Goal: Task Accomplishment & Management: Manage account settings

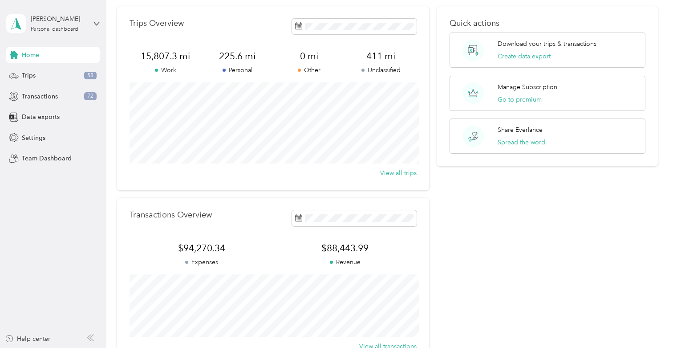
scroll to position [37, 0]
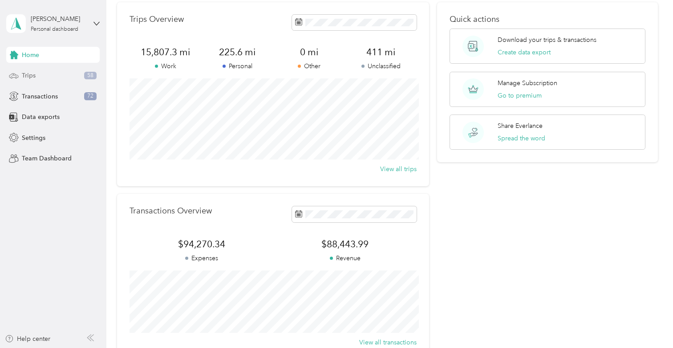
click at [26, 72] on span "Trips" at bounding box center [29, 75] width 14 height 9
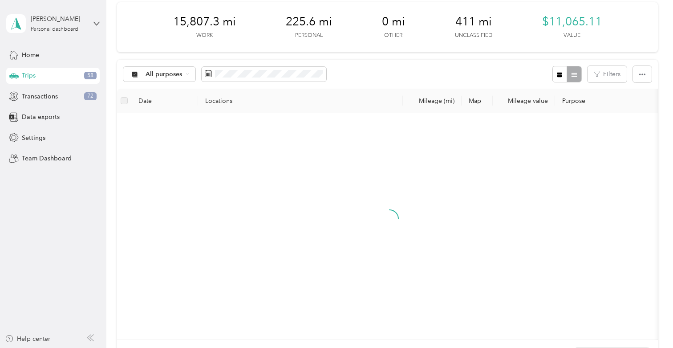
click at [69, 106] on div "Home Trips 58 Transactions 72 Data exports Settings Team Dashboard" at bounding box center [53, 107] width 94 height 120
click at [71, 97] on div "Transactions 72" at bounding box center [53, 96] width 94 height 16
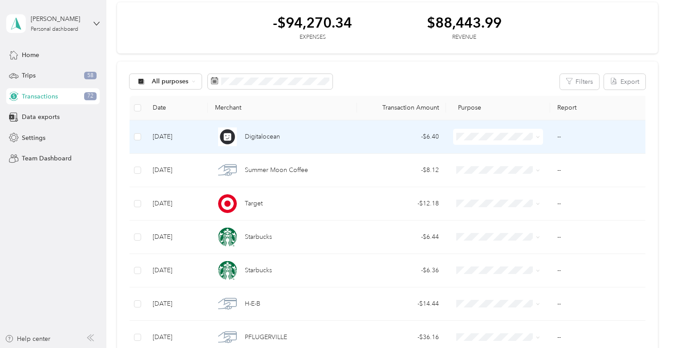
click at [396, 141] on div "- $6.40" at bounding box center [401, 137] width 75 height 10
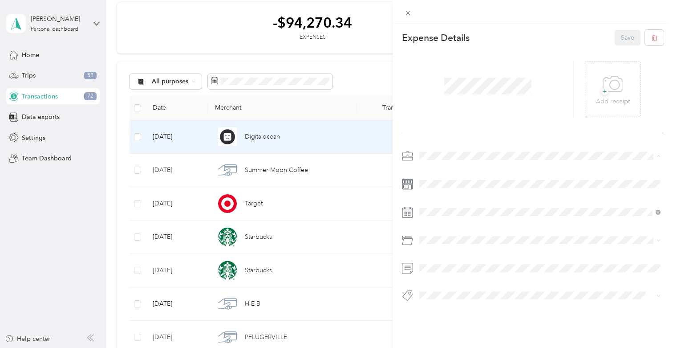
click at [449, 203] on div "Real Estate" at bounding box center [540, 202] width 235 height 9
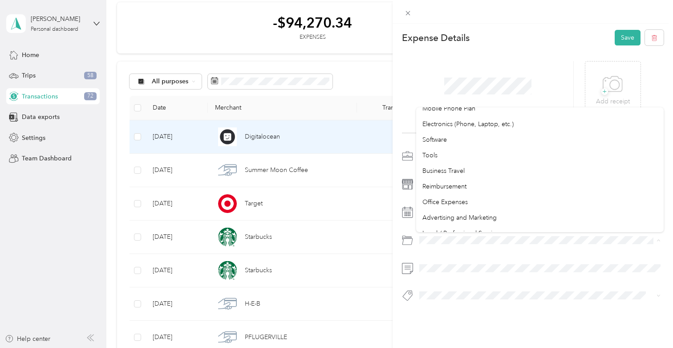
scroll to position [178, 0]
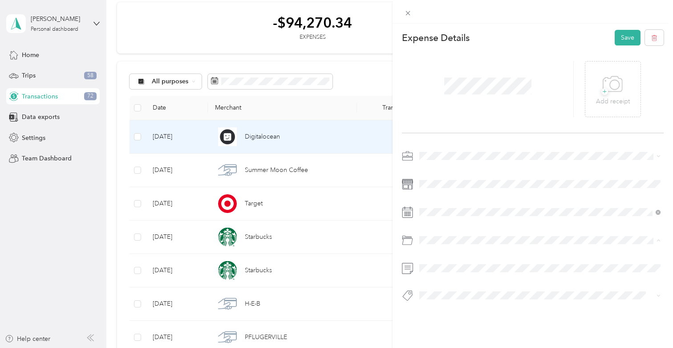
click at [464, 219] on span "Advertising and Marketing" at bounding box center [460, 223] width 74 height 8
click at [622, 37] on button "Save" at bounding box center [628, 38] width 26 height 16
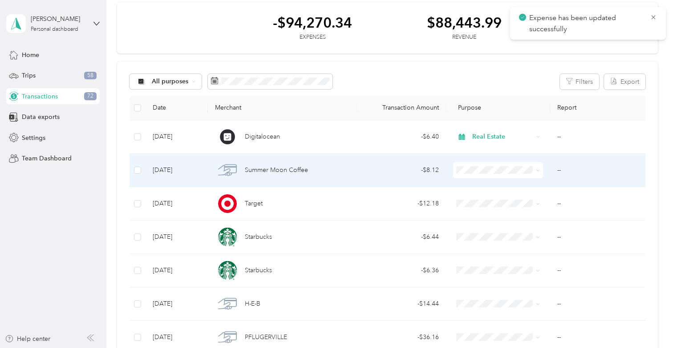
click at [438, 170] on div "- $8.12" at bounding box center [401, 170] width 75 height 10
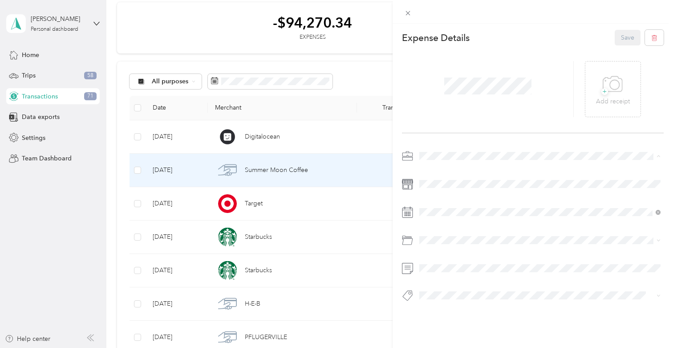
click at [443, 206] on li "Real Estate" at bounding box center [540, 203] width 248 height 16
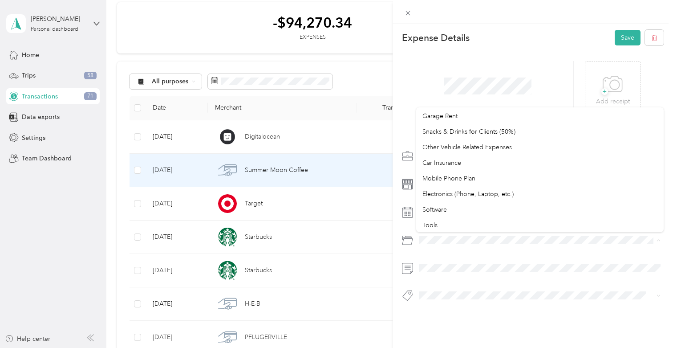
scroll to position [106, 0]
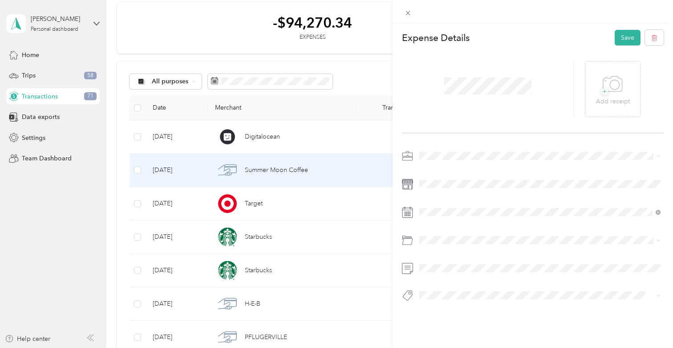
click at [457, 141] on li "Snacks & Drinks for Clients (50%)" at bounding box center [540, 138] width 248 height 16
click at [627, 37] on button "Save" at bounding box center [628, 38] width 26 height 16
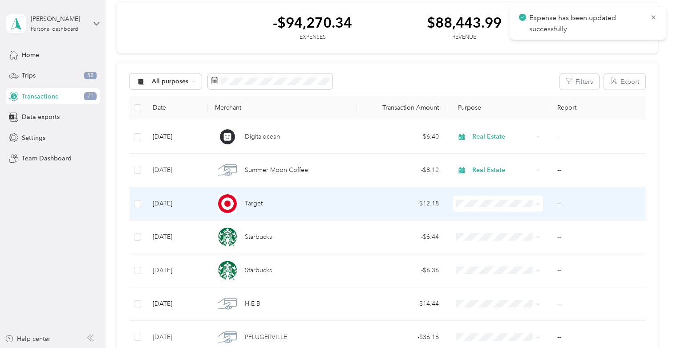
click at [432, 214] on td "- $12.18" at bounding box center [402, 203] width 90 height 33
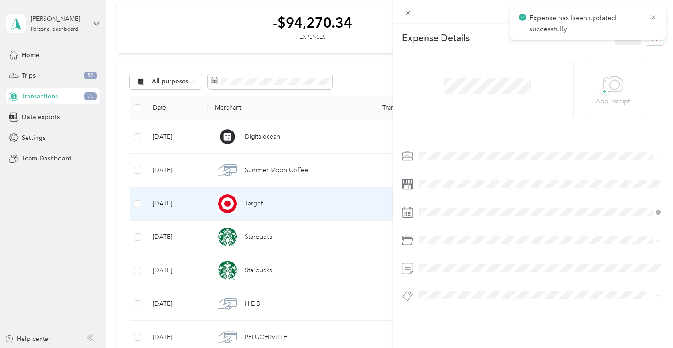
click at [438, 160] on span at bounding box center [540, 156] width 248 height 14
click at [440, 189] on div "Personal" at bounding box center [540, 186] width 235 height 9
click at [628, 38] on button "Save" at bounding box center [628, 38] width 26 height 16
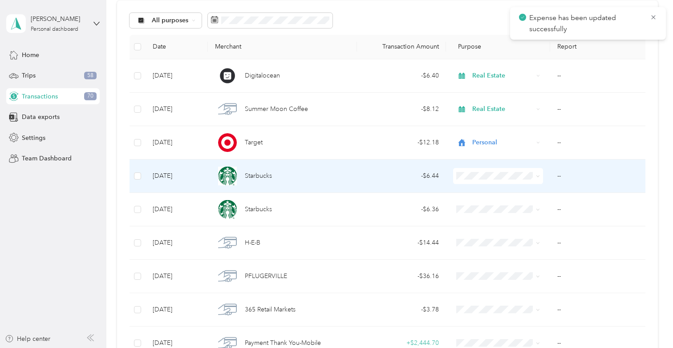
scroll to position [104, 0]
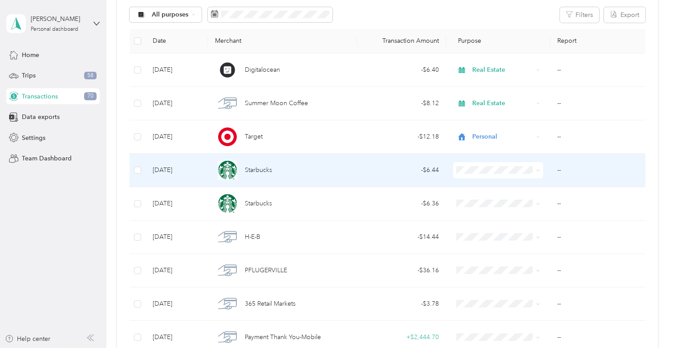
click at [365, 172] on div "- $6.44" at bounding box center [401, 170] width 75 height 10
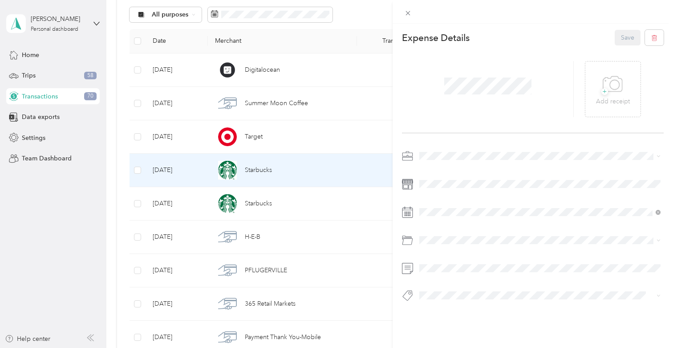
click at [440, 147] on div "Expense Details Save + Add receipt" at bounding box center [533, 181] width 281 height 315
click at [440, 187] on div "Personal" at bounding box center [540, 185] width 235 height 9
click at [623, 47] on div "+ Add receipt" at bounding box center [533, 89] width 262 height 88
click at [623, 36] on button "Save" at bounding box center [628, 38] width 26 height 16
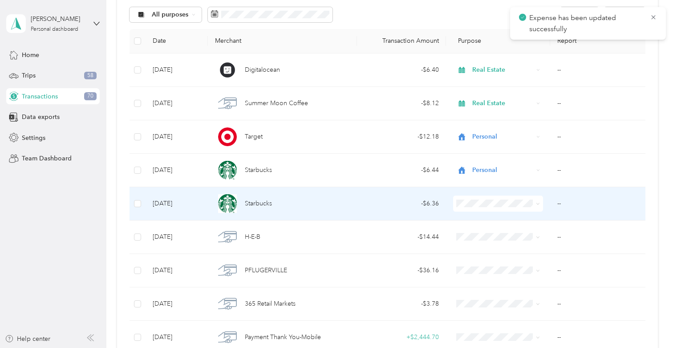
click at [436, 205] on div "- $6.36" at bounding box center [401, 204] width 75 height 10
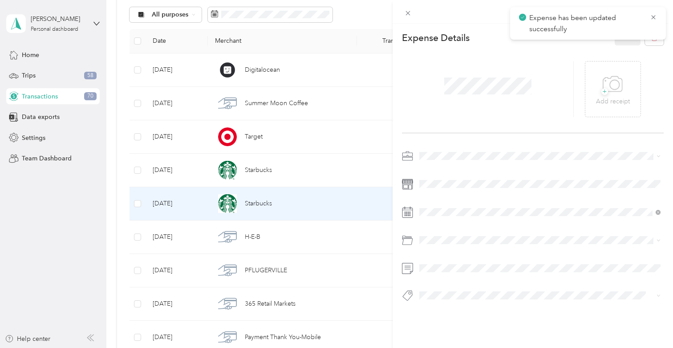
click at [447, 151] on span at bounding box center [540, 156] width 248 height 14
click at [440, 202] on span "Real Estate" at bounding box center [438, 201] width 30 height 8
click at [627, 32] on button "Save" at bounding box center [628, 38] width 26 height 16
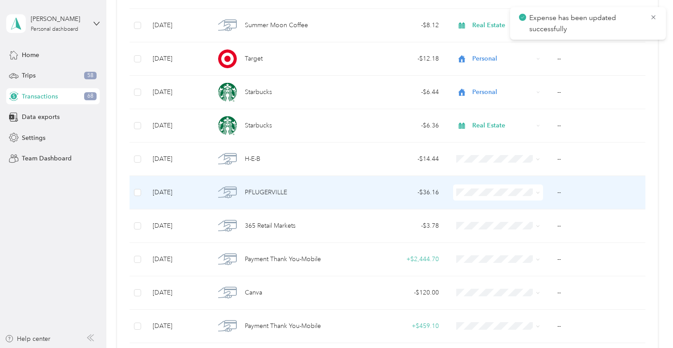
scroll to position [190, 0]
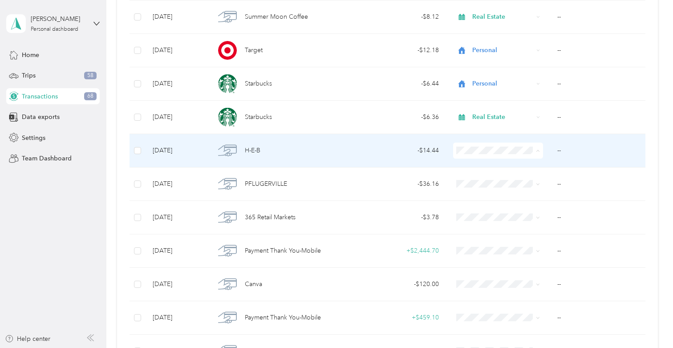
click at [484, 183] on span "Personal" at bounding box center [507, 182] width 62 height 9
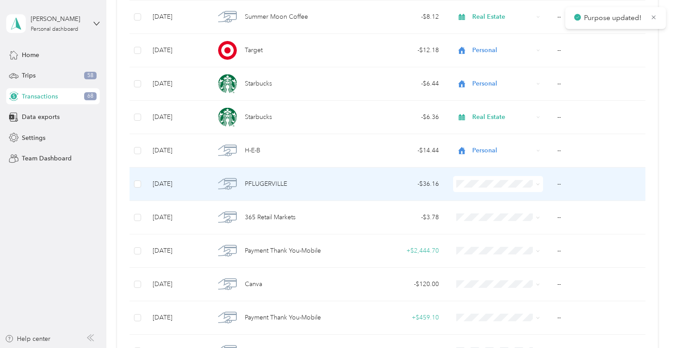
click at [405, 196] on td "- $36.16" at bounding box center [402, 183] width 90 height 33
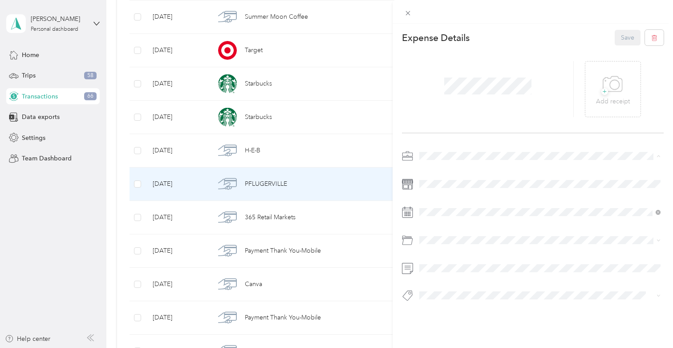
click at [452, 195] on li "Real Estate" at bounding box center [540, 203] width 248 height 16
click at [372, 192] on div "This expense cannot be edited because it is either under review, approved, or p…" at bounding box center [336, 174] width 673 height 348
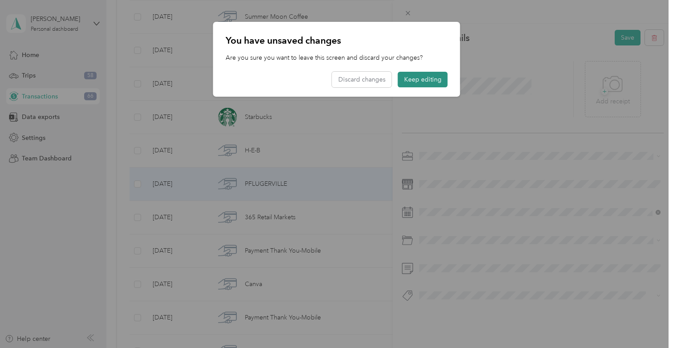
click at [419, 85] on button "Keep editing" at bounding box center [423, 80] width 50 height 16
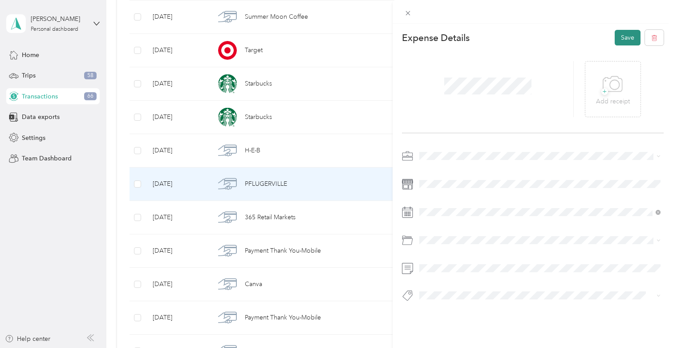
click at [626, 41] on button "Save" at bounding box center [628, 38] width 26 height 16
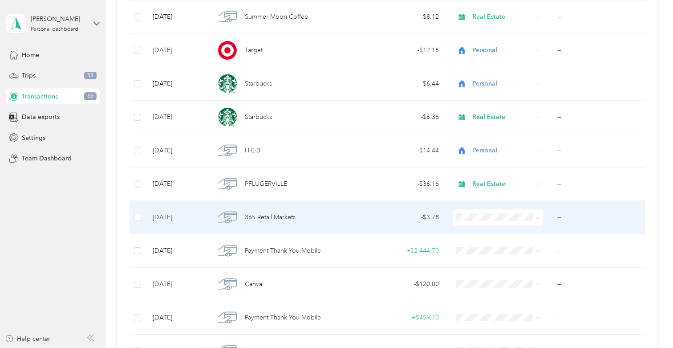
click at [419, 214] on div "- $3.78" at bounding box center [401, 217] width 75 height 10
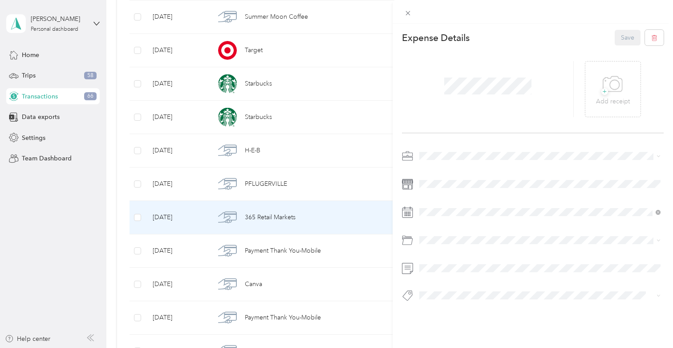
click at [419, 214] on div at bounding box center [533, 212] width 262 height 14
click at [435, 146] on div "Expense Details Save + Add receipt" at bounding box center [533, 181] width 281 height 315
click at [435, 147] on div "Expense Details Save + Add receipt" at bounding box center [533, 181] width 281 height 315
click at [435, 150] on span at bounding box center [540, 156] width 248 height 14
click at [442, 185] on span "Personal" at bounding box center [435, 187] width 24 height 8
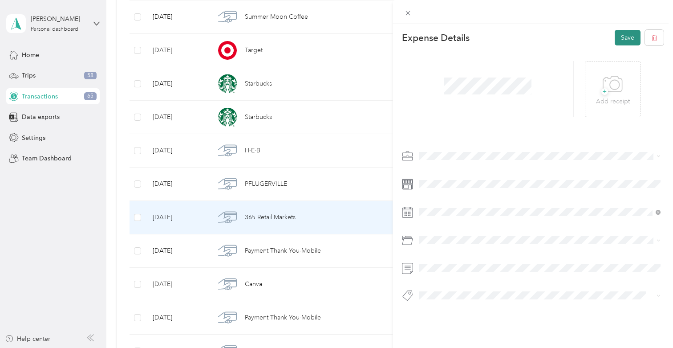
click at [630, 41] on button "Save" at bounding box center [628, 38] width 26 height 16
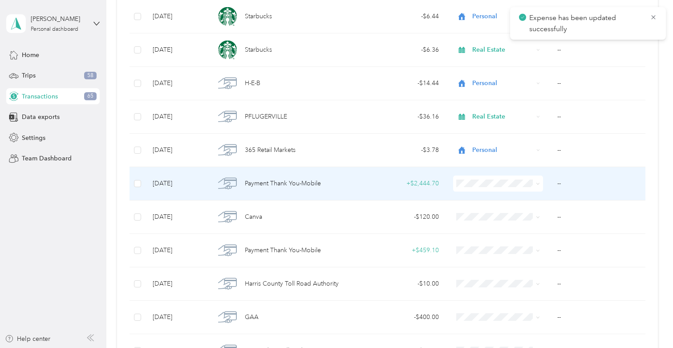
scroll to position [265, 0]
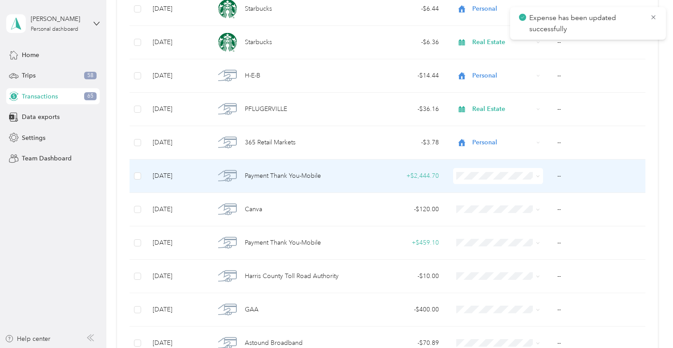
click at [493, 207] on span "Personal" at bounding box center [507, 207] width 62 height 9
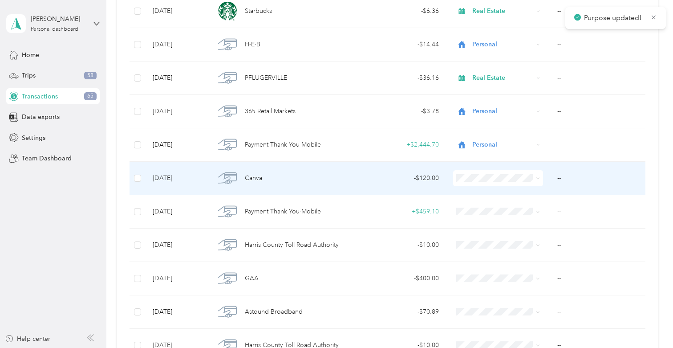
scroll to position [300, 0]
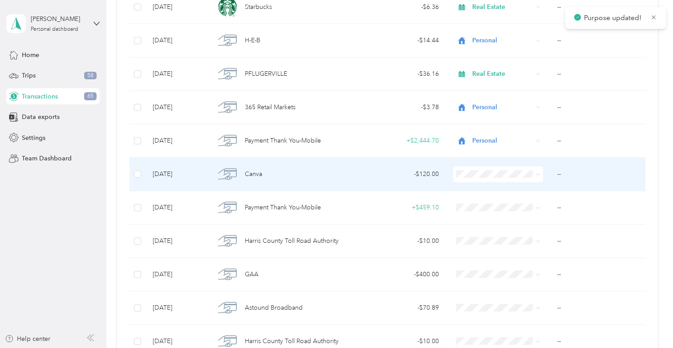
click at [409, 170] on div "- $120.00" at bounding box center [401, 174] width 75 height 10
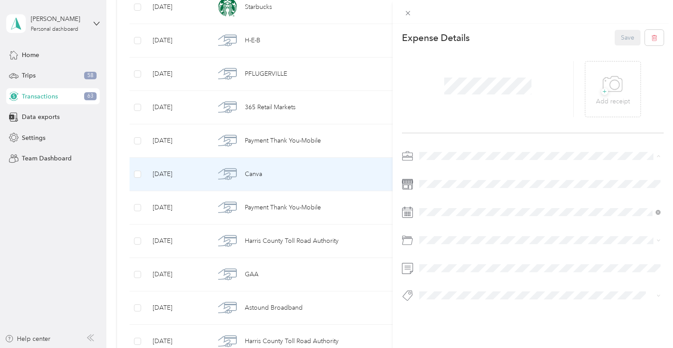
click at [453, 203] on div "Real Estate" at bounding box center [540, 202] width 235 height 9
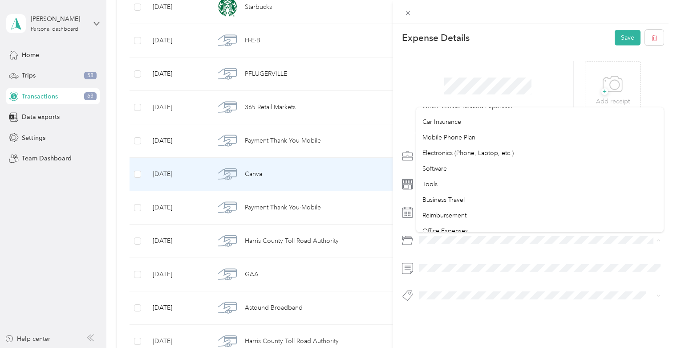
scroll to position [167, 0]
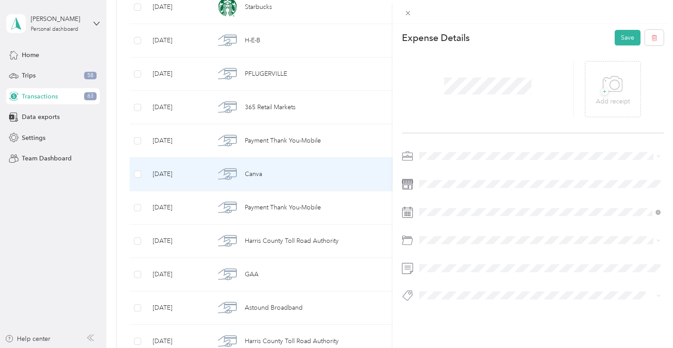
click at [445, 154] on span "Software" at bounding box center [435, 154] width 24 height 8
click at [619, 41] on button "Save" at bounding box center [628, 38] width 26 height 16
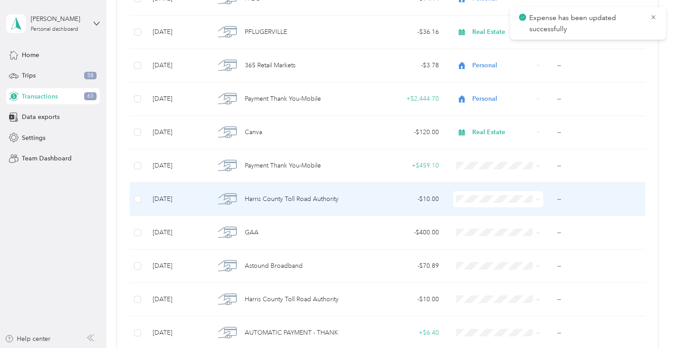
scroll to position [343, 0]
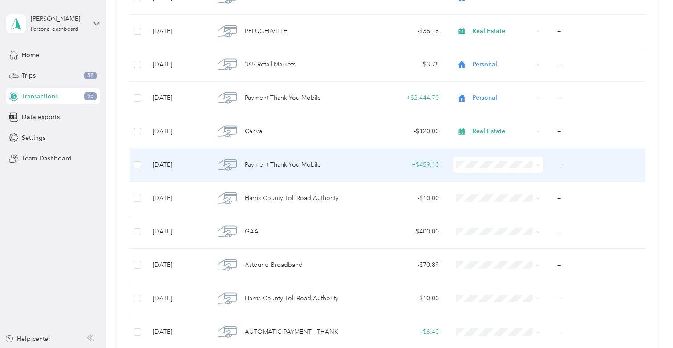
click at [483, 193] on span "Personal" at bounding box center [507, 194] width 62 height 9
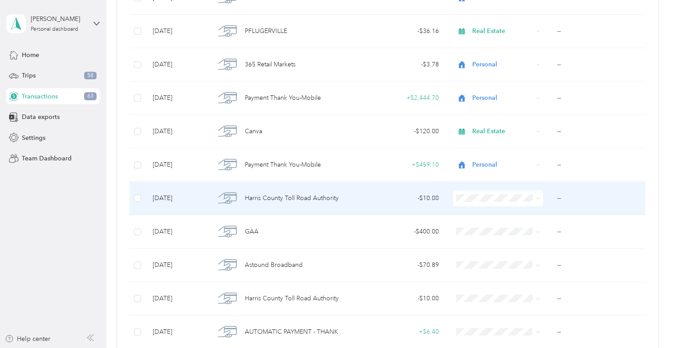
click at [464, 204] on span at bounding box center [498, 198] width 90 height 16
click at [489, 239] on li "Real Estate" at bounding box center [499, 242] width 90 height 16
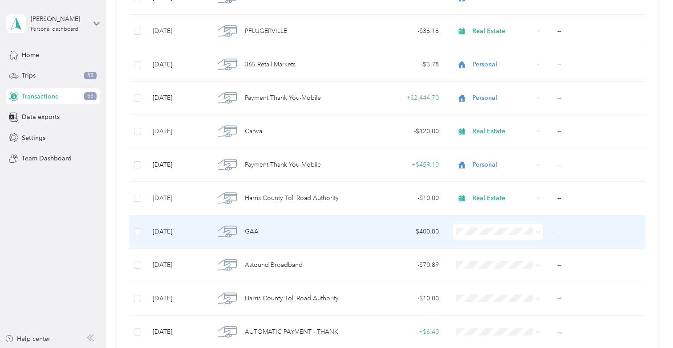
click at [426, 243] on td "- $400.00" at bounding box center [402, 231] width 90 height 33
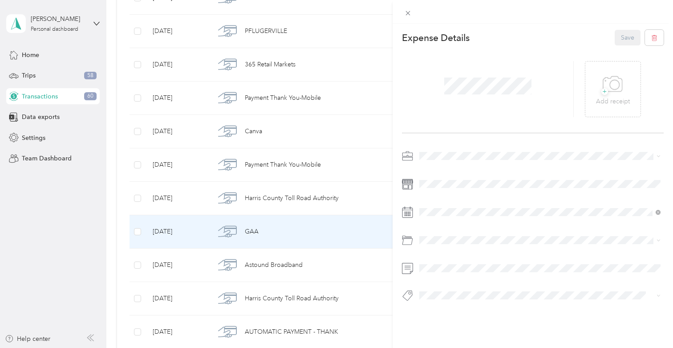
click at [440, 200] on span "Real Estate" at bounding box center [438, 203] width 30 height 8
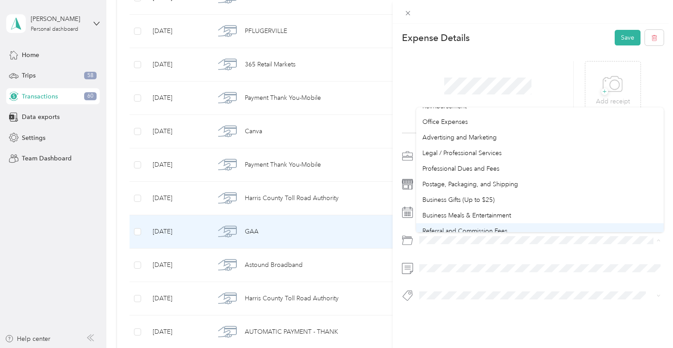
scroll to position [254, 0]
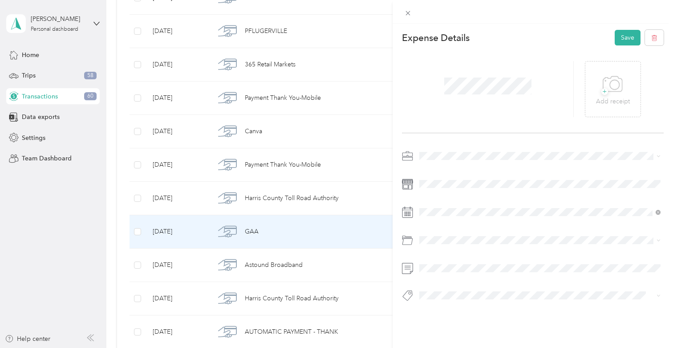
click at [479, 176] on span "Professional Dues and Fees" at bounding box center [461, 178] width 77 height 8
click at [630, 35] on button "Save" at bounding box center [628, 38] width 26 height 16
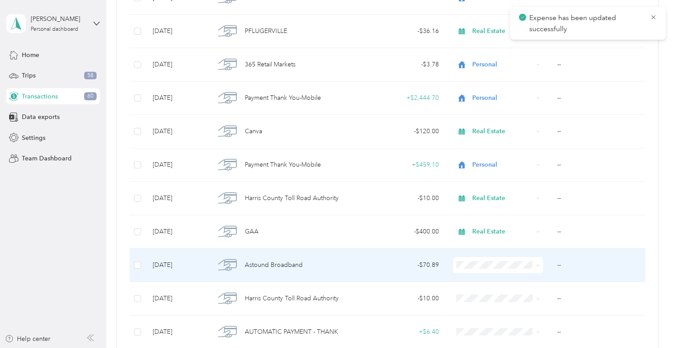
click at [473, 271] on span at bounding box center [498, 265] width 90 height 16
click at [423, 274] on td "- $70.89" at bounding box center [402, 264] width 90 height 33
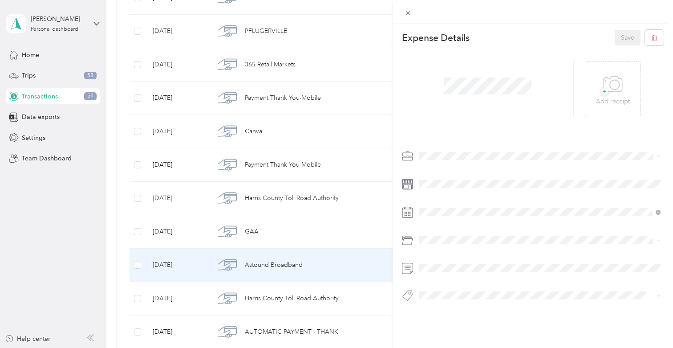
click at [443, 196] on li "Real Estate" at bounding box center [540, 202] width 248 height 16
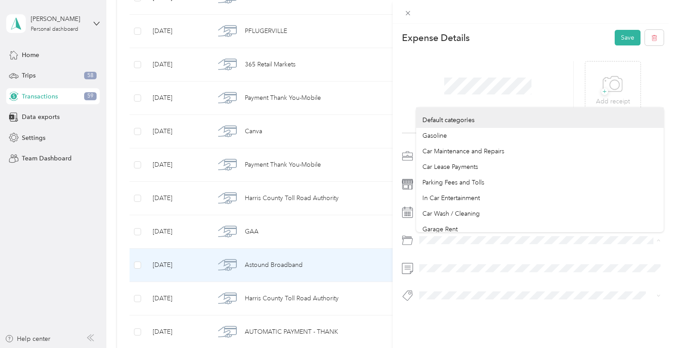
click at [382, 249] on div "This expense cannot be edited because it is either under review, approved, or p…" at bounding box center [336, 174] width 673 height 348
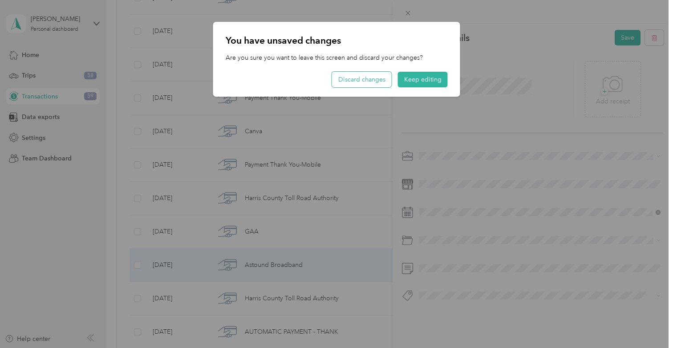
click at [364, 84] on button "Discard changes" at bounding box center [362, 80] width 60 height 16
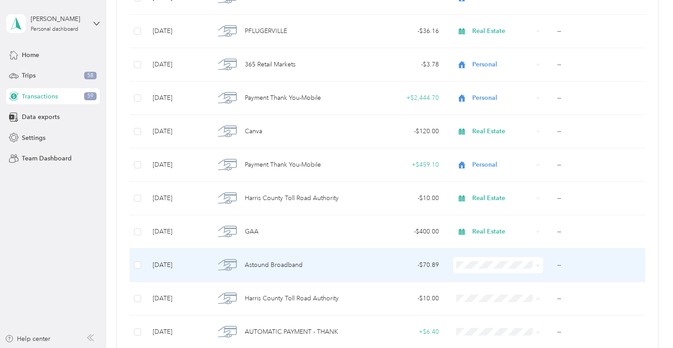
click at [401, 273] on td "- $70.89" at bounding box center [402, 264] width 90 height 33
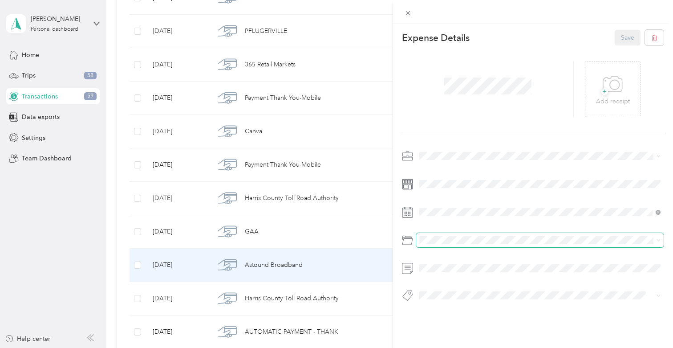
click at [468, 244] on span at bounding box center [540, 240] width 248 height 14
click at [477, 234] on span at bounding box center [540, 240] width 248 height 14
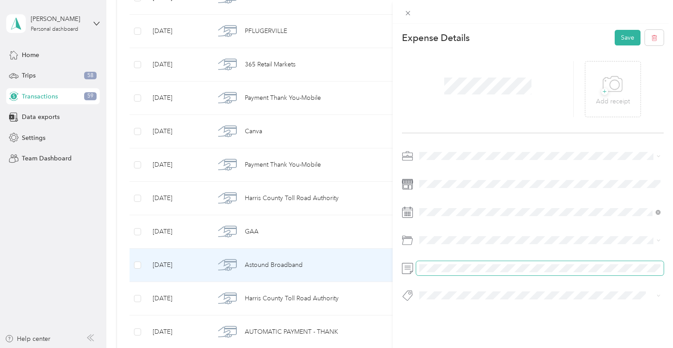
click at [447, 273] on span at bounding box center [540, 268] width 248 height 14
click at [445, 263] on span at bounding box center [540, 268] width 248 height 14
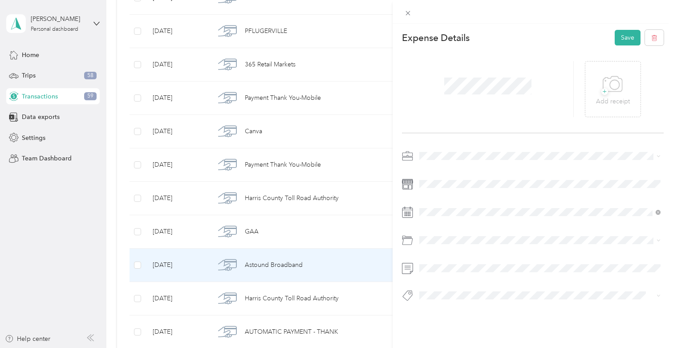
click at [428, 322] on div "Expense Details Save + Add receipt" at bounding box center [533, 181] width 281 height 315
click at [628, 37] on button "Save" at bounding box center [628, 38] width 26 height 16
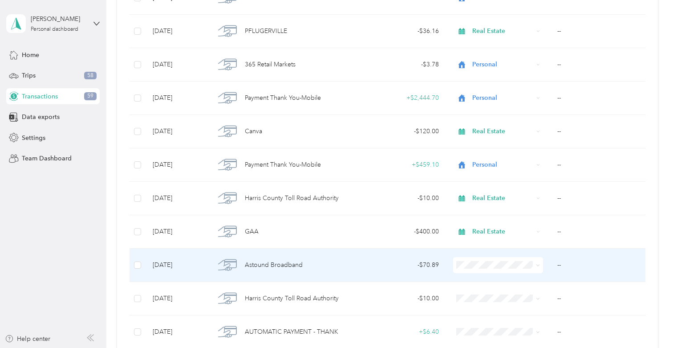
click at [421, 270] on td "- $70.89" at bounding box center [402, 264] width 90 height 33
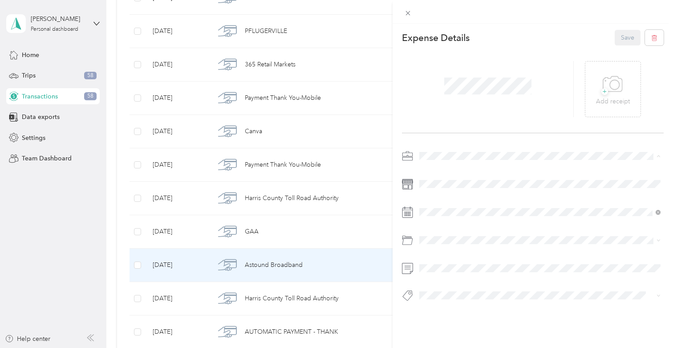
click at [450, 204] on div "Real Estate" at bounding box center [540, 202] width 235 height 9
click at [633, 34] on button "Save" at bounding box center [628, 38] width 26 height 16
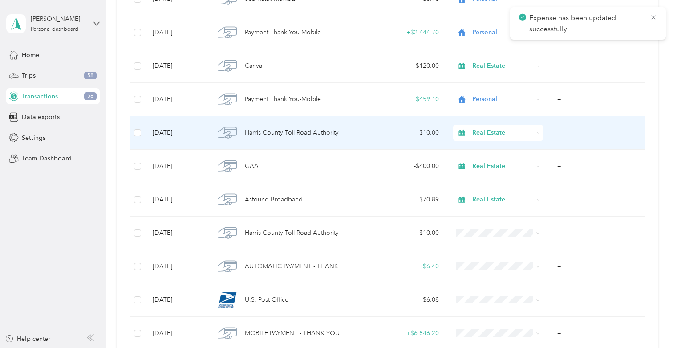
scroll to position [415, 0]
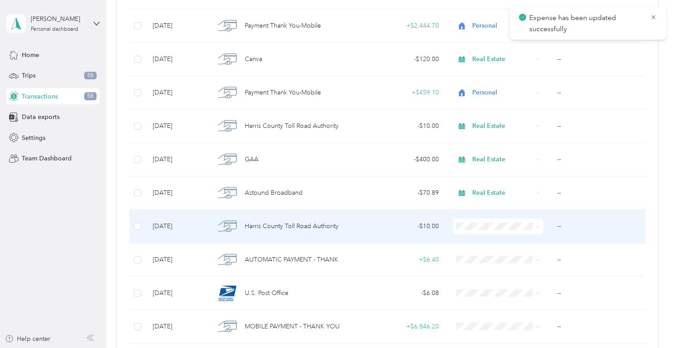
click at [427, 232] on td "- $10.00" at bounding box center [402, 226] width 90 height 33
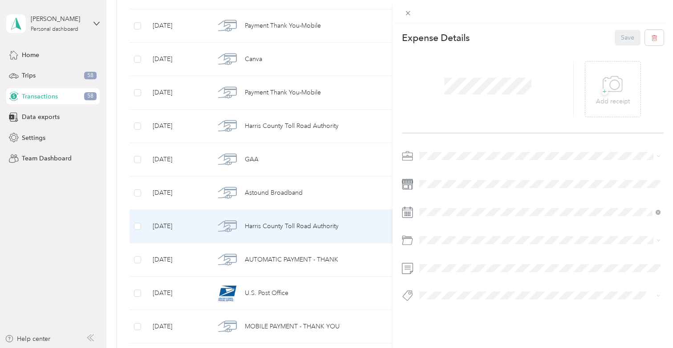
click at [449, 207] on ol "Work Personal Real Estate Other Charity Medical Moving Commute" at bounding box center [540, 222] width 248 height 125
click at [441, 207] on ol "Work Personal Real Estate Other Charity Medical Moving Commute" at bounding box center [540, 222] width 248 height 125
click at [448, 195] on li "Real Estate" at bounding box center [540, 199] width 248 height 16
click at [435, 276] on span "Toll" at bounding box center [433, 279] width 8 height 8
click at [625, 34] on button "Save" at bounding box center [628, 38] width 26 height 16
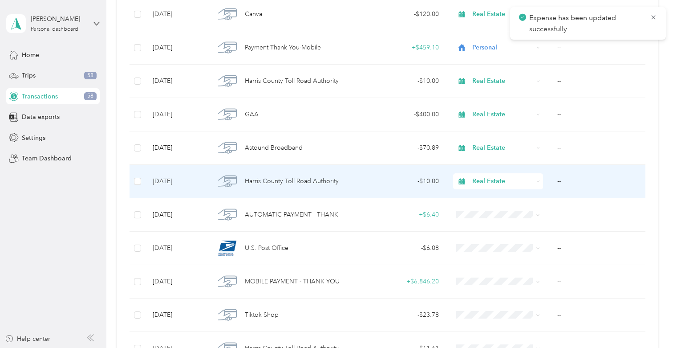
scroll to position [462, 0]
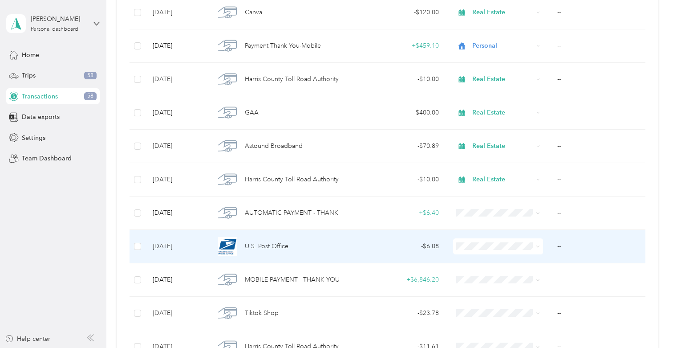
click at [394, 250] on div "- $6.08" at bounding box center [401, 246] width 75 height 10
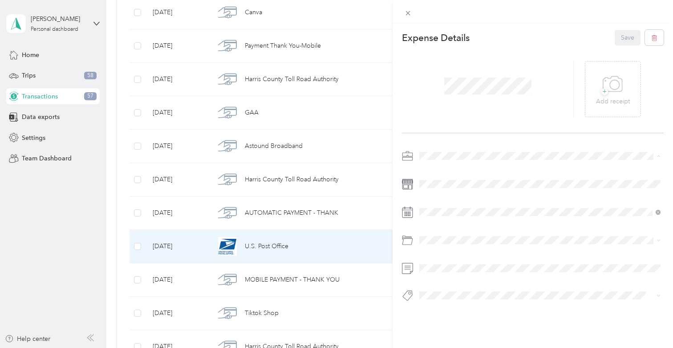
click at [446, 203] on span "Real Estate" at bounding box center [438, 203] width 30 height 8
click at [619, 37] on button "Save" at bounding box center [628, 38] width 26 height 16
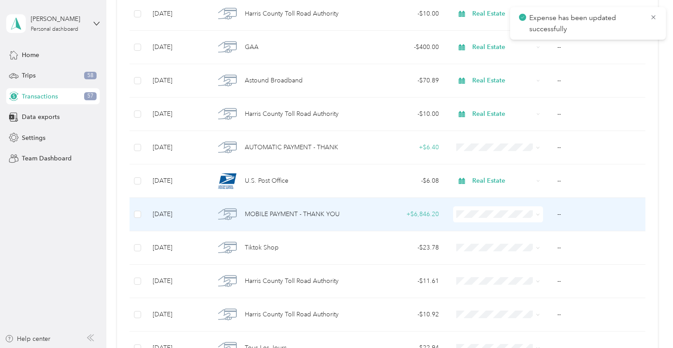
scroll to position [528, 0]
click at [440, 208] on td "+ $6,846.20" at bounding box center [402, 213] width 90 height 33
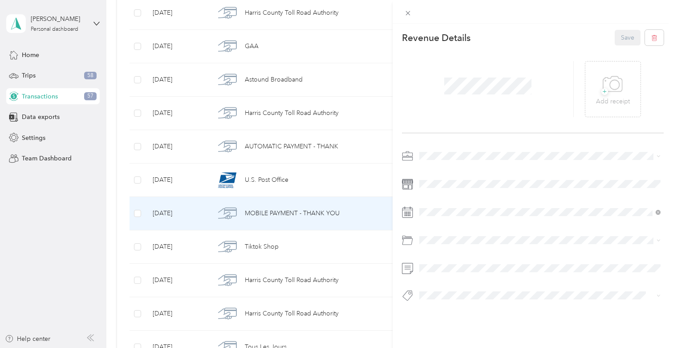
click at [452, 200] on span "Real Estate" at bounding box center [438, 199] width 30 height 8
click at [449, 186] on div "Personal" at bounding box center [540, 187] width 235 height 9
click at [622, 43] on button "Save" at bounding box center [628, 38] width 26 height 16
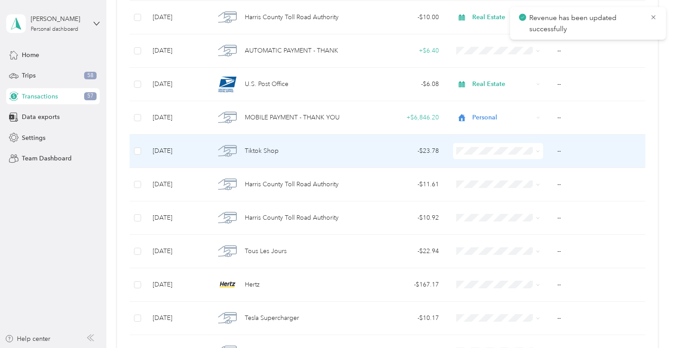
scroll to position [625, 0]
click at [426, 158] on td "- $23.78" at bounding box center [402, 150] width 90 height 33
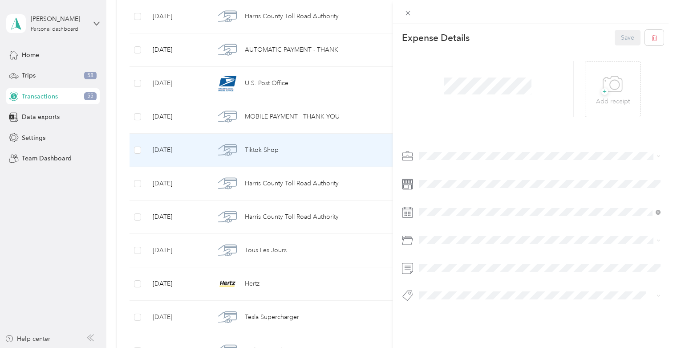
click at [451, 192] on ol "Work Personal Real Estate Other Charity Medical Moving Commute" at bounding box center [540, 225] width 248 height 125
click at [456, 203] on li "Real Estate" at bounding box center [540, 203] width 248 height 16
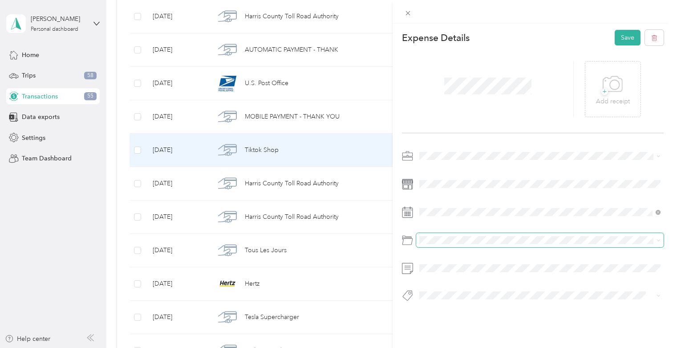
click at [449, 245] on span at bounding box center [540, 240] width 248 height 14
click at [449, 235] on span at bounding box center [540, 240] width 248 height 14
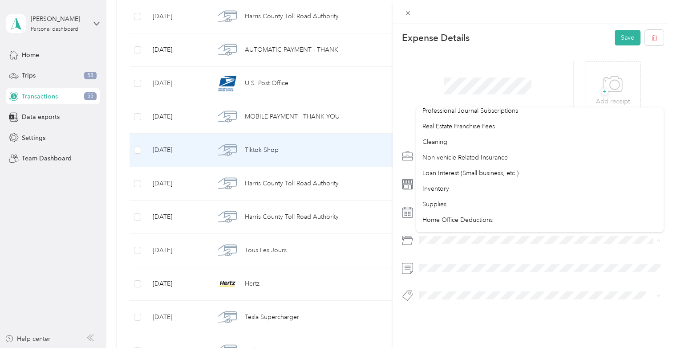
scroll to position [423, 0]
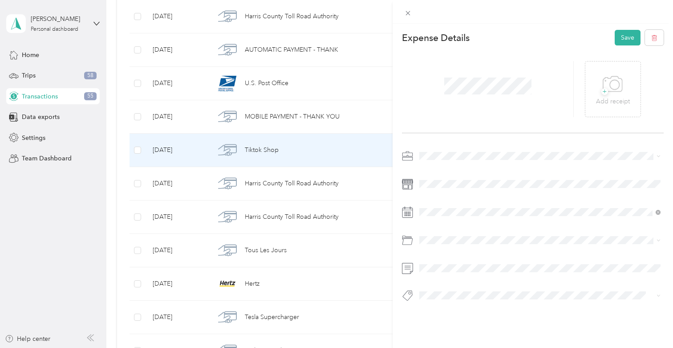
click at [459, 196] on div "Supplies" at bounding box center [540, 195] width 235 height 9
click at [615, 44] on button "Save" at bounding box center [628, 38] width 26 height 16
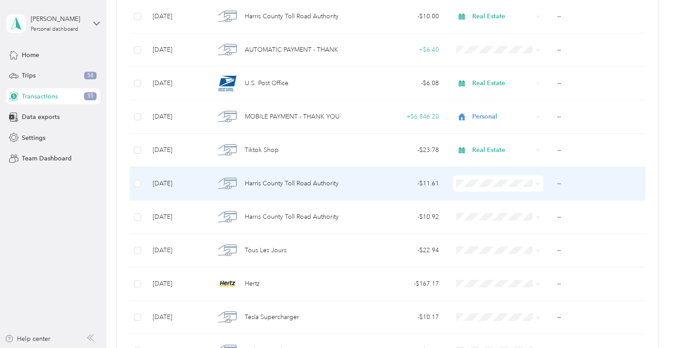
click at [395, 189] on td "- $11.61" at bounding box center [402, 183] width 90 height 33
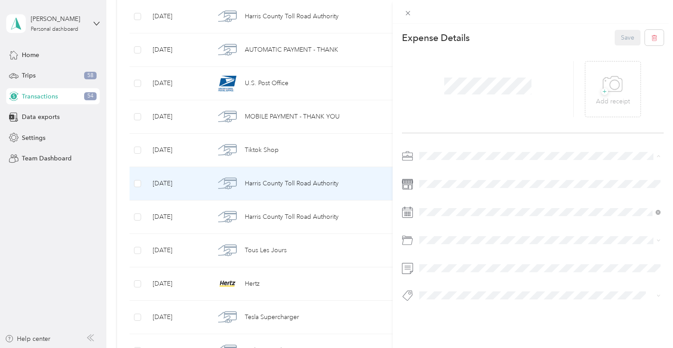
click at [445, 204] on li "Real Estate" at bounding box center [540, 203] width 248 height 16
click at [440, 279] on button "Toll" at bounding box center [433, 278] width 21 height 11
click at [629, 41] on button "Save" at bounding box center [628, 38] width 26 height 16
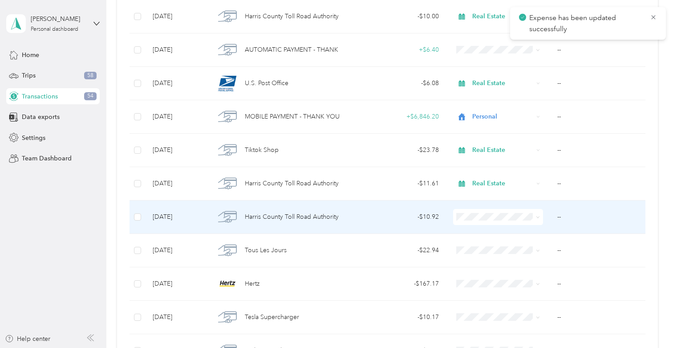
click at [434, 233] on td "- $10.92" at bounding box center [402, 216] width 90 height 33
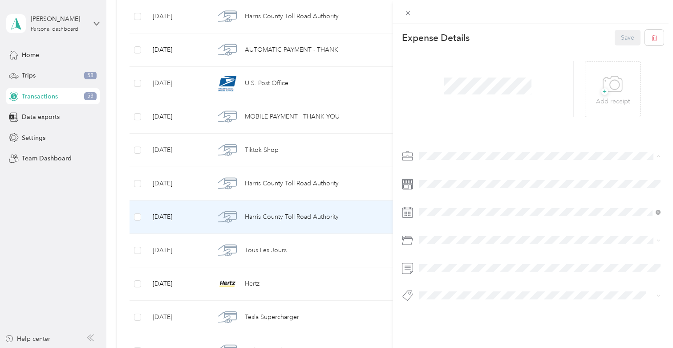
click at [450, 202] on span "Real Estate" at bounding box center [438, 203] width 30 height 8
click at [439, 284] on li "Toll" at bounding box center [540, 279] width 248 height 17
click at [624, 38] on button "Save" at bounding box center [628, 38] width 26 height 16
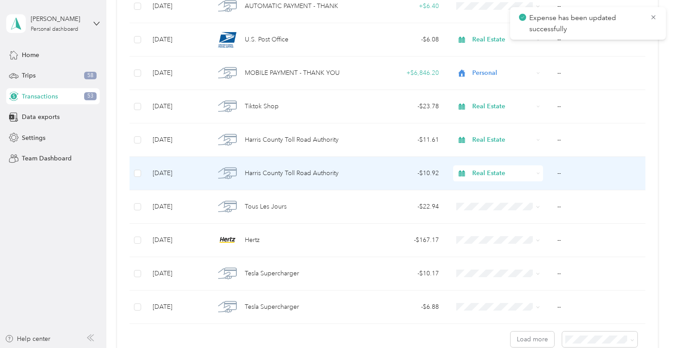
scroll to position [671, 0]
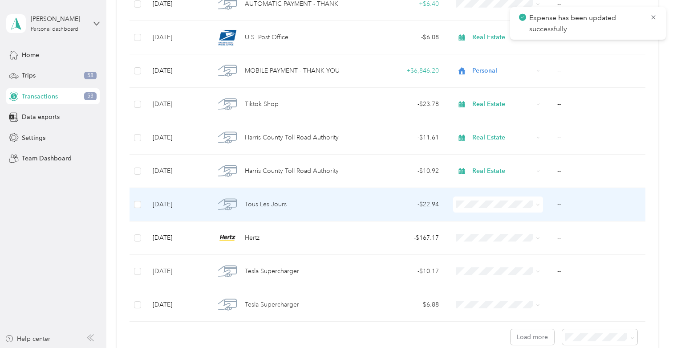
click at [403, 212] on td "- $22.94" at bounding box center [402, 204] width 90 height 33
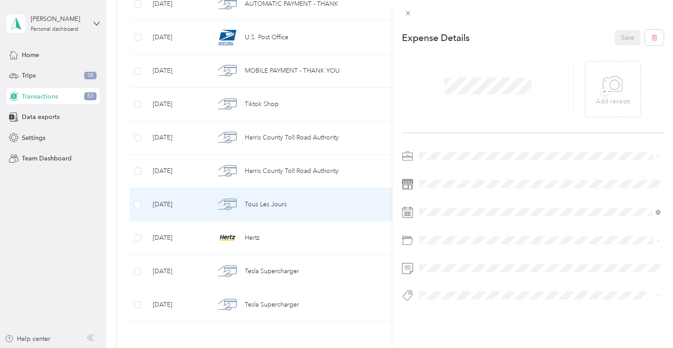
click at [449, 201] on span "Real Estate" at bounding box center [438, 203] width 30 height 8
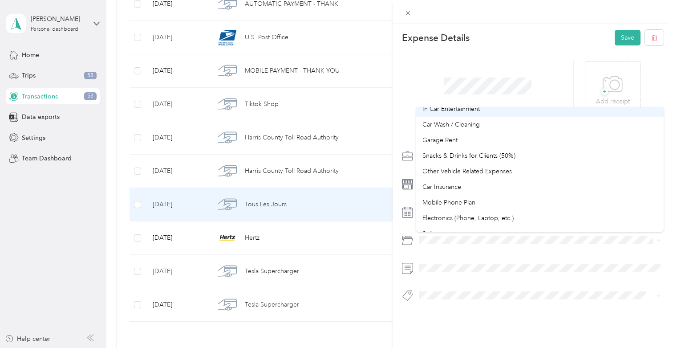
scroll to position [77, 0]
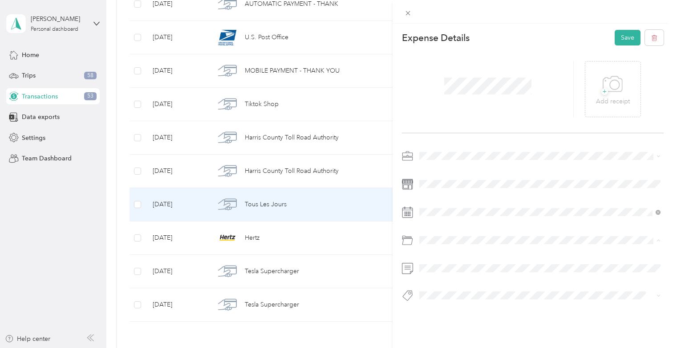
click at [469, 171] on li "Snacks & Drinks for Clients (50%)" at bounding box center [540, 168] width 248 height 16
click at [619, 35] on button "Save" at bounding box center [628, 38] width 26 height 16
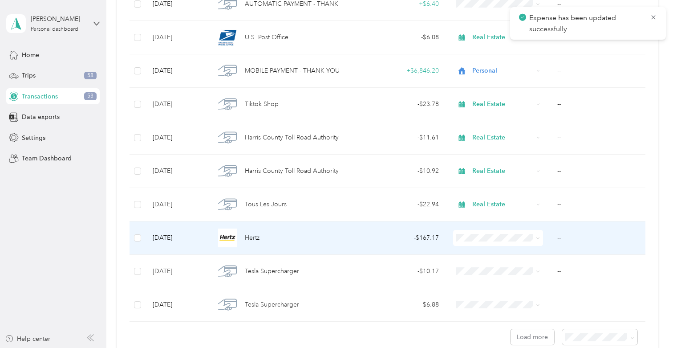
click at [426, 241] on div "- $167.17" at bounding box center [401, 238] width 75 height 10
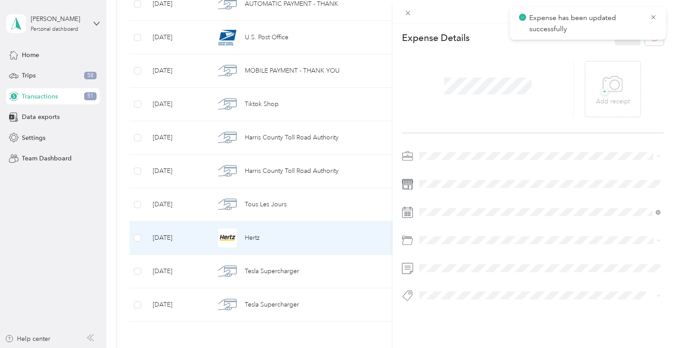
click at [445, 160] on span at bounding box center [540, 156] width 248 height 14
click at [446, 197] on li "Real Estate" at bounding box center [540, 199] width 248 height 16
click at [620, 36] on button "Save" at bounding box center [628, 38] width 26 height 16
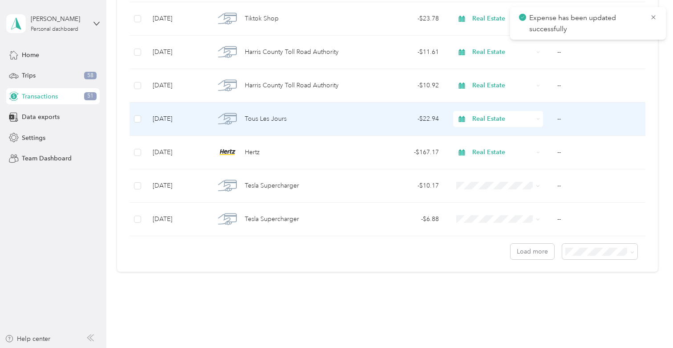
scroll to position [768, 0]
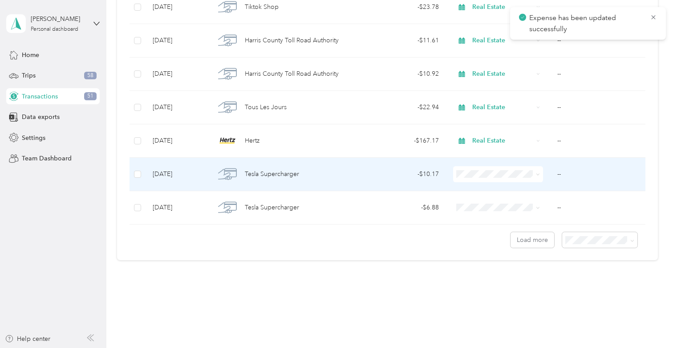
click at [399, 177] on div "- $10.17" at bounding box center [401, 174] width 75 height 10
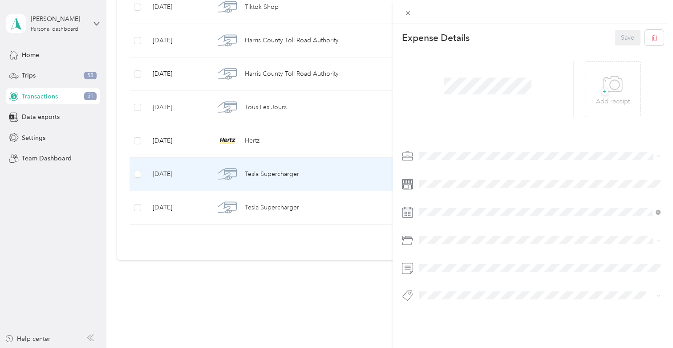
click at [431, 150] on span at bounding box center [540, 156] width 248 height 14
click at [441, 199] on span "Real Estate" at bounding box center [438, 199] width 30 height 8
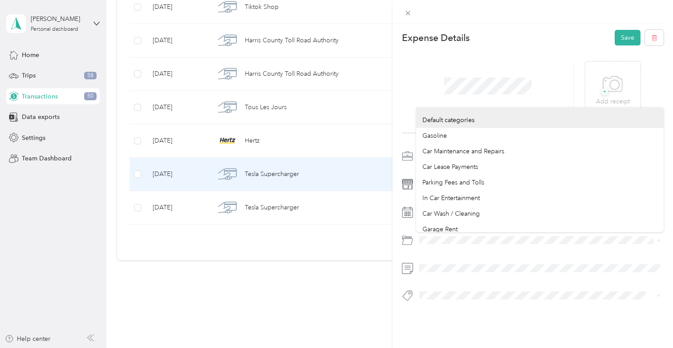
click at [397, 250] on div "Expense Details Save + Add receipt" at bounding box center [533, 181] width 281 height 315
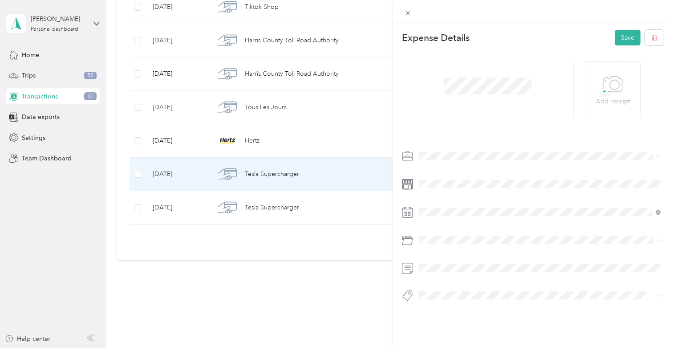
click at [482, 314] on div "Expense Details Save + Add receipt" at bounding box center [533, 181] width 281 height 315
click at [629, 38] on button "Save" at bounding box center [628, 38] width 26 height 16
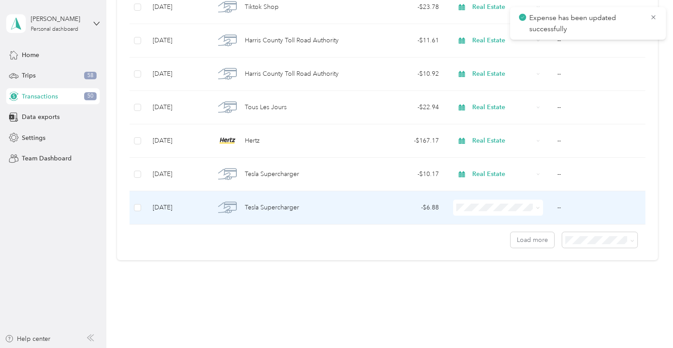
click at [428, 213] on td "- $6.88" at bounding box center [402, 207] width 90 height 33
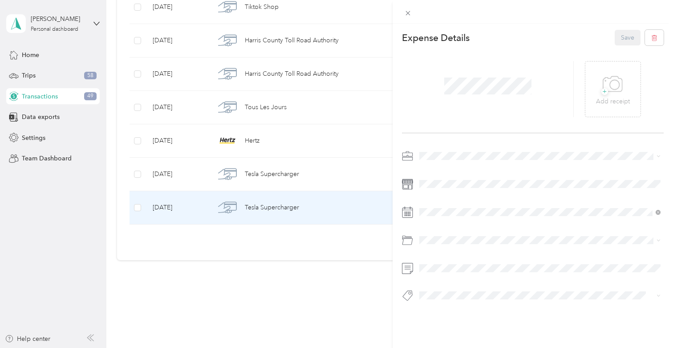
click at [447, 203] on div "Real Estate" at bounding box center [540, 199] width 235 height 9
click at [388, 242] on div "This expense cannot be edited because it is either under review, approved, or p…" at bounding box center [336, 174] width 673 height 348
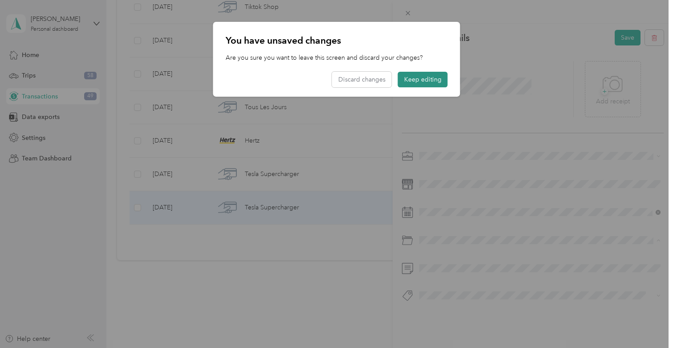
click at [421, 76] on button "Keep editing" at bounding box center [423, 80] width 50 height 16
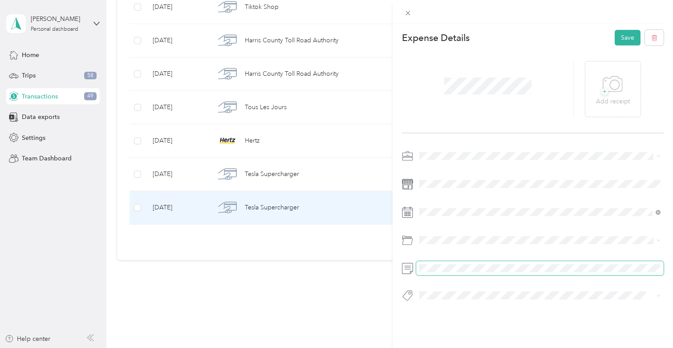
click at [442, 272] on span at bounding box center [540, 268] width 248 height 14
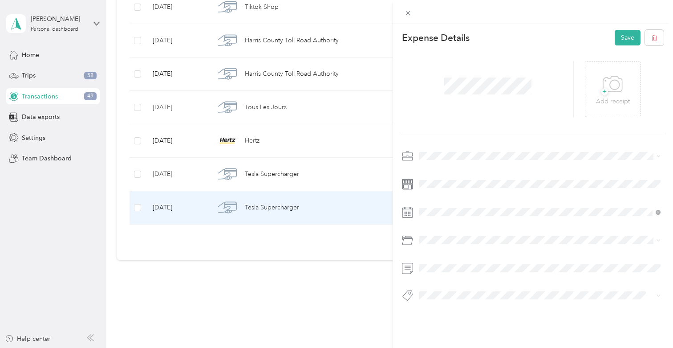
click at [624, 46] on div "+ Add receipt" at bounding box center [533, 89] width 262 height 88
click at [624, 38] on button "Save" at bounding box center [628, 38] width 26 height 16
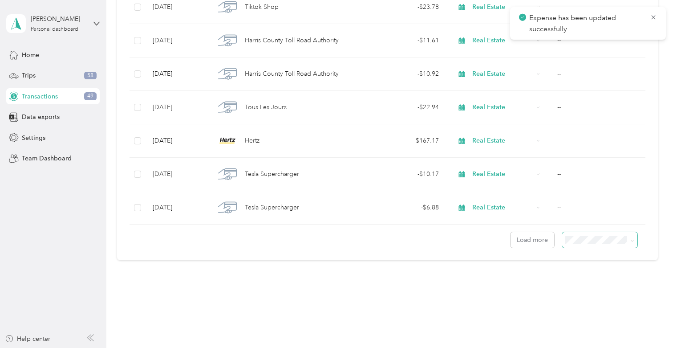
click at [584, 234] on span at bounding box center [600, 240] width 76 height 16
click at [583, 247] on span at bounding box center [600, 240] width 76 height 16
click at [580, 283] on div "100 per load" at bounding box center [604, 287] width 63 height 9
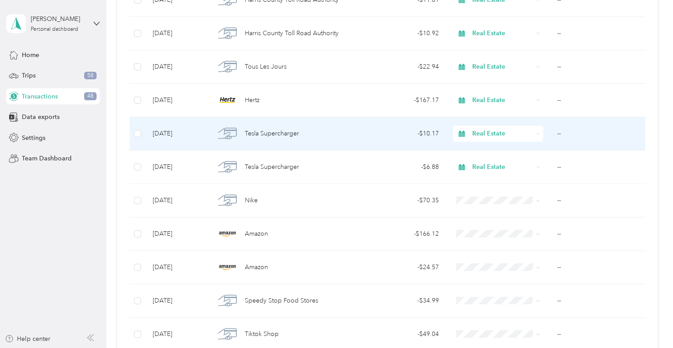
scroll to position [812, 0]
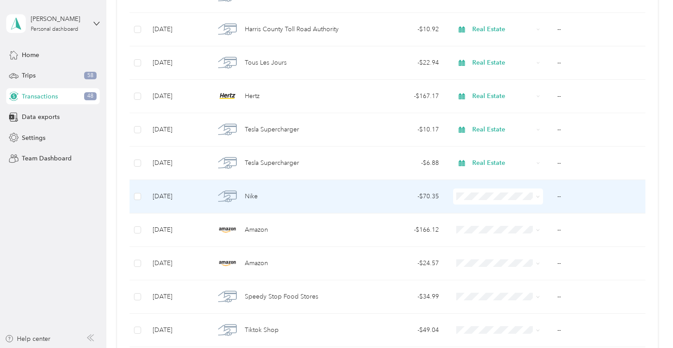
click at [339, 197] on div "Nike" at bounding box center [282, 196] width 134 height 19
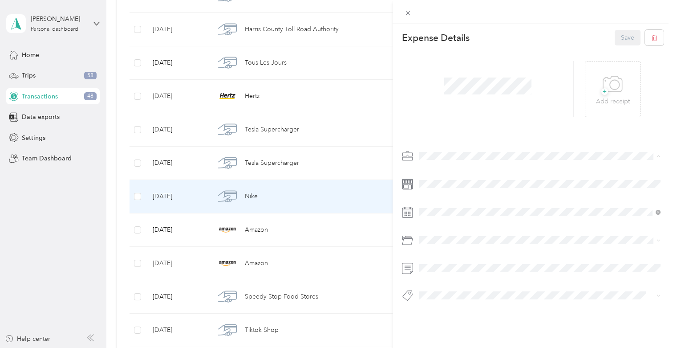
click at [447, 206] on li "Real Estate" at bounding box center [540, 203] width 248 height 16
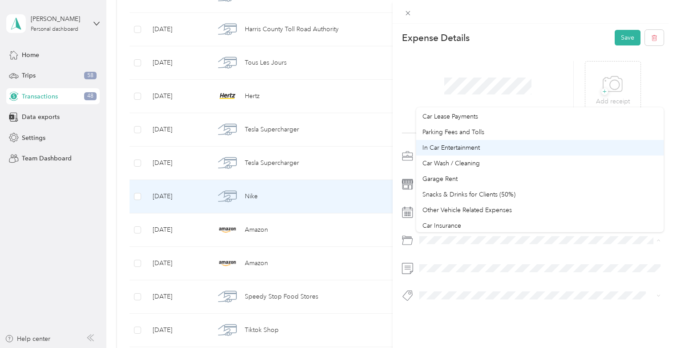
scroll to position [53, 0]
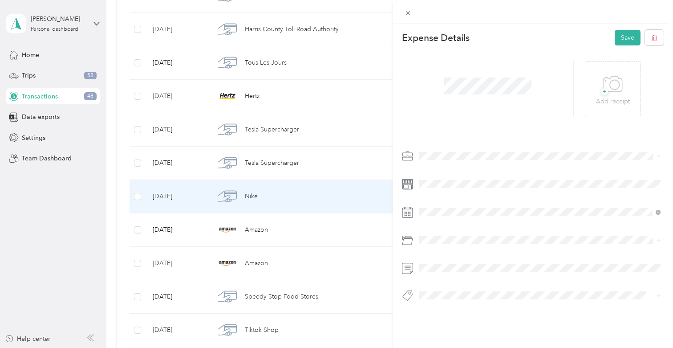
click at [463, 191] on span "Snacks & Drinks for Clients (50%)" at bounding box center [469, 191] width 93 height 8
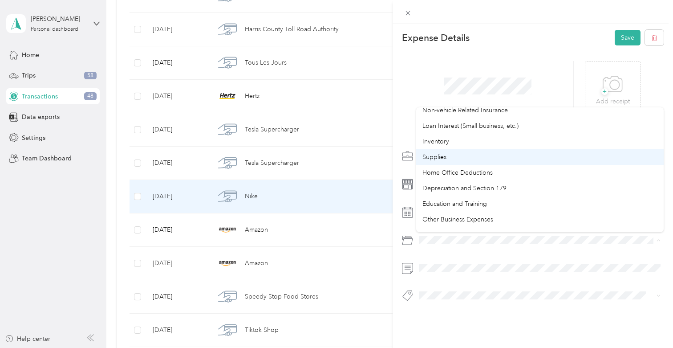
scroll to position [472, 0]
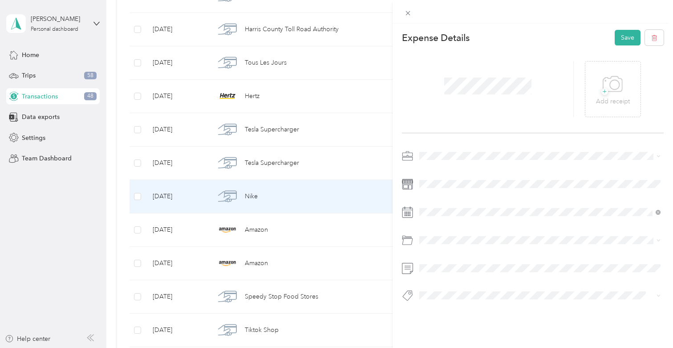
click at [480, 202] on li "Other Business Expenses" at bounding box center [540, 207] width 248 height 16
click at [617, 38] on button "Save" at bounding box center [628, 38] width 26 height 16
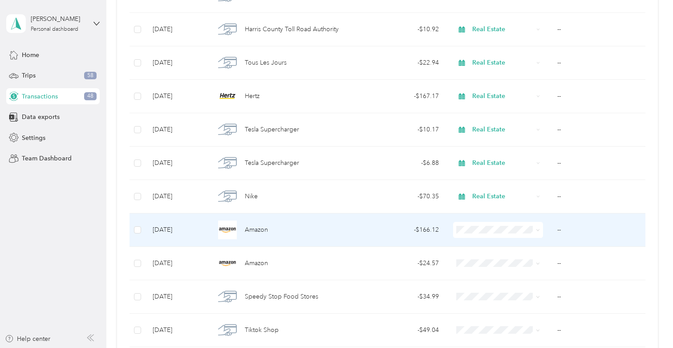
click at [357, 235] on td "- $166.12" at bounding box center [402, 229] width 90 height 33
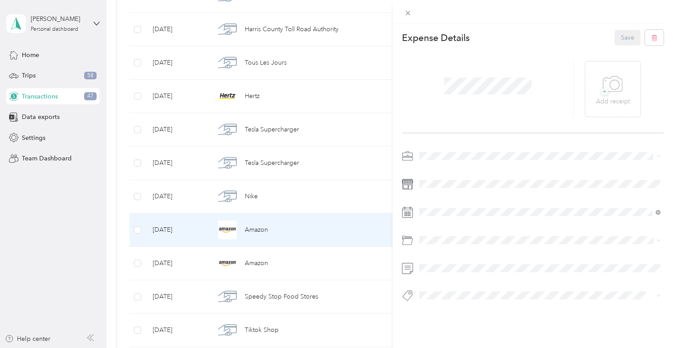
click at [457, 203] on div "Real Estate" at bounding box center [540, 202] width 235 height 9
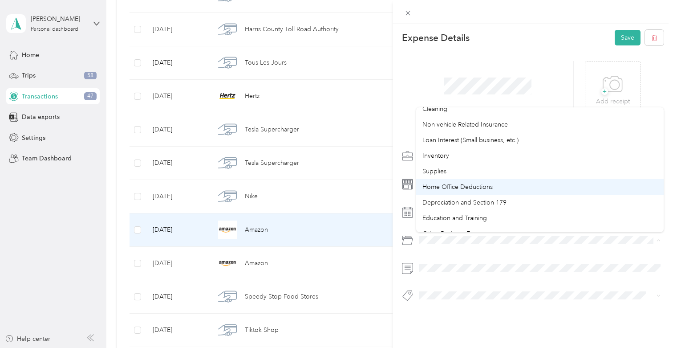
scroll to position [448, 0]
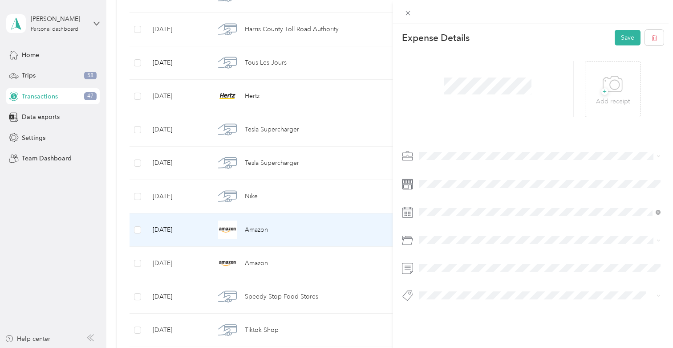
click at [452, 172] on div "Supplies" at bounding box center [540, 170] width 235 height 9
click at [625, 35] on button "Save" at bounding box center [628, 38] width 26 height 16
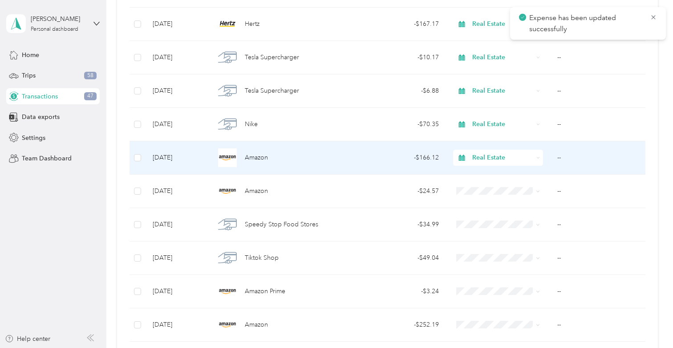
scroll to position [885, 0]
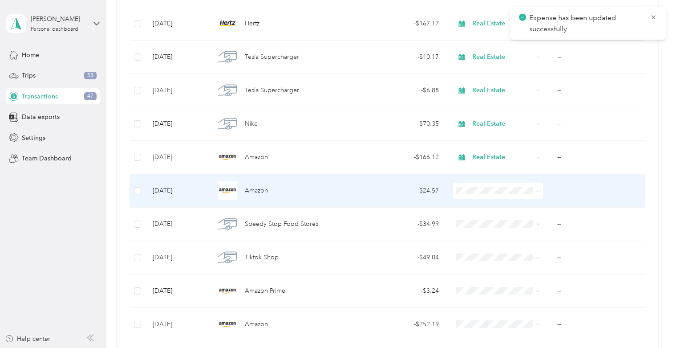
click at [391, 199] on td "- $24.57" at bounding box center [402, 190] width 90 height 33
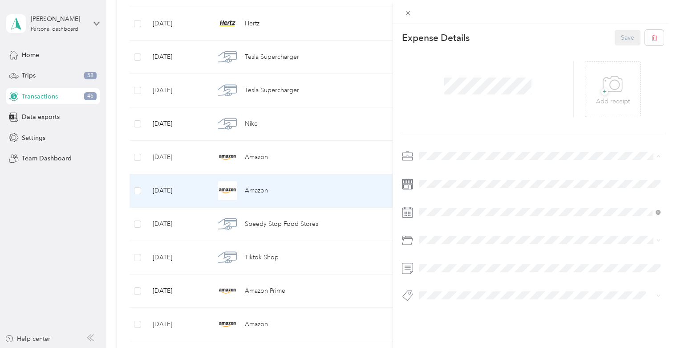
click at [447, 184] on div "Personal" at bounding box center [540, 187] width 235 height 9
click at [632, 41] on button "Save" at bounding box center [628, 38] width 26 height 16
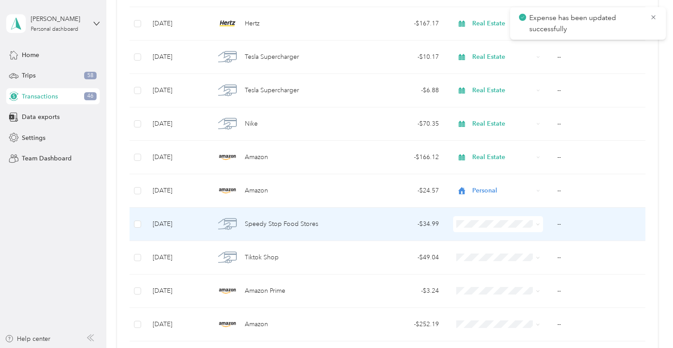
click at [394, 231] on td "- $34.99" at bounding box center [402, 224] width 90 height 33
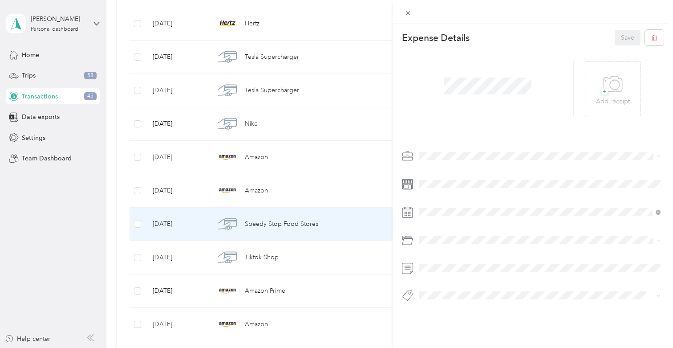
click at [446, 198] on div "Real Estate" at bounding box center [540, 202] width 235 height 9
click at [624, 38] on button "Save" at bounding box center [628, 38] width 26 height 16
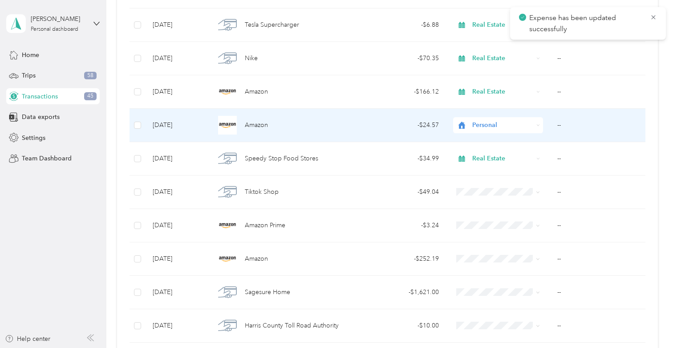
scroll to position [958, 0]
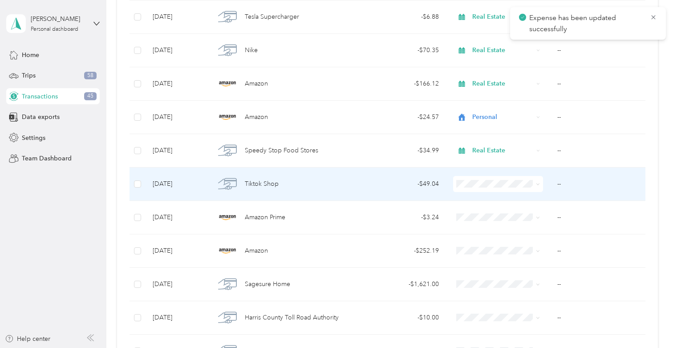
click at [419, 179] on div "- $49.04" at bounding box center [401, 184] width 75 height 10
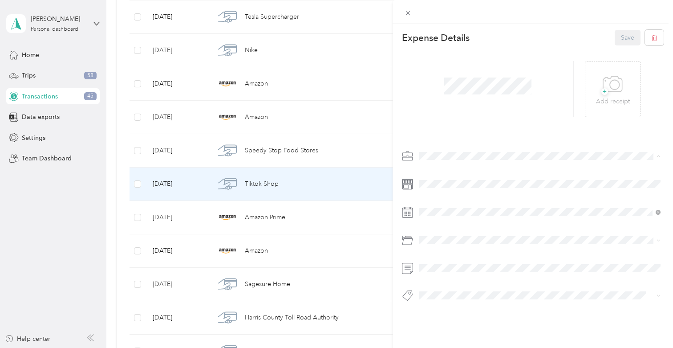
click at [447, 199] on span "Real Estate" at bounding box center [438, 203] width 30 height 8
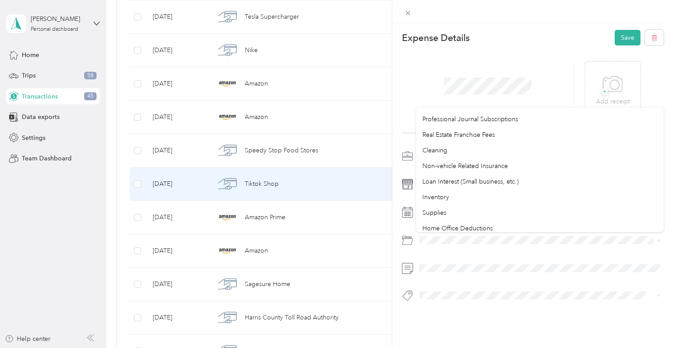
scroll to position [416, 0]
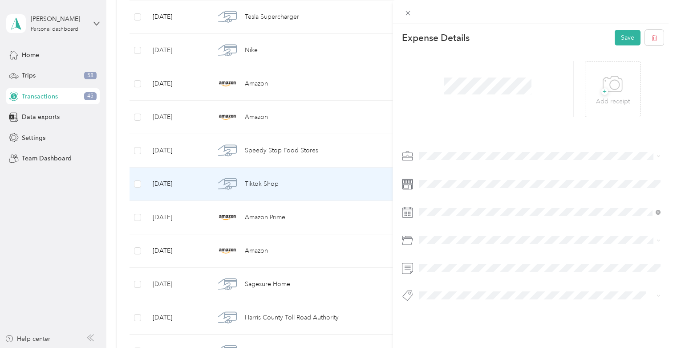
click at [452, 201] on div "Supplies" at bounding box center [540, 199] width 235 height 9
click at [621, 39] on button "Save" at bounding box center [628, 38] width 26 height 16
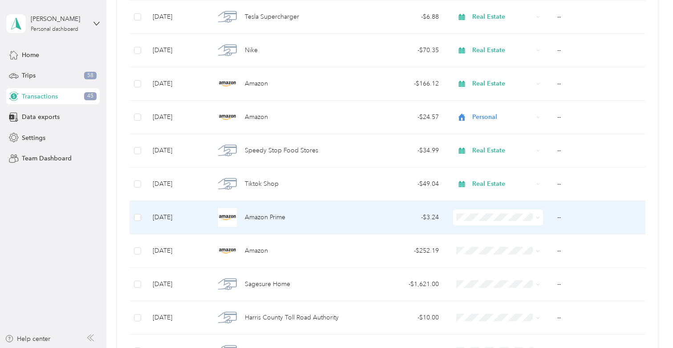
click at [395, 219] on div "- $3.24" at bounding box center [401, 217] width 75 height 10
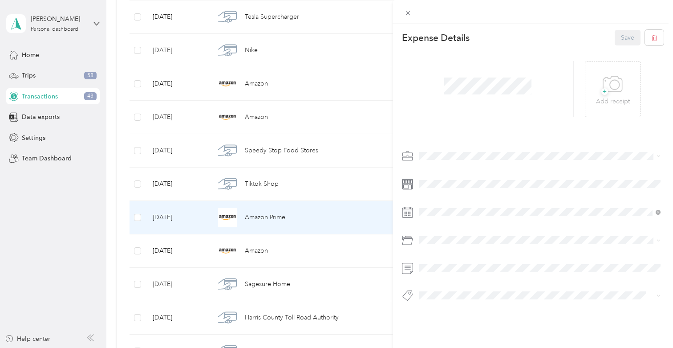
click at [439, 160] on span at bounding box center [540, 156] width 248 height 14
click at [446, 204] on li "Real Estate" at bounding box center [540, 199] width 248 height 16
click at [634, 41] on button "Save" at bounding box center [628, 38] width 26 height 16
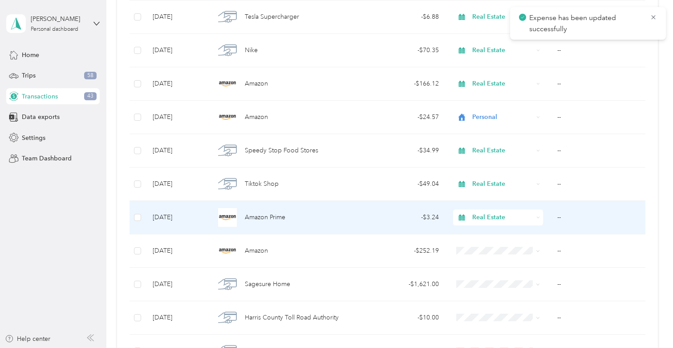
click at [484, 220] on span "Real Estate" at bounding box center [502, 217] width 61 height 10
click at [488, 93] on li "Work" at bounding box center [499, 92] width 90 height 16
click at [482, 222] on span "Real Estate" at bounding box center [502, 217] width 61 height 10
click at [408, 216] on div "- $3.24" at bounding box center [401, 217] width 75 height 10
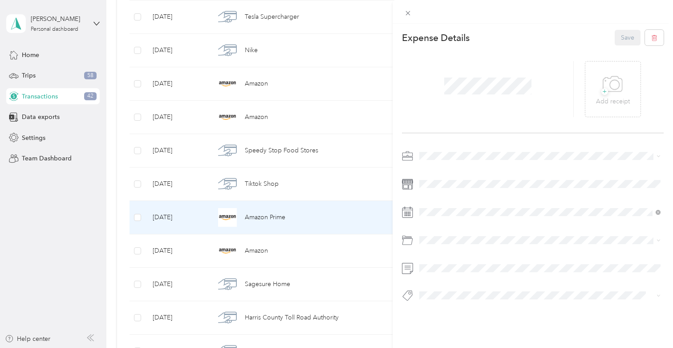
click at [430, 172] on li "Work" at bounding box center [540, 168] width 248 height 16
click at [630, 33] on button "Save" at bounding box center [628, 38] width 26 height 16
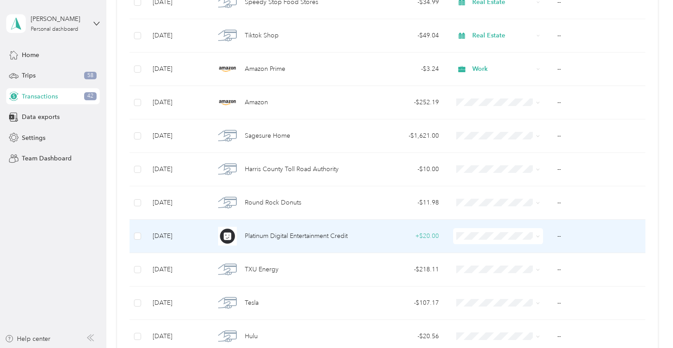
scroll to position [1115, 0]
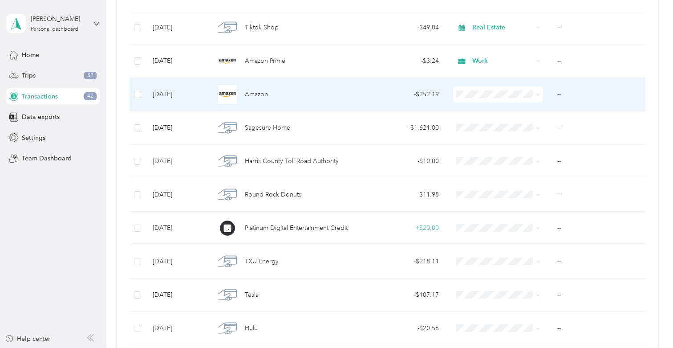
click at [424, 103] on td "- $252.19" at bounding box center [402, 94] width 90 height 33
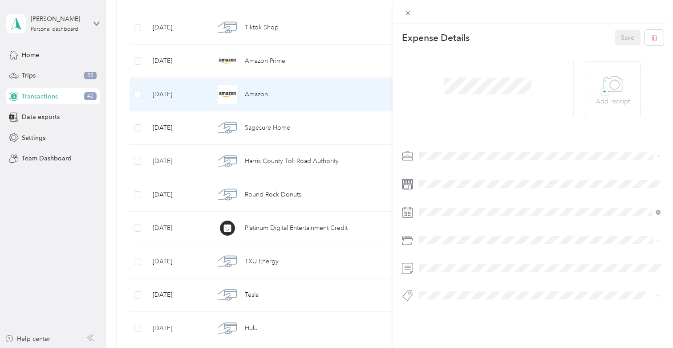
click at [454, 205] on li "Real Estate" at bounding box center [540, 203] width 248 height 16
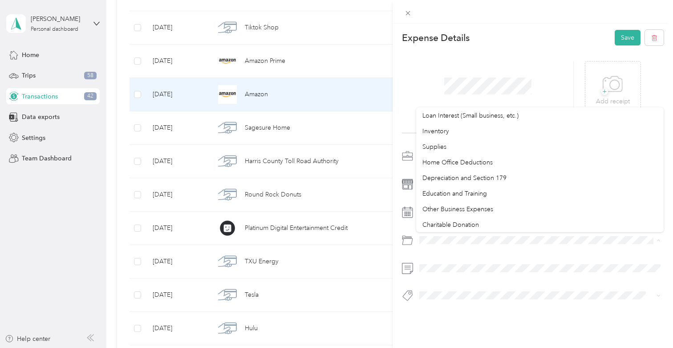
scroll to position [456, 0]
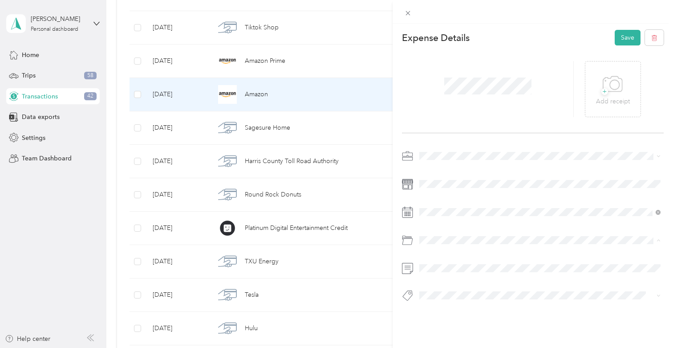
click at [441, 159] on span "Supplies" at bounding box center [435, 163] width 24 height 8
click at [615, 37] on button "Save" at bounding box center [628, 38] width 26 height 16
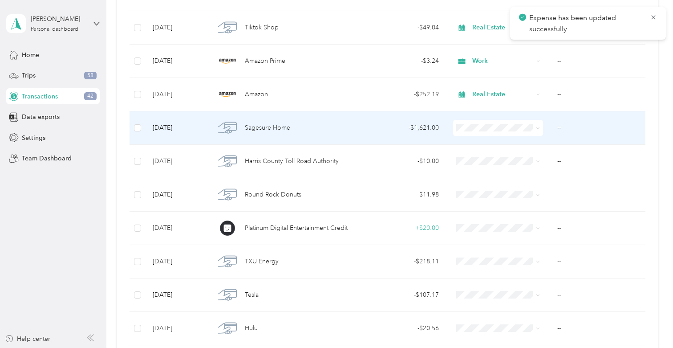
click at [383, 134] on td "- $1,621.00" at bounding box center [402, 127] width 90 height 33
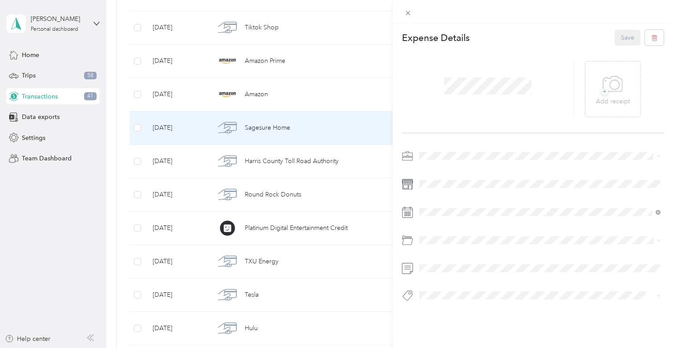
click at [447, 201] on span "Real Estate" at bounding box center [438, 203] width 30 height 8
click at [448, 323] on div "Expense Details Save + Add receipt" at bounding box center [533, 181] width 281 height 315
click at [622, 31] on button "Save" at bounding box center [628, 38] width 26 height 16
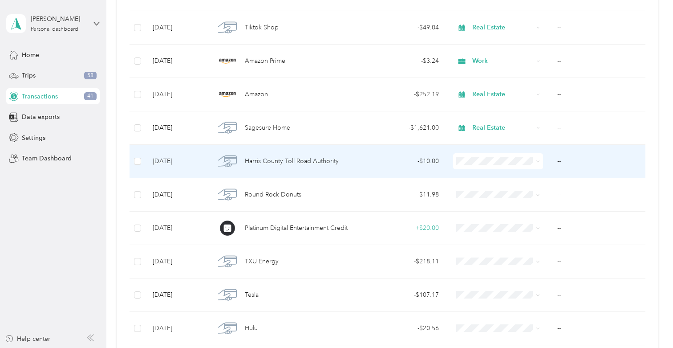
click at [434, 173] on td "- $10.00" at bounding box center [402, 161] width 90 height 33
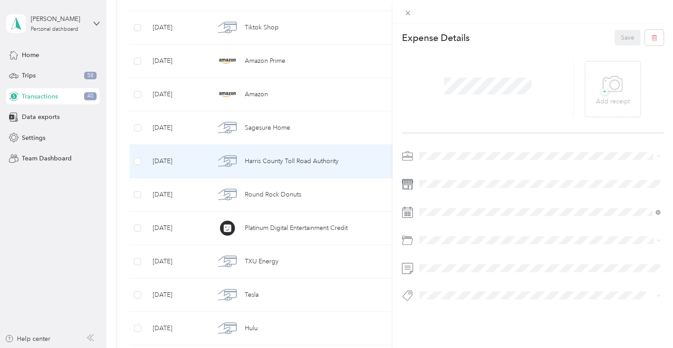
click at [442, 205] on li "Real Estate" at bounding box center [540, 203] width 248 height 16
click at [626, 44] on button "Save" at bounding box center [628, 38] width 26 height 16
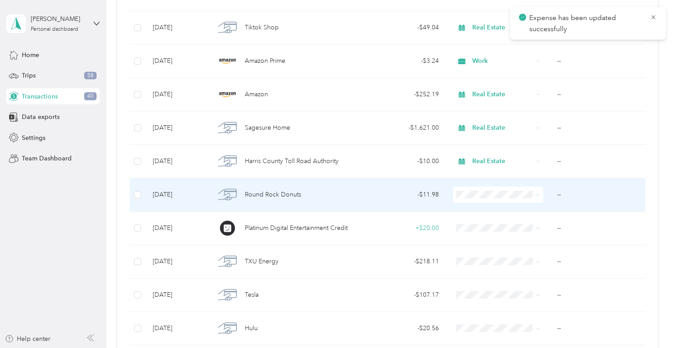
click at [364, 205] on td "- $11.98" at bounding box center [402, 194] width 90 height 33
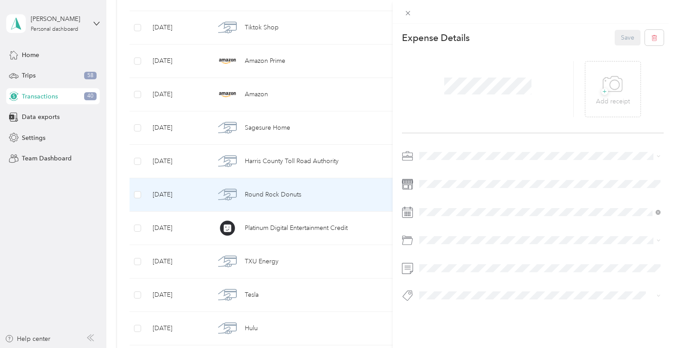
click at [456, 149] on span at bounding box center [540, 156] width 248 height 14
click at [443, 203] on li "Real Estate" at bounding box center [540, 203] width 248 height 16
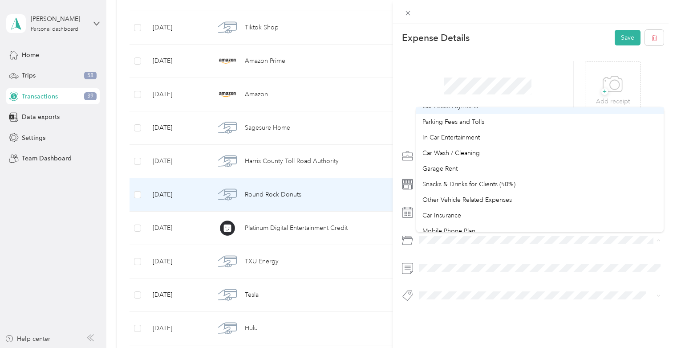
scroll to position [63, 0]
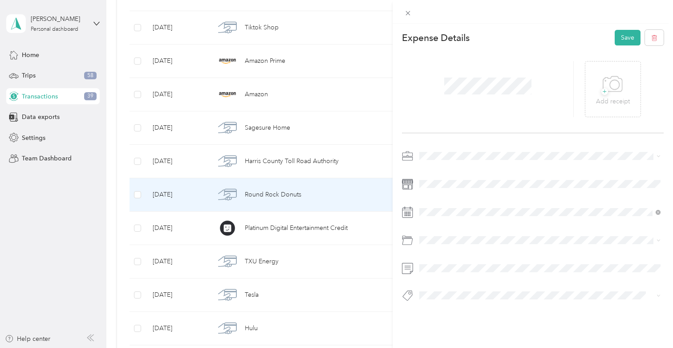
click at [478, 179] on span "Snacks & Drinks for Clients (50%)" at bounding box center [469, 179] width 93 height 8
click at [627, 37] on button "Save" at bounding box center [628, 38] width 26 height 16
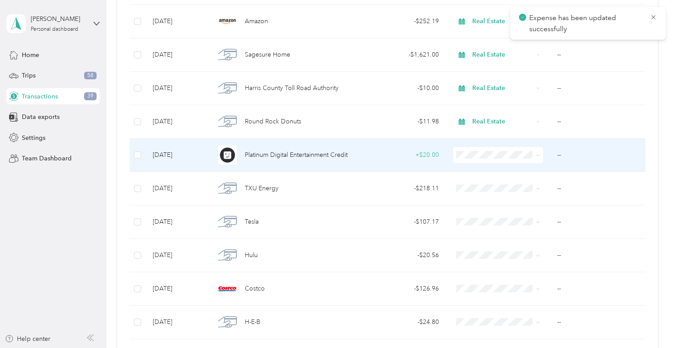
scroll to position [1203, 0]
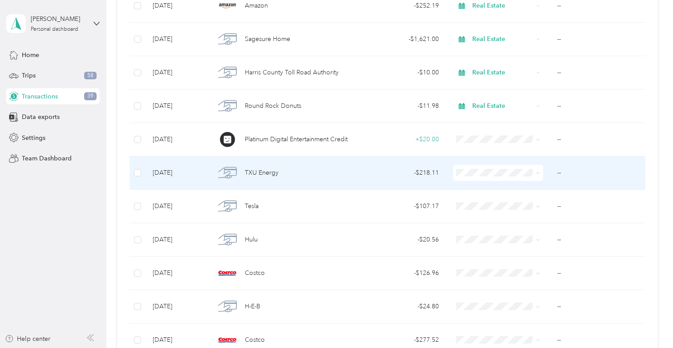
click at [371, 170] on div "- $218.11" at bounding box center [401, 173] width 75 height 10
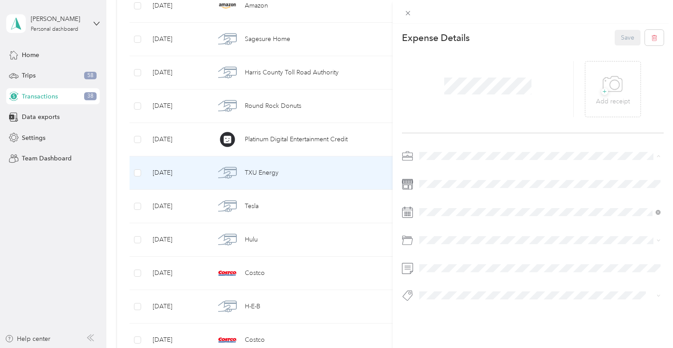
click at [444, 201] on span "Real Estate" at bounding box center [438, 203] width 30 height 8
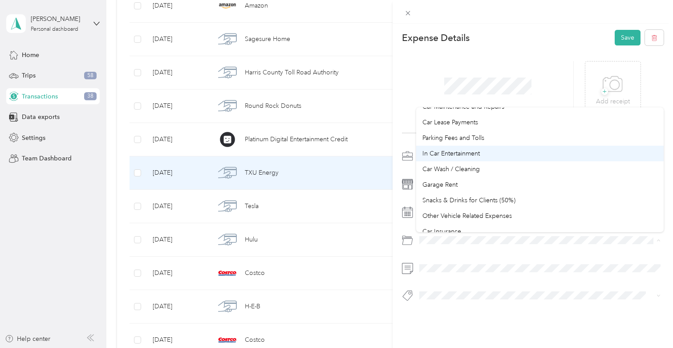
scroll to position [61, 0]
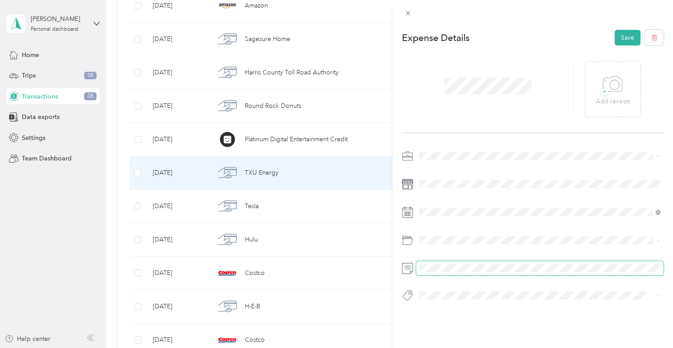
click at [473, 273] on span at bounding box center [540, 268] width 248 height 14
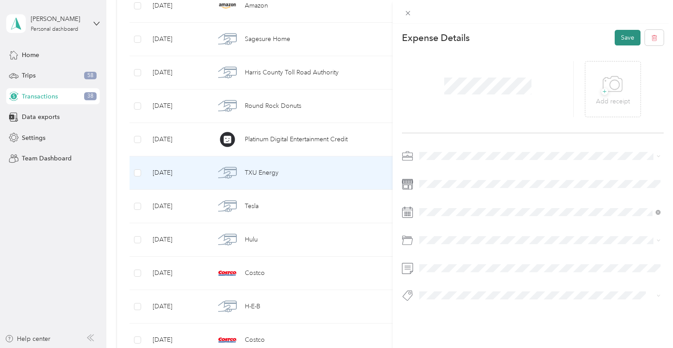
click at [620, 33] on button "Save" at bounding box center [628, 38] width 26 height 16
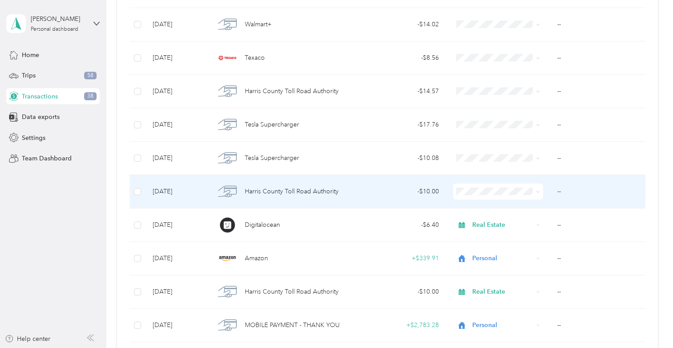
scroll to position [2339, 0]
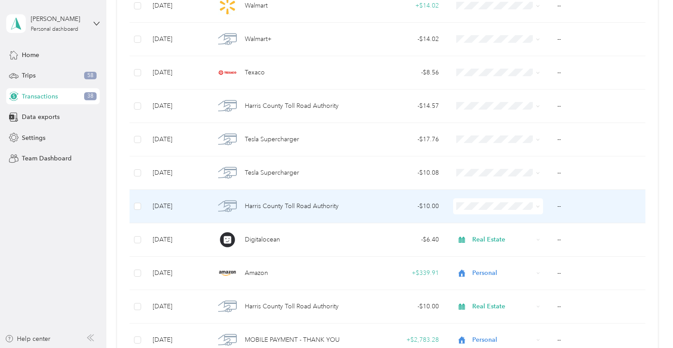
click at [449, 211] on td at bounding box center [498, 206] width 104 height 33
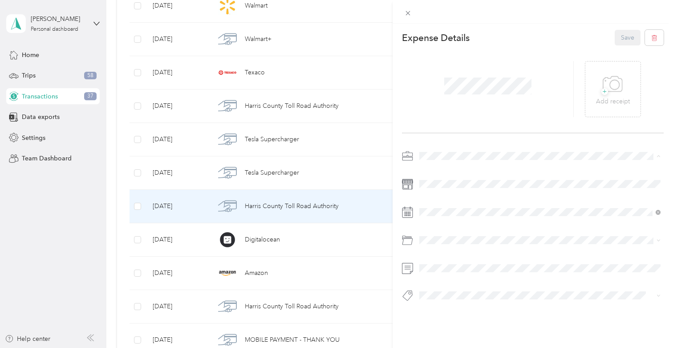
click at [448, 201] on span "Real Estate" at bounding box center [438, 203] width 30 height 8
click at [440, 275] on button "Toll" at bounding box center [433, 279] width 21 height 11
click at [631, 33] on button "Save" at bounding box center [628, 38] width 26 height 16
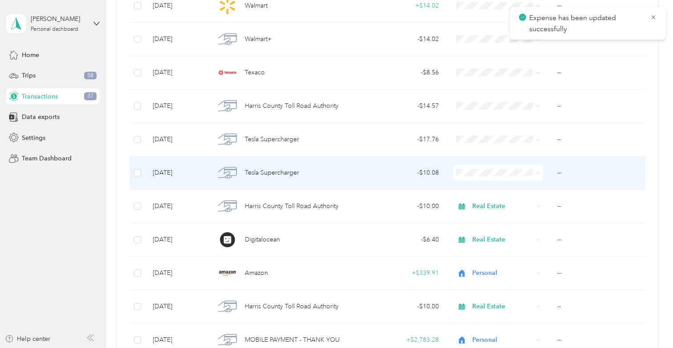
click at [402, 175] on div "- $10.08" at bounding box center [401, 173] width 75 height 10
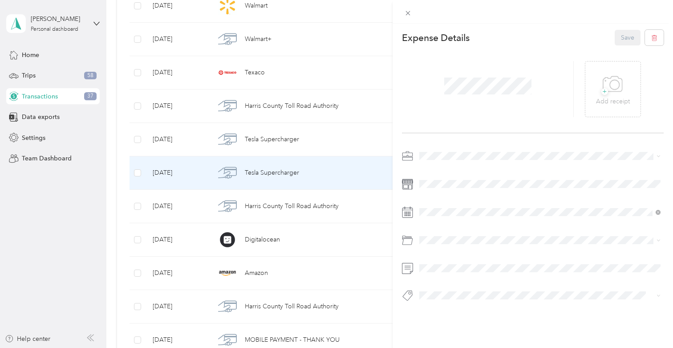
click at [441, 151] on span at bounding box center [540, 156] width 248 height 14
click at [444, 202] on span "Real Estate" at bounding box center [438, 203] width 30 height 8
click at [463, 138] on ol "Default categories Gasoline Car Maintenance and Repairs Car Lease Payments Park…" at bounding box center [540, 169] width 248 height 125
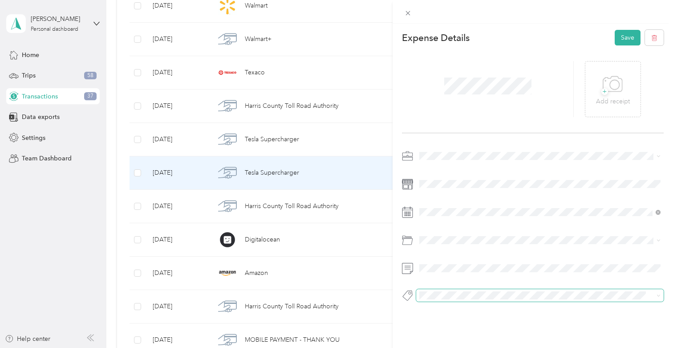
click at [434, 289] on span at bounding box center [540, 295] width 248 height 12
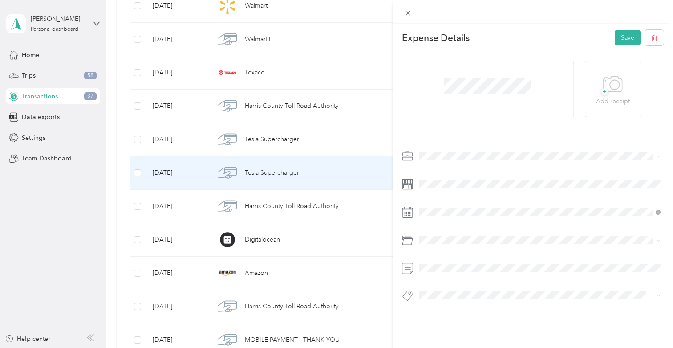
click at [443, 231] on li "Charging" at bounding box center [540, 228] width 248 height 17
click at [450, 311] on div "Expense Details Save + Add receipt Charging" at bounding box center [533, 188] width 281 height 328
click at [620, 39] on button "Save" at bounding box center [628, 38] width 26 height 16
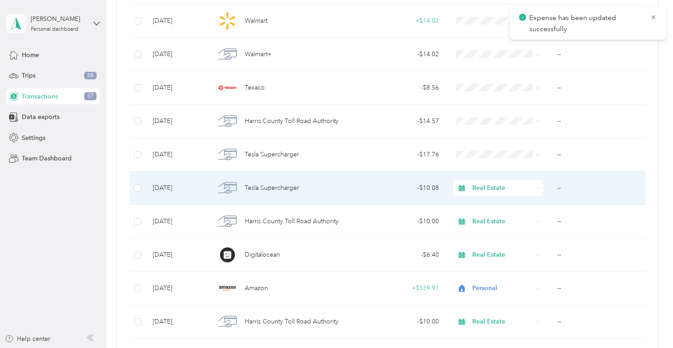
scroll to position [2304, 0]
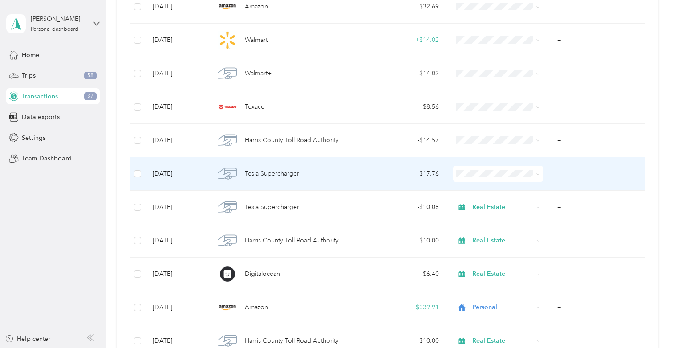
click at [435, 183] on td "- $17.76" at bounding box center [402, 173] width 90 height 33
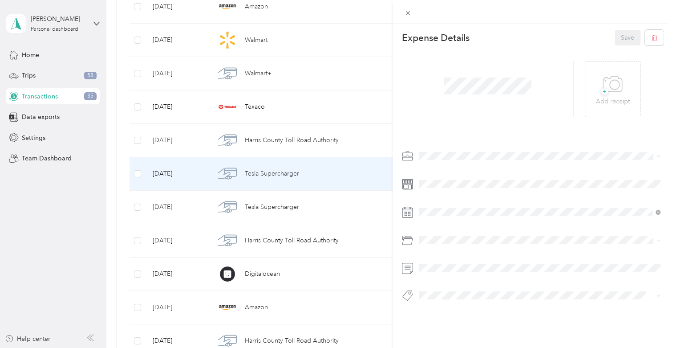
click at [445, 202] on span "Real Estate" at bounding box center [438, 203] width 30 height 8
click at [436, 132] on span "Gasoline" at bounding box center [435, 134] width 24 height 8
click at [440, 233] on ol "Charging Cleaning Food Toll" at bounding box center [540, 254] width 248 height 69
click at [456, 232] on li "Charging" at bounding box center [540, 228] width 248 height 17
click at [624, 42] on button "Save" at bounding box center [628, 38] width 26 height 16
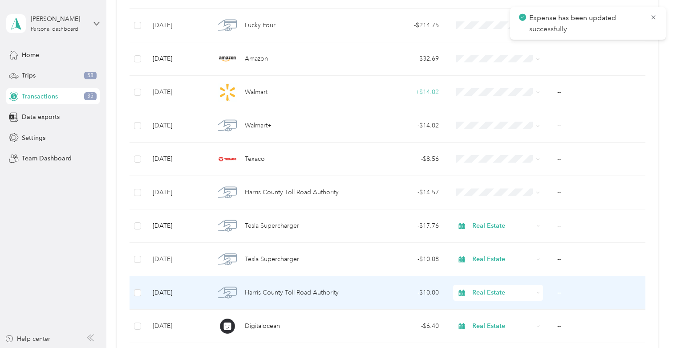
scroll to position [2252, 0]
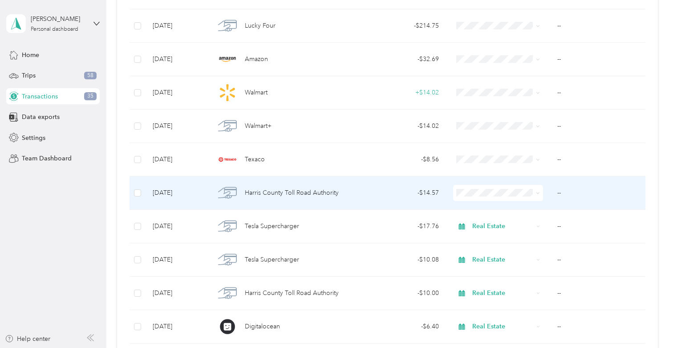
click at [368, 189] on div "- $14.57" at bounding box center [401, 193] width 75 height 10
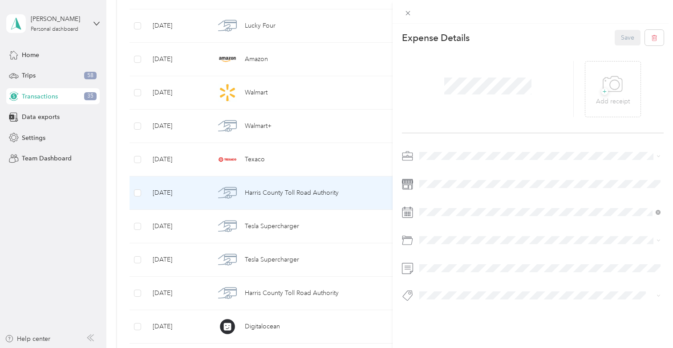
click at [442, 150] on span at bounding box center [540, 156] width 248 height 14
click at [445, 203] on div "Real Estate" at bounding box center [540, 202] width 235 height 9
click at [622, 39] on button "Save" at bounding box center [628, 38] width 26 height 16
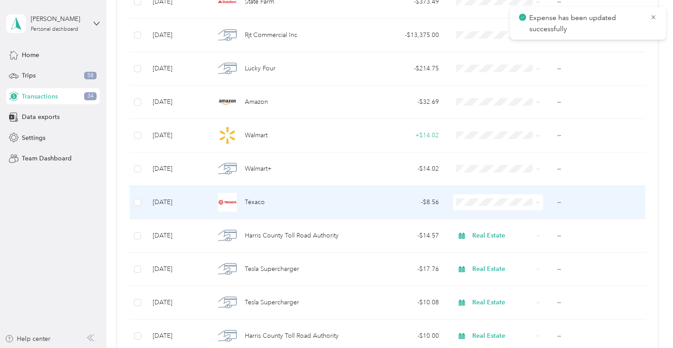
scroll to position [2189, 0]
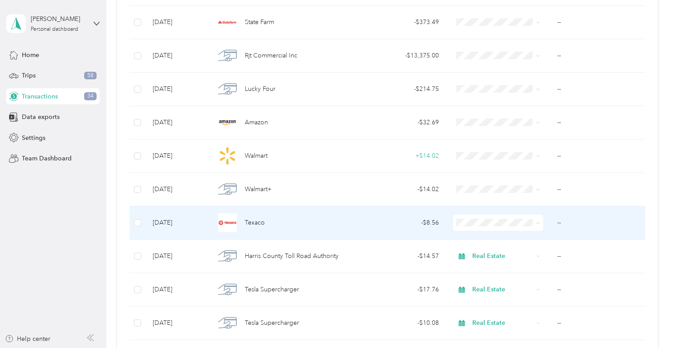
click at [432, 218] on div "- $8.56" at bounding box center [401, 223] width 75 height 10
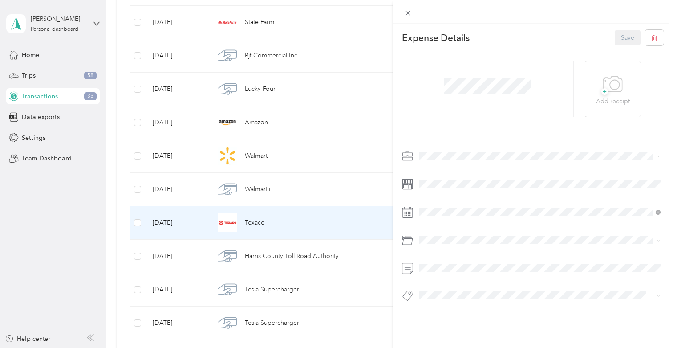
click at [441, 199] on span "Real Estate" at bounding box center [438, 200] width 30 height 8
click at [618, 45] on button "Save" at bounding box center [628, 38] width 26 height 16
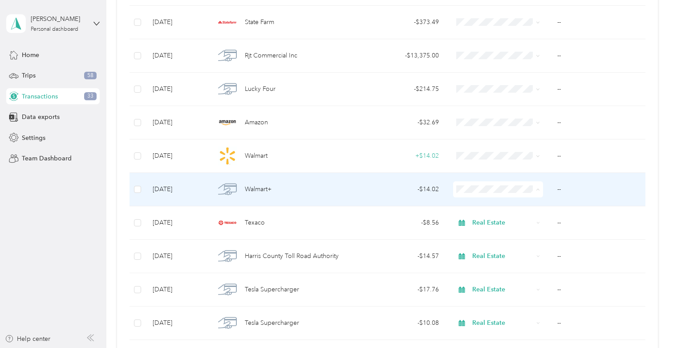
click at [479, 225] on ol "Work Personal Real Estate Other Charity Medical Moving Commute" at bounding box center [499, 260] width 90 height 125
click at [480, 183] on span at bounding box center [498, 189] width 90 height 16
click at [484, 215] on li "Personal" at bounding box center [499, 218] width 90 height 16
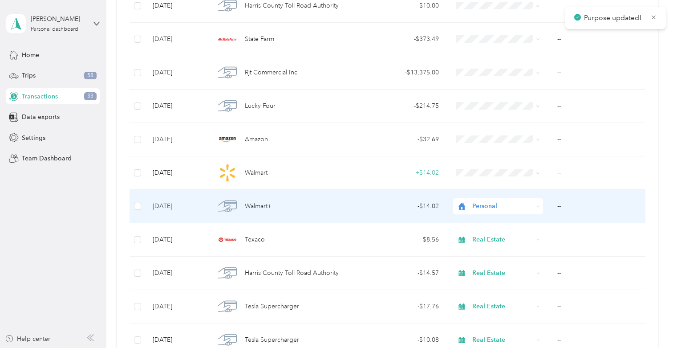
scroll to position [2165, 0]
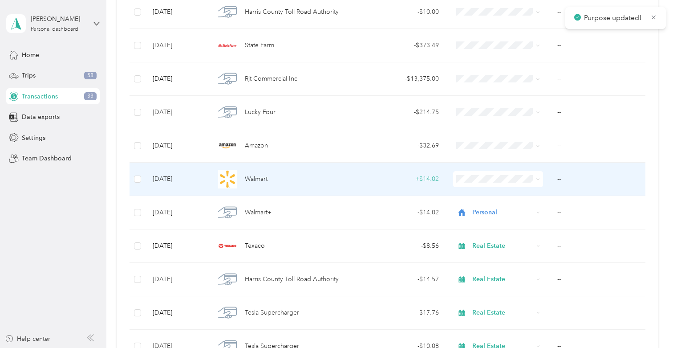
click at [481, 186] on span at bounding box center [498, 179] width 90 height 16
click at [480, 210] on span "Personal" at bounding box center [507, 211] width 62 height 9
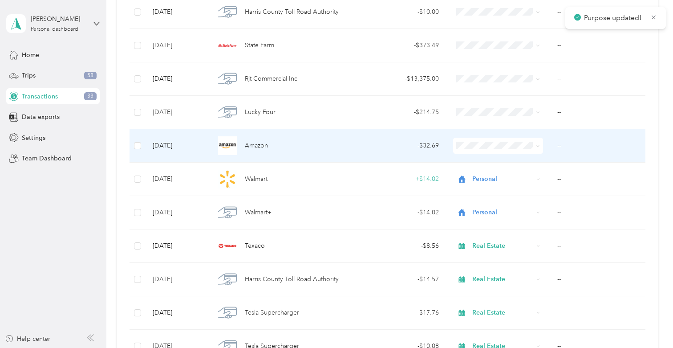
click at [352, 146] on td "Amazon" at bounding box center [282, 145] width 149 height 33
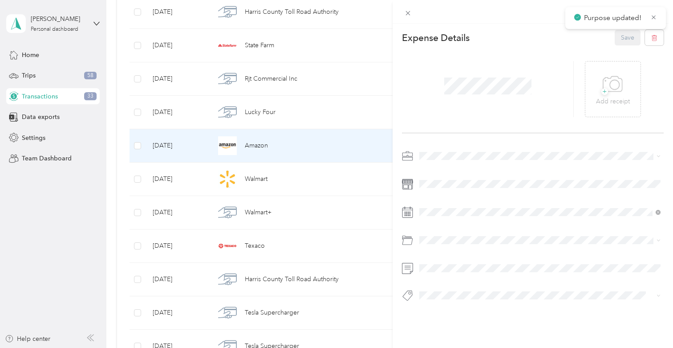
click at [446, 150] on span at bounding box center [540, 156] width 248 height 14
click at [442, 196] on li "Real Estate" at bounding box center [540, 202] width 248 height 16
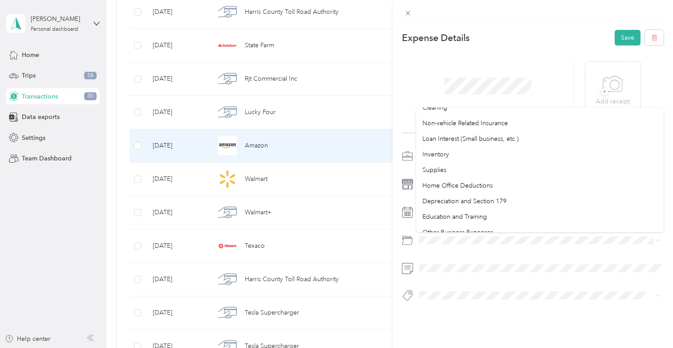
scroll to position [458, 0]
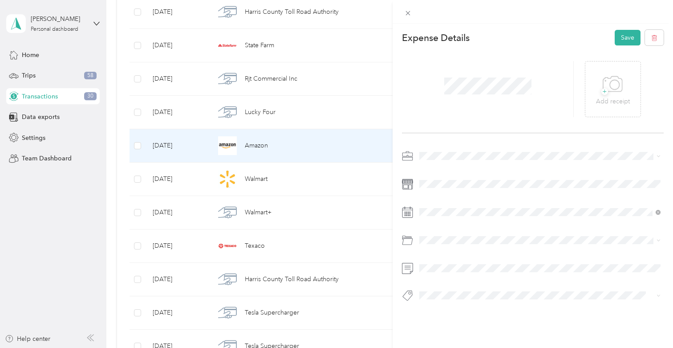
click at [444, 156] on div "Supplies" at bounding box center [540, 159] width 235 height 9
click at [623, 44] on button "Save" at bounding box center [628, 38] width 26 height 16
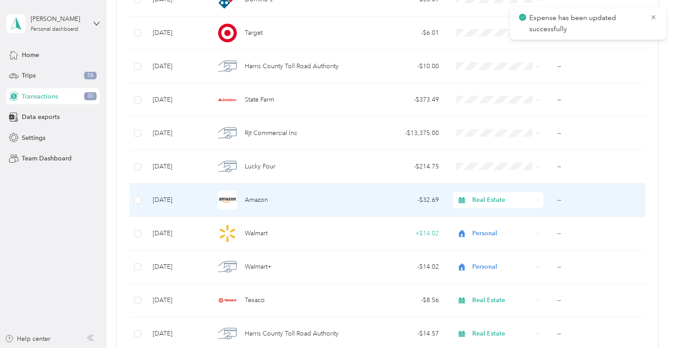
scroll to position [2111, 0]
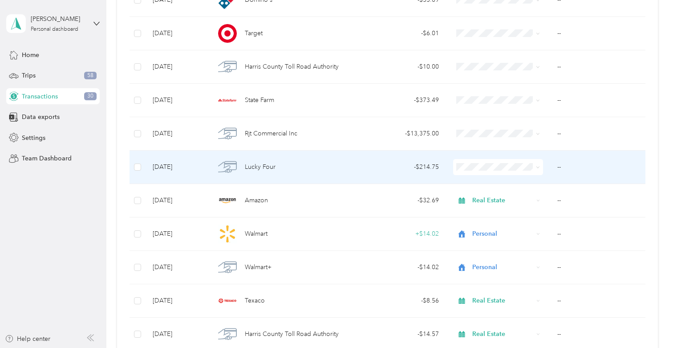
click at [463, 175] on td at bounding box center [498, 167] width 104 height 33
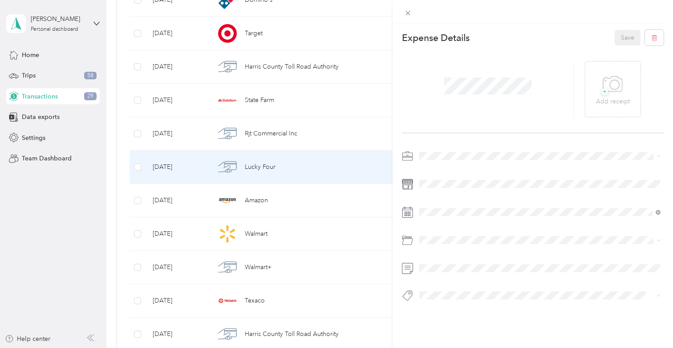
click at [448, 164] on li "Work" at bounding box center [540, 172] width 248 height 16
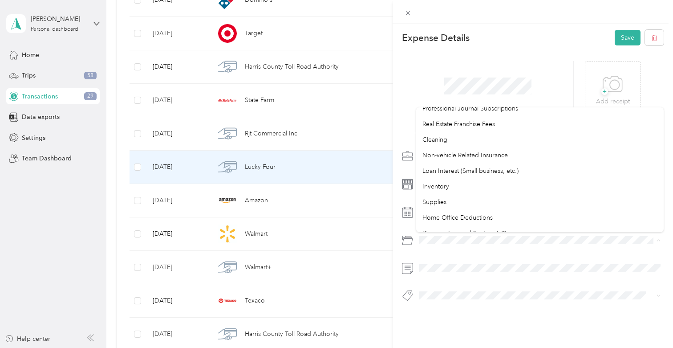
scroll to position [421, 0]
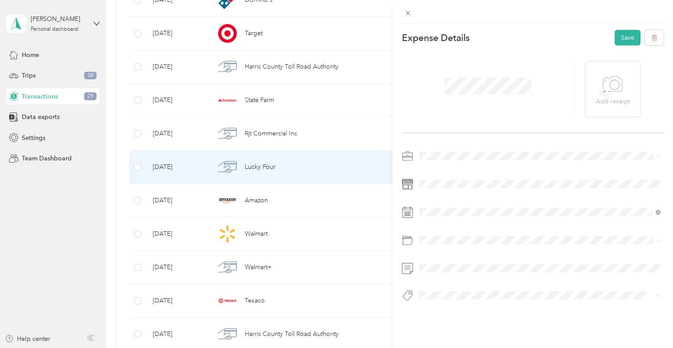
click at [466, 202] on ol "Default categories Gasoline Car Maintenance and Repairs Car Lease Payments Park…" at bounding box center [540, 169] width 248 height 125
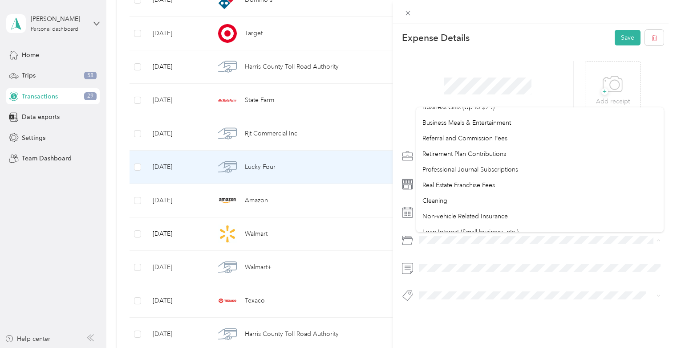
scroll to position [472, 0]
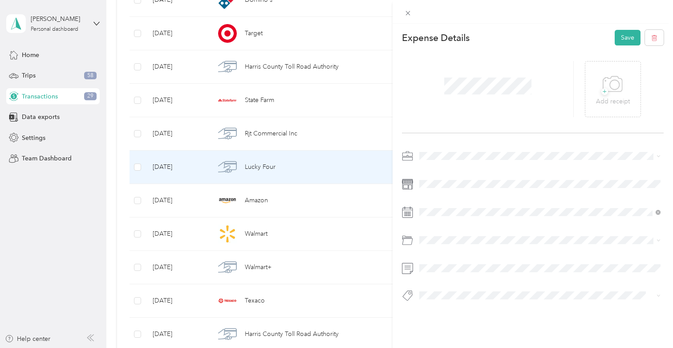
click at [440, 141] on li "Supplies" at bounding box center [540, 146] width 248 height 16
click at [626, 42] on button "Save" at bounding box center [628, 38] width 26 height 16
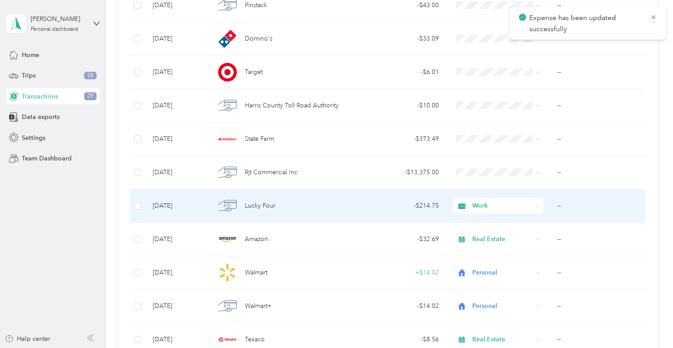
scroll to position [2067, 0]
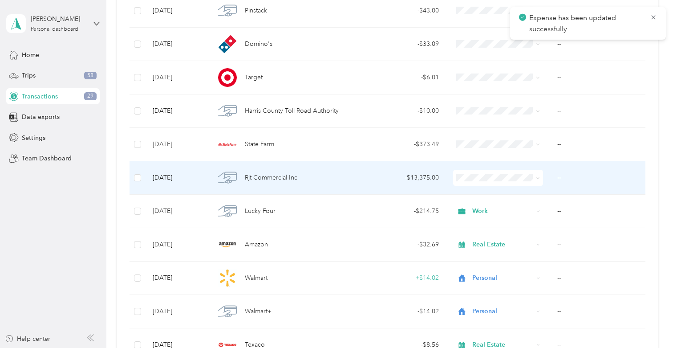
click at [405, 180] on div "- $13,375.00" at bounding box center [401, 178] width 75 height 10
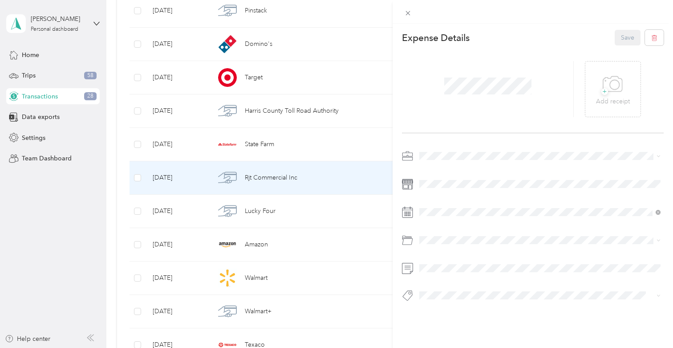
click at [437, 150] on span at bounding box center [540, 156] width 248 height 14
click at [452, 216] on div "Other" at bounding box center [540, 217] width 235 height 9
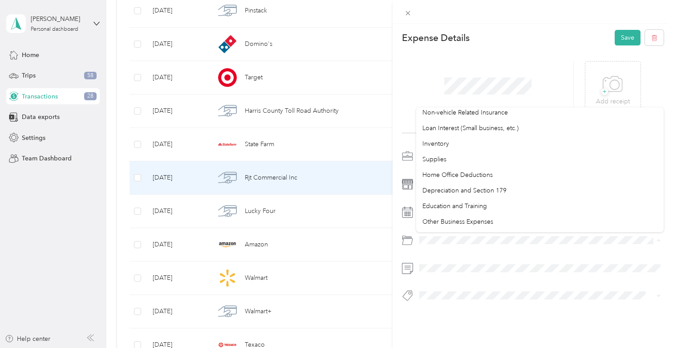
scroll to position [472, 0]
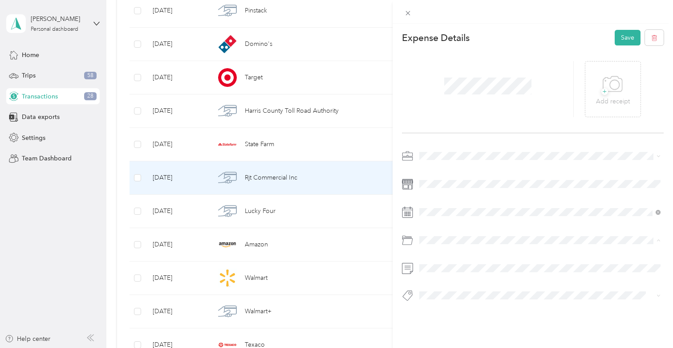
click at [476, 214] on ol "Default categories Gasoline Car Maintenance and Repairs Car Lease Payments Park…" at bounding box center [540, 169] width 248 height 125
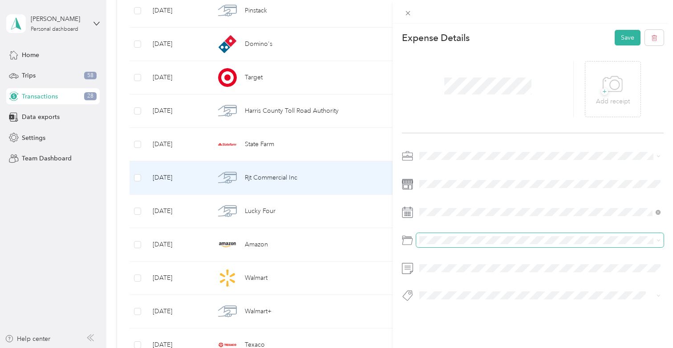
click at [448, 245] on span at bounding box center [540, 240] width 248 height 14
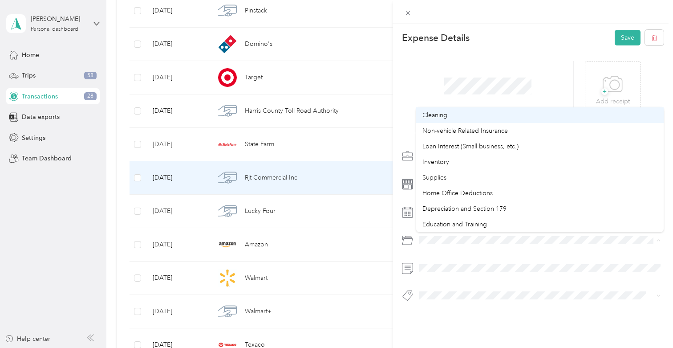
scroll to position [464, 0]
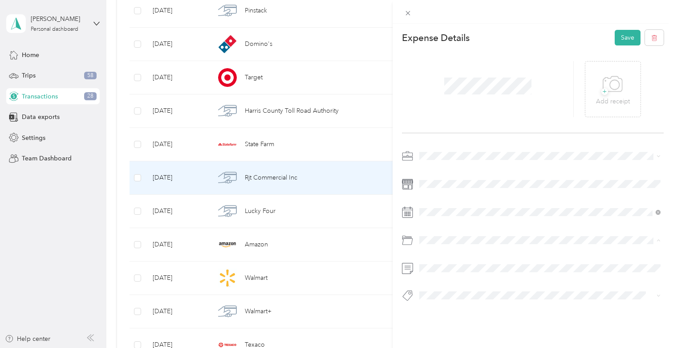
click at [470, 171] on div "Home Office Deductions" at bounding box center [540, 169] width 235 height 9
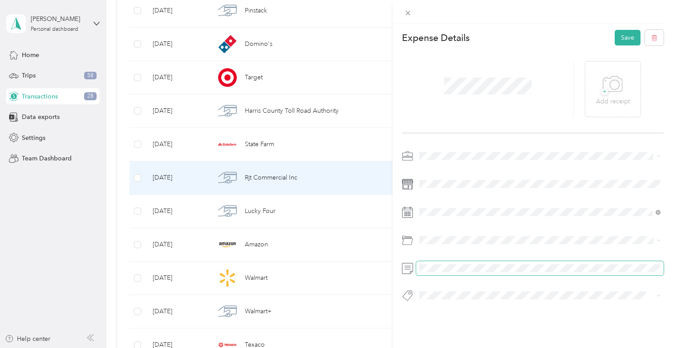
click at [449, 273] on span at bounding box center [540, 268] width 248 height 14
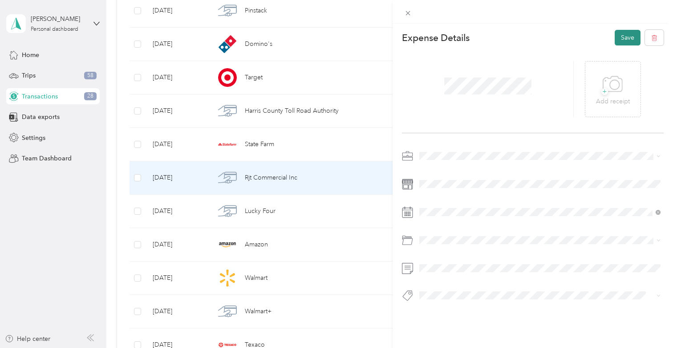
click at [623, 39] on button "Save" at bounding box center [628, 38] width 26 height 16
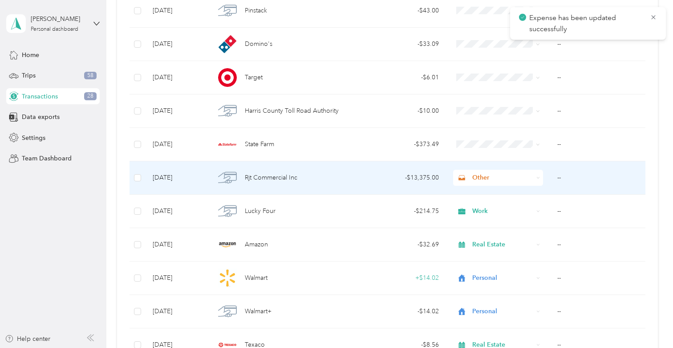
click at [401, 177] on div "- $13,375.00" at bounding box center [401, 178] width 75 height 10
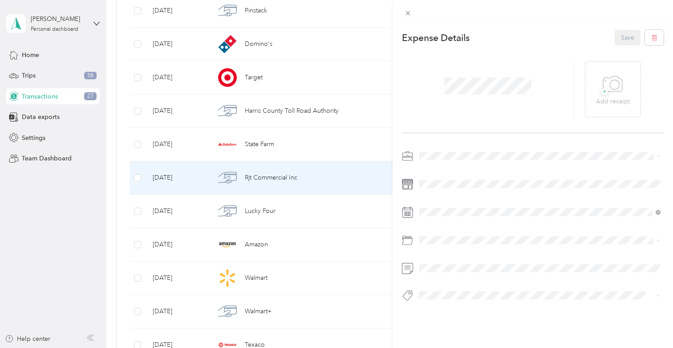
click at [446, 172] on li "Work" at bounding box center [540, 172] width 248 height 16
click at [620, 39] on button "Save" at bounding box center [628, 38] width 26 height 16
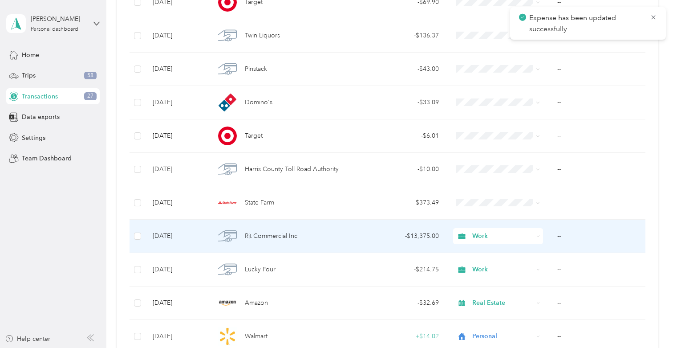
scroll to position [2002, 0]
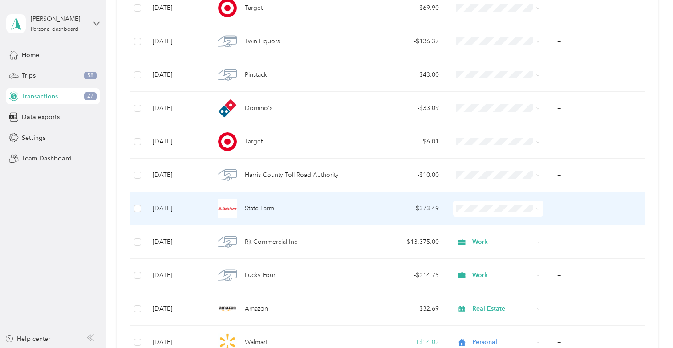
click at [424, 212] on div "- $373.49" at bounding box center [401, 208] width 75 height 10
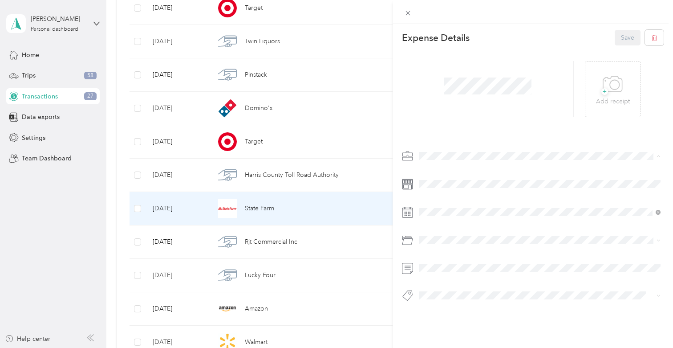
click at [451, 166] on li "Work" at bounding box center [540, 172] width 248 height 16
click at [446, 196] on li "Real Estate" at bounding box center [540, 202] width 248 height 16
click at [622, 42] on button "Save" at bounding box center [628, 38] width 26 height 16
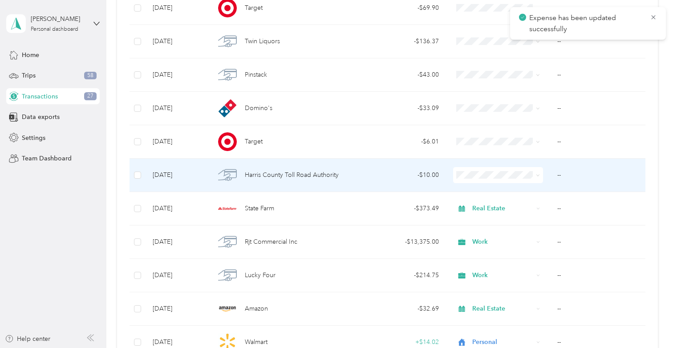
click at [432, 178] on div "- $10.00" at bounding box center [401, 175] width 75 height 10
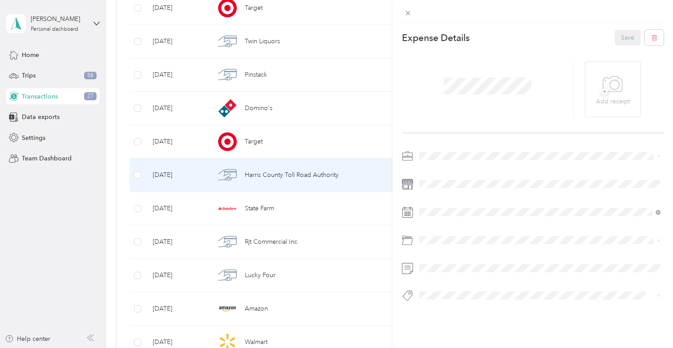
click at [448, 201] on span "Real Estate" at bounding box center [438, 201] width 30 height 8
click at [630, 34] on button "Save" at bounding box center [628, 38] width 26 height 16
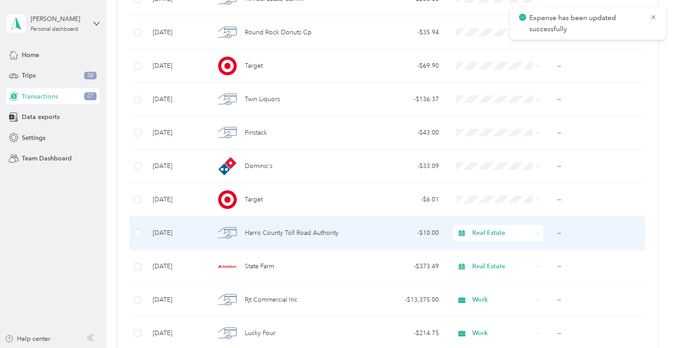
scroll to position [1942, 0]
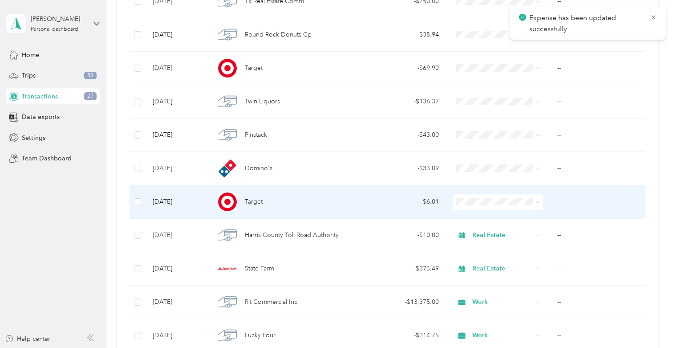
click at [387, 212] on td "- $6.01" at bounding box center [402, 201] width 90 height 33
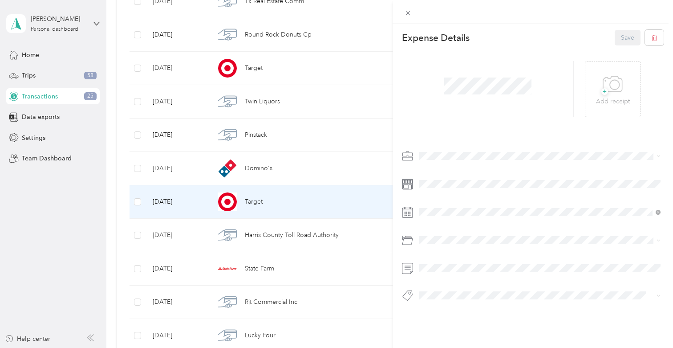
click at [444, 192] on ol "Work Personal Real Estate Other Charity Medical Moving Commute" at bounding box center [540, 225] width 248 height 125
click at [481, 147] on div "Expense Details Save + Add receipt" at bounding box center [533, 181] width 281 height 315
click at [438, 183] on div "Personal" at bounding box center [540, 186] width 235 height 9
click at [623, 37] on button "Save" at bounding box center [628, 38] width 26 height 16
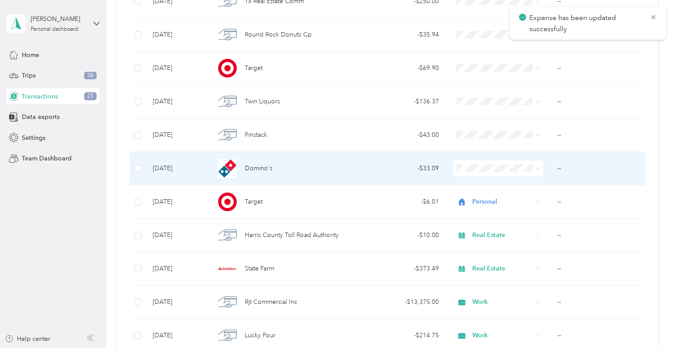
click at [421, 181] on td "- $33.09" at bounding box center [402, 168] width 90 height 33
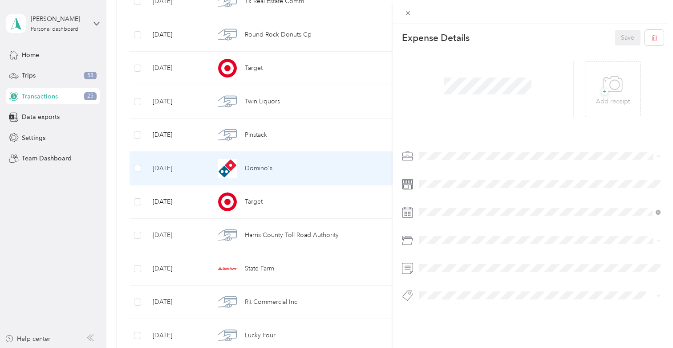
click at [437, 196] on li "Real Estate" at bounding box center [540, 203] width 248 height 16
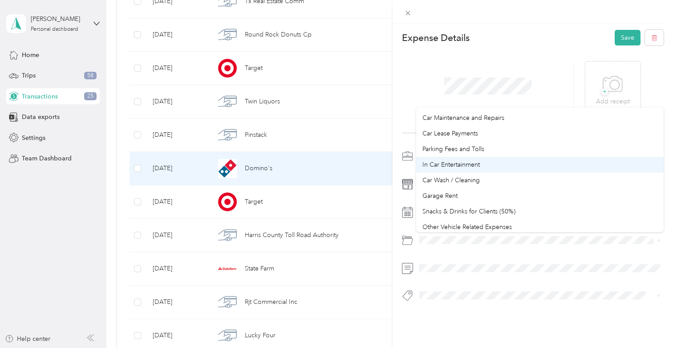
scroll to position [38, 0]
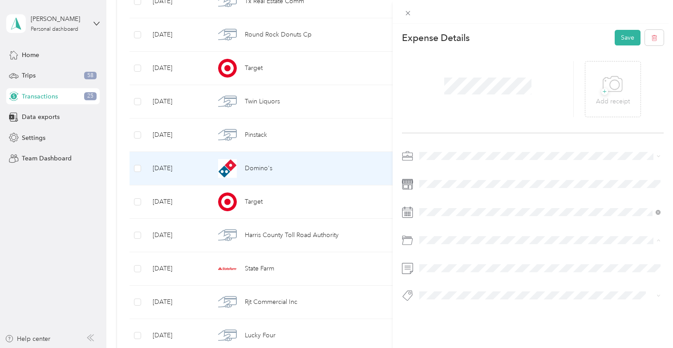
click at [452, 203] on span "Snacks & Drinks for Clients (50%)" at bounding box center [469, 207] width 93 height 8
click at [623, 44] on button "Save" at bounding box center [628, 38] width 26 height 16
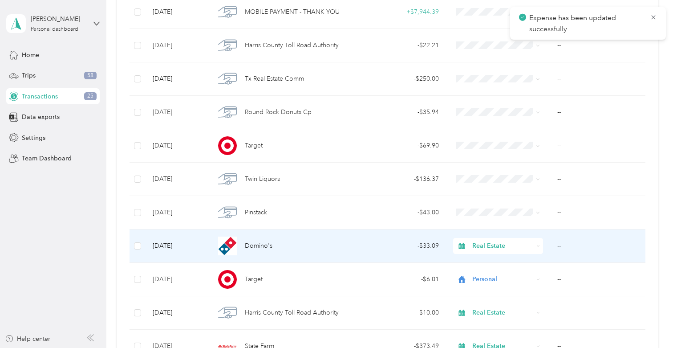
scroll to position [1863, 0]
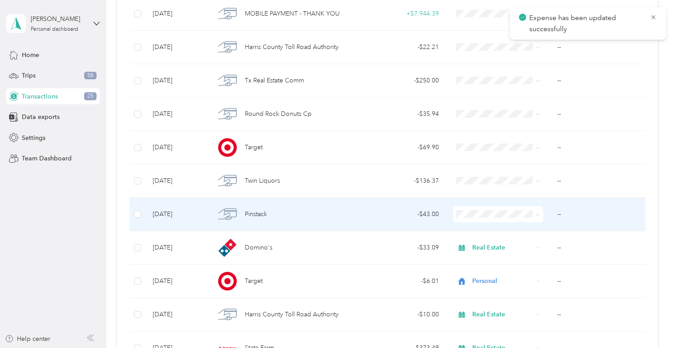
click at [421, 222] on td "- $43.00" at bounding box center [402, 214] width 90 height 33
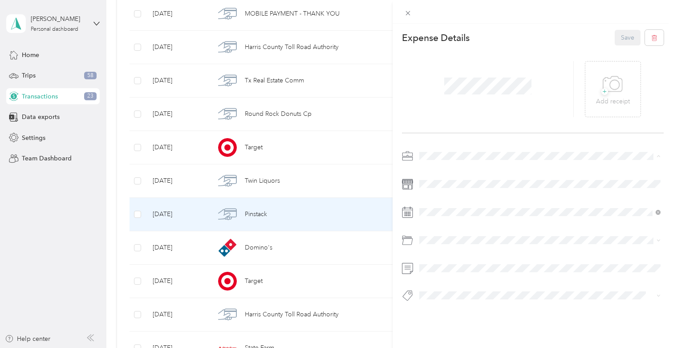
click at [442, 201] on span "Real Estate" at bounding box center [438, 203] width 30 height 8
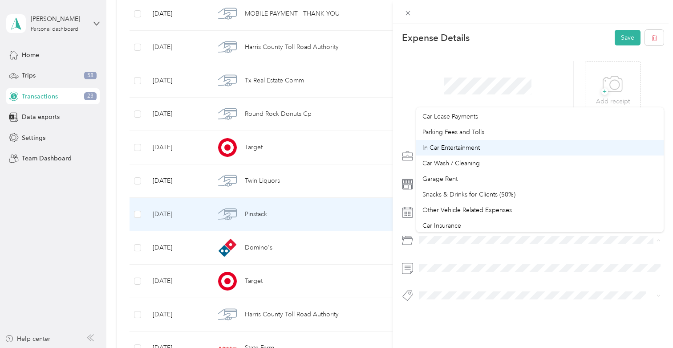
scroll to position [53, 0]
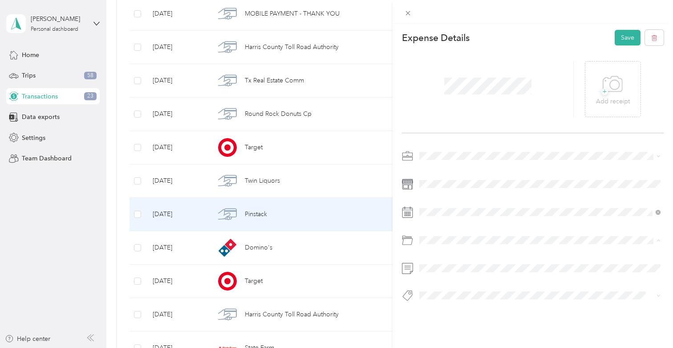
click at [460, 191] on span "Snacks & Drinks for Clients (50%)" at bounding box center [469, 191] width 93 height 8
click at [626, 35] on button "Save" at bounding box center [628, 38] width 26 height 16
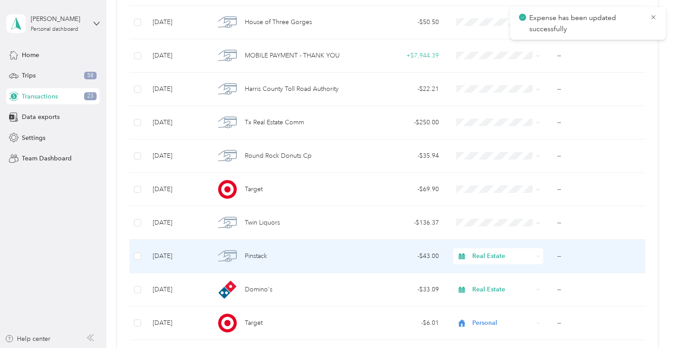
scroll to position [1803, 0]
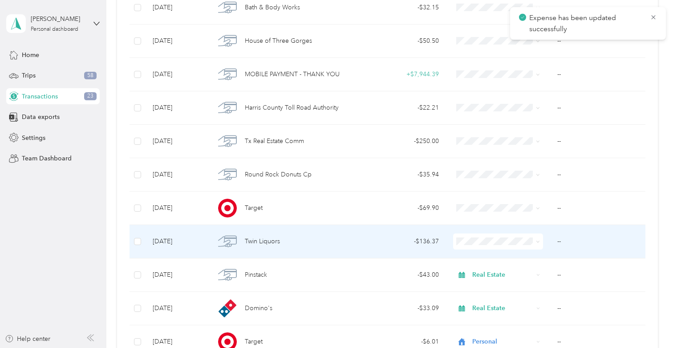
click at [408, 246] on div "- $136.37" at bounding box center [401, 241] width 75 height 10
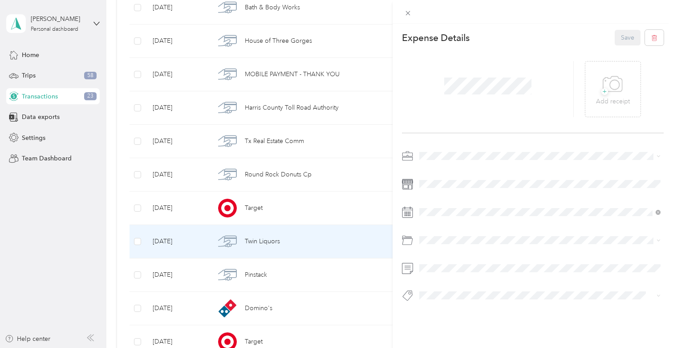
click at [445, 203] on li "Real Estate" at bounding box center [540, 203] width 248 height 16
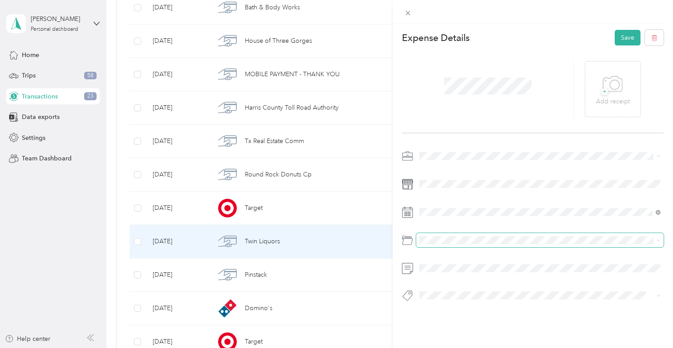
click at [484, 236] on span at bounding box center [540, 240] width 248 height 14
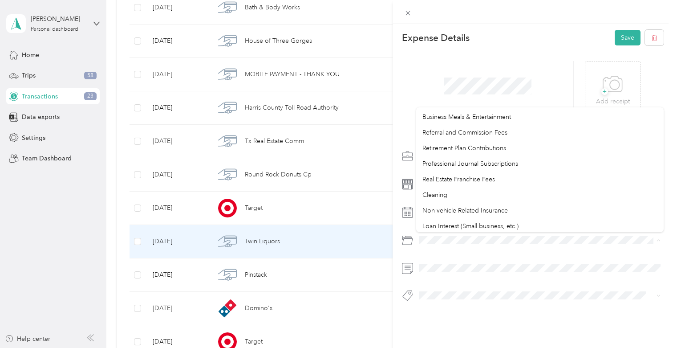
scroll to position [367, 0]
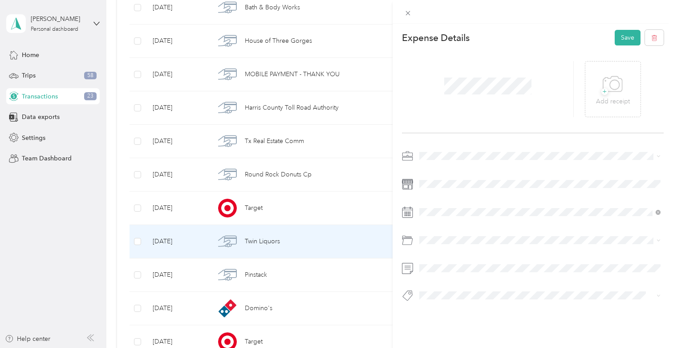
click at [488, 259] on div at bounding box center [533, 228] width 262 height 159
click at [625, 44] on button "Save" at bounding box center [628, 38] width 26 height 16
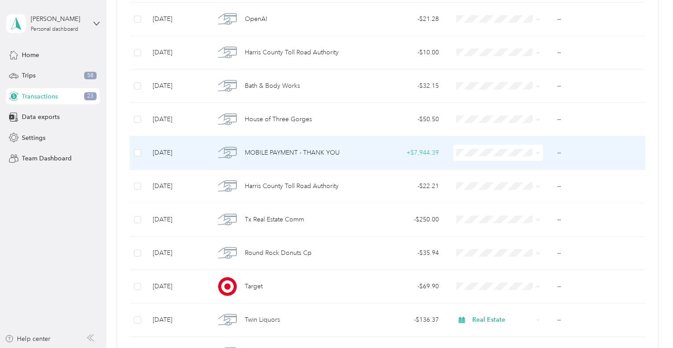
scroll to position [1791, 0]
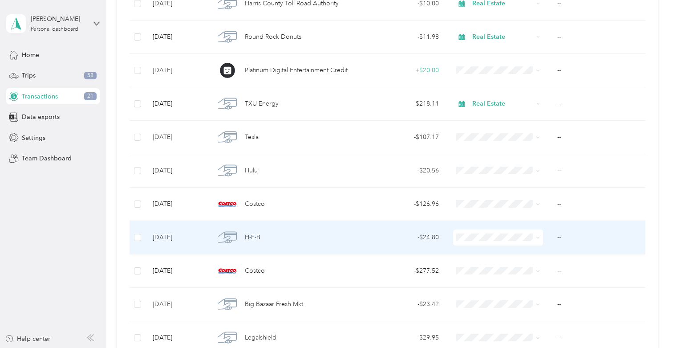
scroll to position [1269, 0]
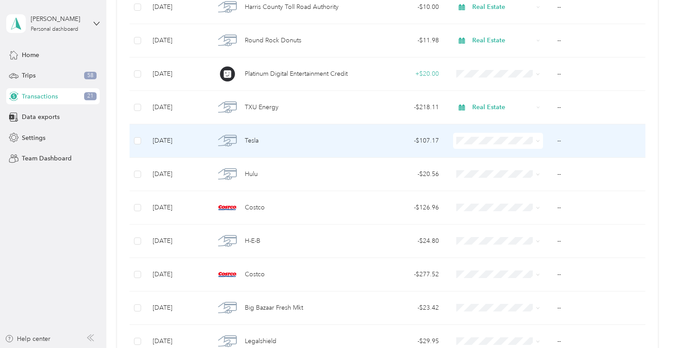
click at [276, 133] on div "Tesla" at bounding box center [282, 140] width 134 height 19
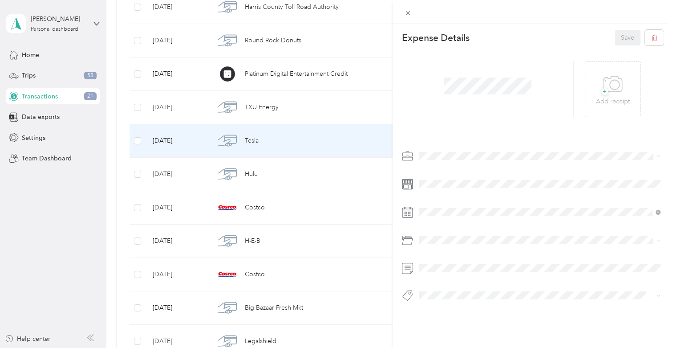
click at [440, 145] on div "Expense Details Save + Add receipt" at bounding box center [533, 181] width 281 height 315
click at [440, 150] on span at bounding box center [540, 156] width 248 height 14
click at [443, 206] on li "Real Estate" at bounding box center [540, 203] width 248 height 16
click at [452, 191] on li "In Car Entertainment" at bounding box center [540, 196] width 248 height 16
click at [633, 36] on button "Save" at bounding box center [628, 38] width 26 height 16
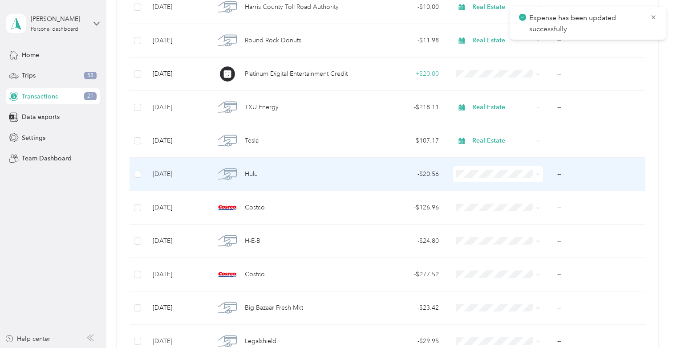
click at [415, 186] on td "- $20.56" at bounding box center [402, 174] width 90 height 33
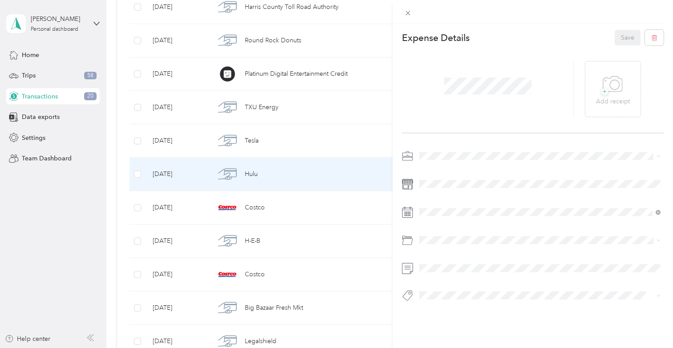
click at [434, 184] on span "Personal" at bounding box center [435, 187] width 24 height 8
click at [621, 29] on div "Expense Details Save + Add receipt" at bounding box center [533, 181] width 281 height 315
click at [621, 32] on button "Save" at bounding box center [628, 38] width 26 height 16
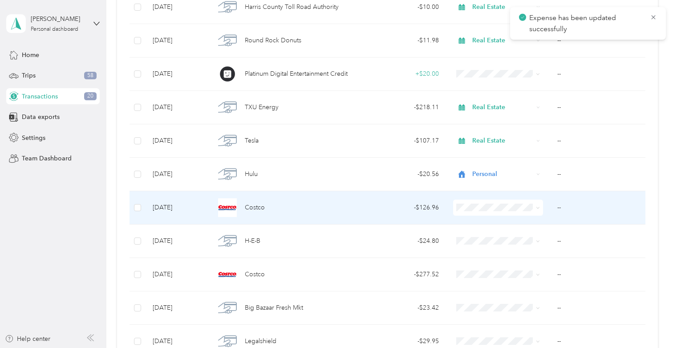
click at [396, 218] on td "- $126.96" at bounding box center [402, 207] width 90 height 33
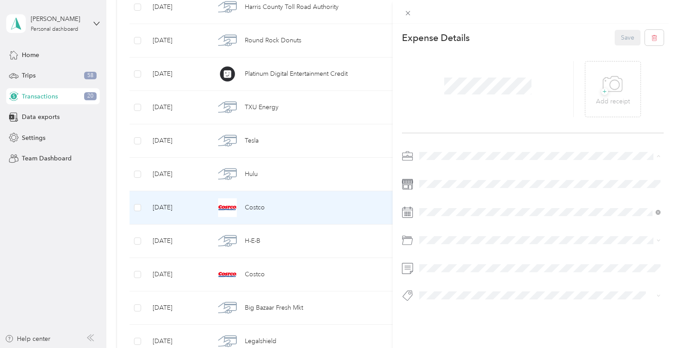
click at [446, 187] on div "Personal" at bounding box center [540, 187] width 235 height 9
click at [623, 41] on button "Save" at bounding box center [628, 38] width 26 height 16
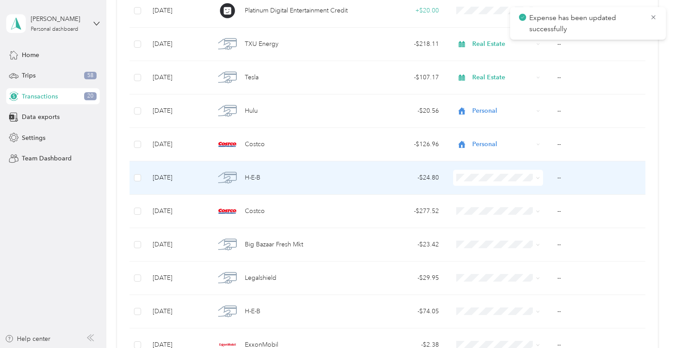
scroll to position [1332, 0]
click at [391, 171] on td "- $24.80" at bounding box center [402, 177] width 90 height 33
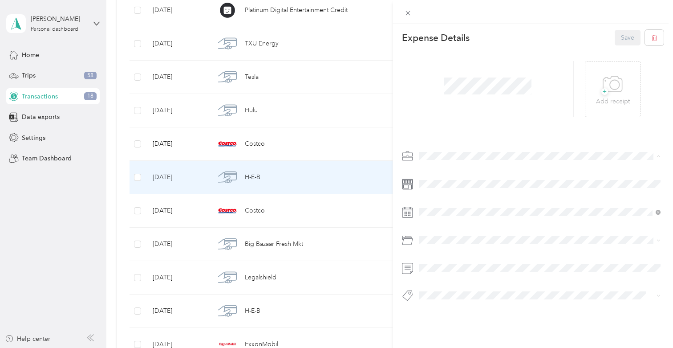
click at [454, 192] on ol "Work Personal Real Estate Other Charity Medical Moving Commute" at bounding box center [540, 226] width 248 height 125
click at [445, 151] on span at bounding box center [540, 156] width 248 height 14
click at [442, 183] on span "Personal" at bounding box center [435, 187] width 24 height 8
click at [623, 38] on button "Save" at bounding box center [628, 38] width 26 height 16
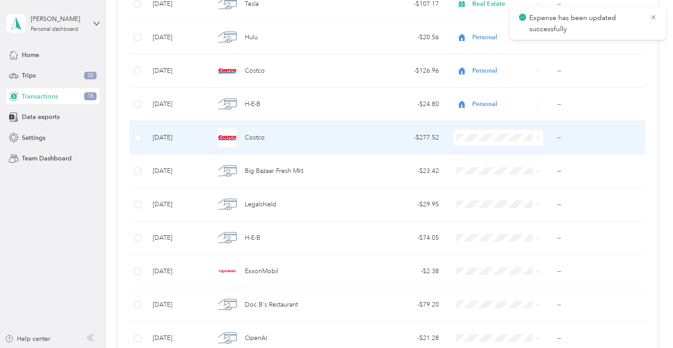
scroll to position [1409, 0]
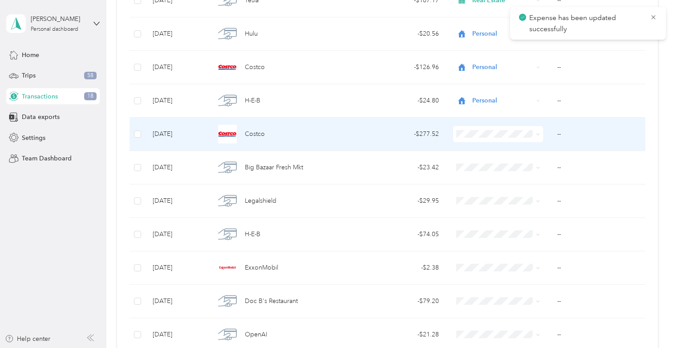
click at [398, 138] on div "- $277.52" at bounding box center [401, 134] width 75 height 10
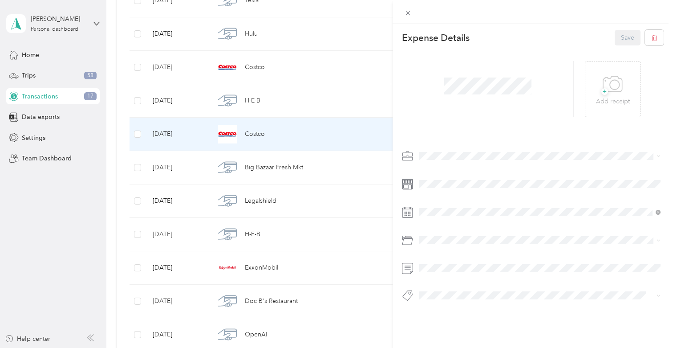
click at [447, 190] on li "Personal" at bounding box center [540, 183] width 248 height 16
click at [624, 39] on button "Save" at bounding box center [628, 38] width 26 height 16
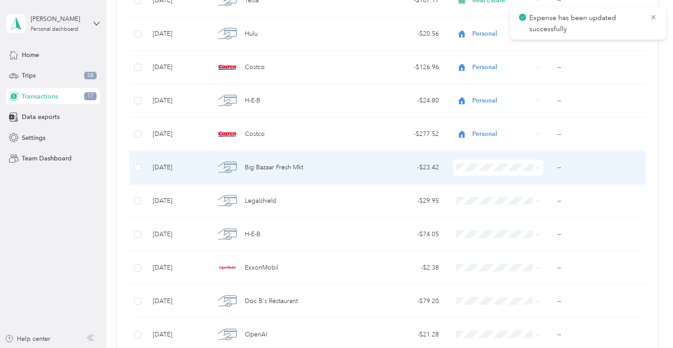
click at [404, 171] on div "- $23.42" at bounding box center [401, 168] width 75 height 10
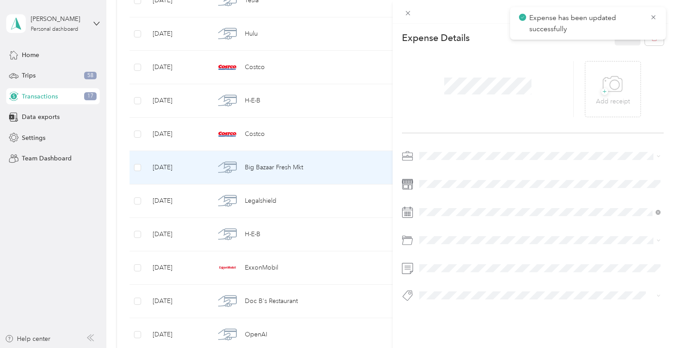
click at [437, 151] on span at bounding box center [540, 156] width 248 height 14
click at [447, 183] on div "Personal" at bounding box center [540, 186] width 235 height 9
click at [630, 37] on button "Save" at bounding box center [628, 38] width 26 height 16
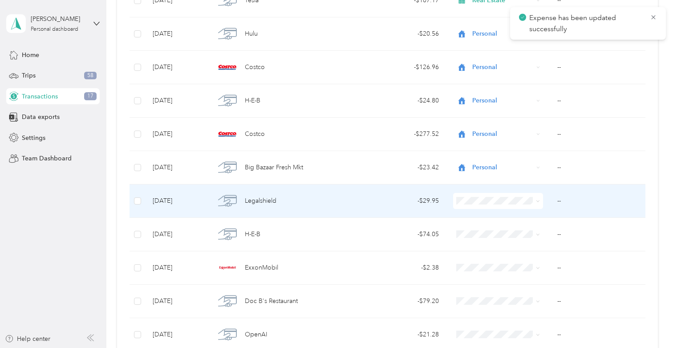
click at [400, 208] on td "- $29.95" at bounding box center [402, 200] width 90 height 33
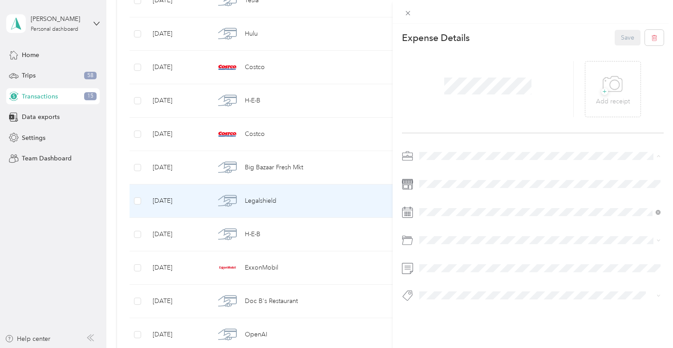
click at [436, 201] on span "Real Estate" at bounding box center [438, 203] width 30 height 8
click at [634, 41] on button "Save" at bounding box center [628, 38] width 26 height 16
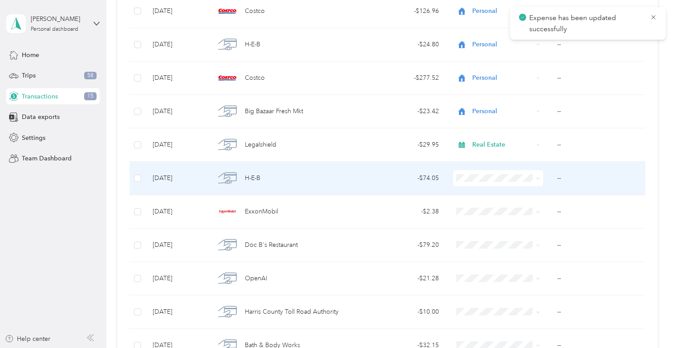
scroll to position [1480, 0]
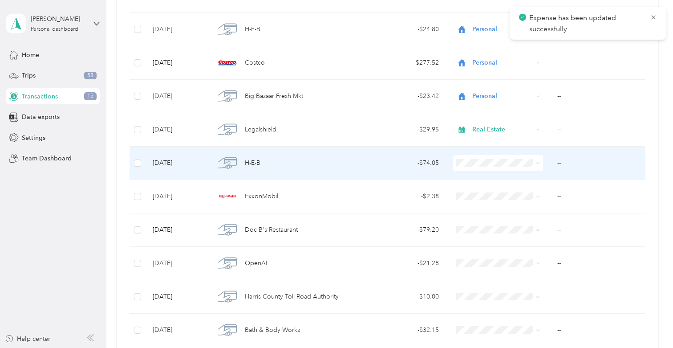
click at [391, 163] on div "- $74.05" at bounding box center [401, 163] width 75 height 10
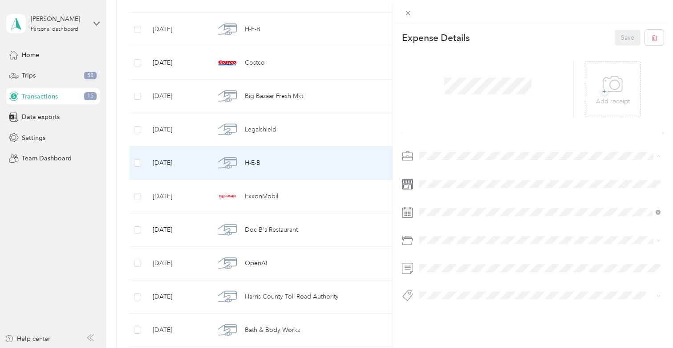
click at [440, 187] on div "Personal" at bounding box center [540, 187] width 235 height 9
click at [622, 36] on button "Save" at bounding box center [628, 38] width 26 height 16
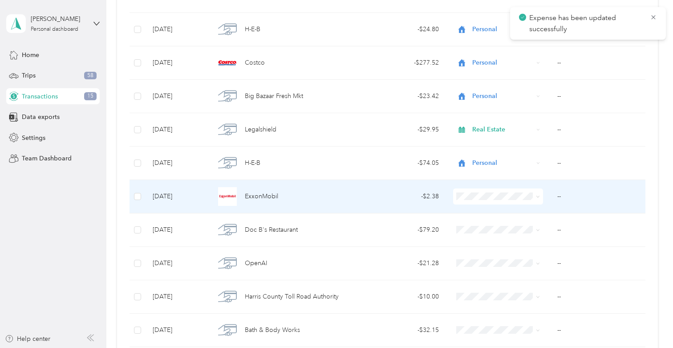
click at [392, 203] on td "- $2.38" at bounding box center [402, 196] width 90 height 33
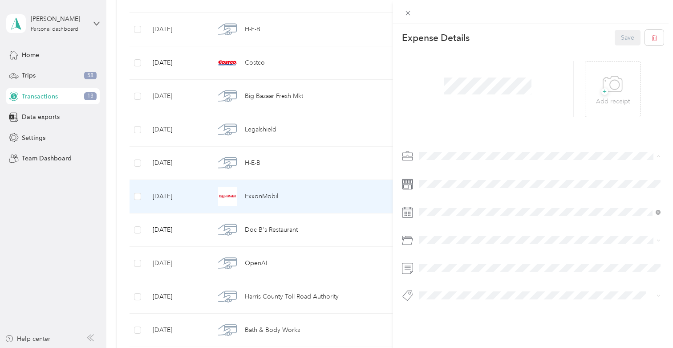
click at [444, 206] on li "Real Estate" at bounding box center [540, 203] width 248 height 16
click at [619, 38] on button "Save" at bounding box center [628, 38] width 26 height 16
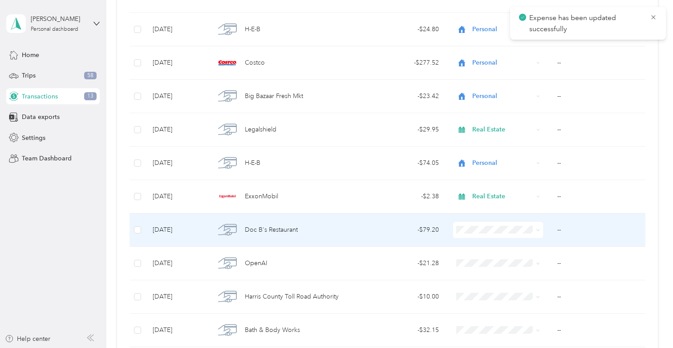
click at [392, 233] on div "- $79.20" at bounding box center [401, 230] width 75 height 10
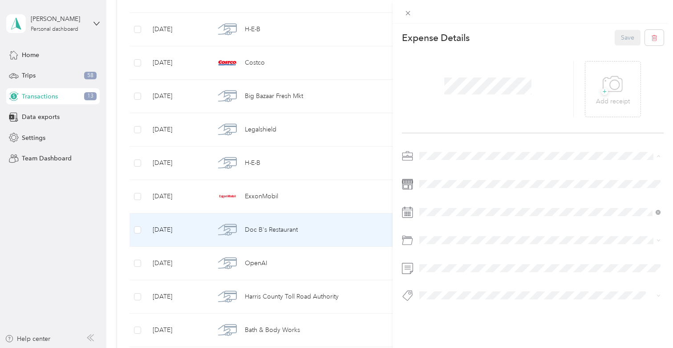
click at [449, 204] on div "Real Estate" at bounding box center [540, 202] width 235 height 9
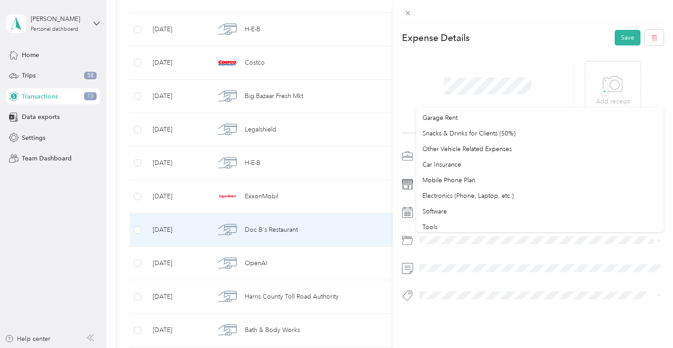
scroll to position [110, 0]
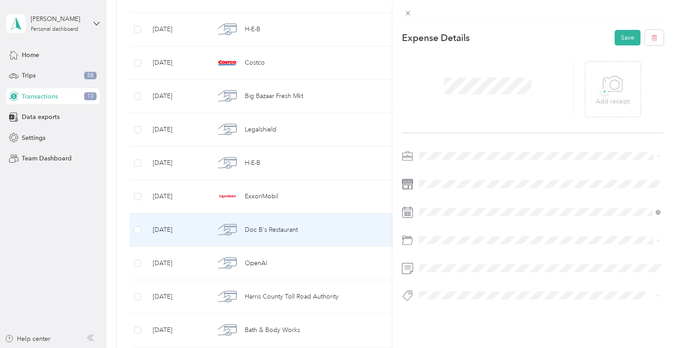
click at [453, 130] on div "Snacks & Drinks for Clients (50%)" at bounding box center [540, 133] width 235 height 9
click at [621, 44] on button "Save" at bounding box center [628, 38] width 26 height 16
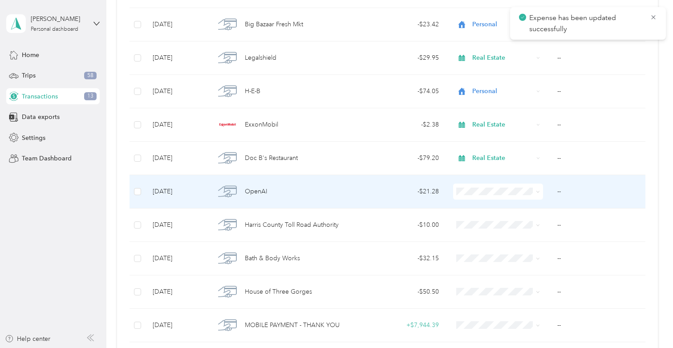
scroll to position [1555, 0]
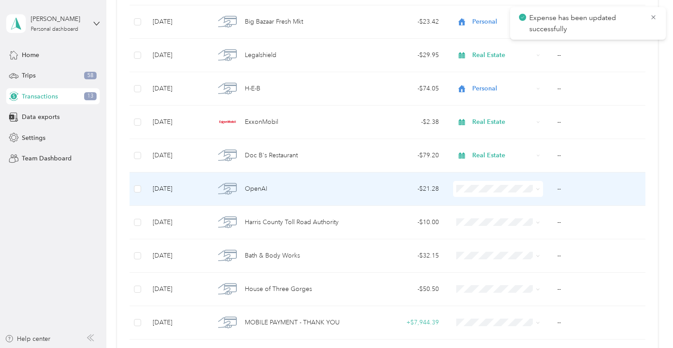
click at [394, 187] on div "- $21.28" at bounding box center [401, 189] width 75 height 10
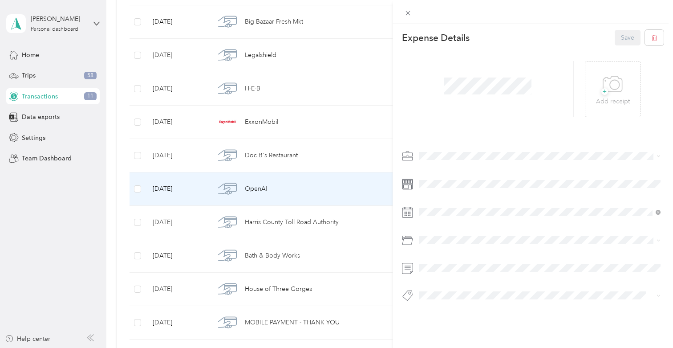
click at [445, 200] on span "Real Estate" at bounding box center [438, 203] width 30 height 8
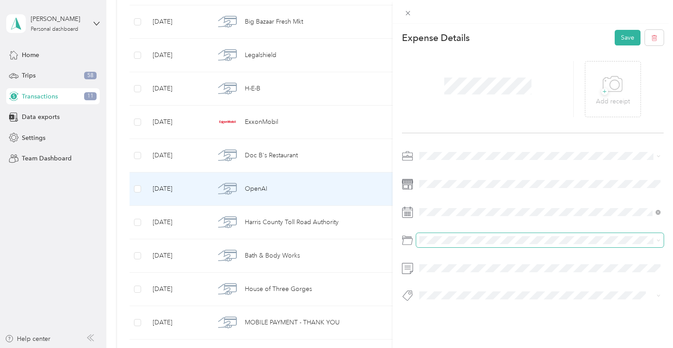
click at [444, 233] on span at bounding box center [540, 240] width 248 height 14
click at [449, 244] on span at bounding box center [540, 240] width 248 height 14
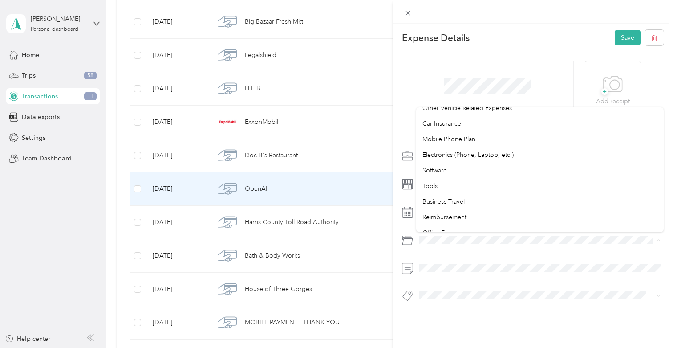
scroll to position [153, 0]
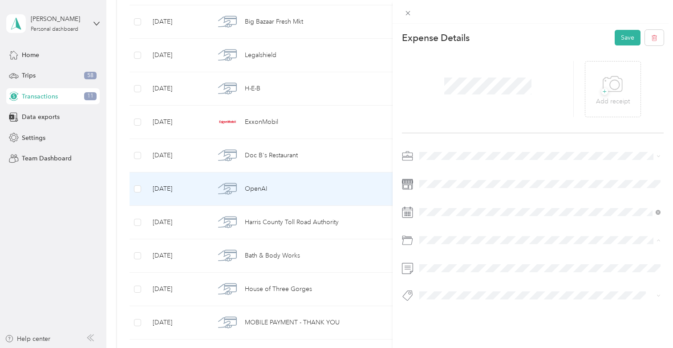
click at [435, 167] on span "Software" at bounding box center [435, 170] width 24 height 8
click at [625, 39] on button "Save" at bounding box center [628, 38] width 26 height 16
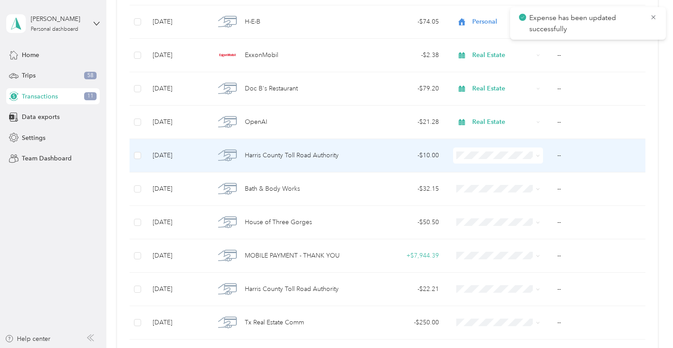
scroll to position [1624, 0]
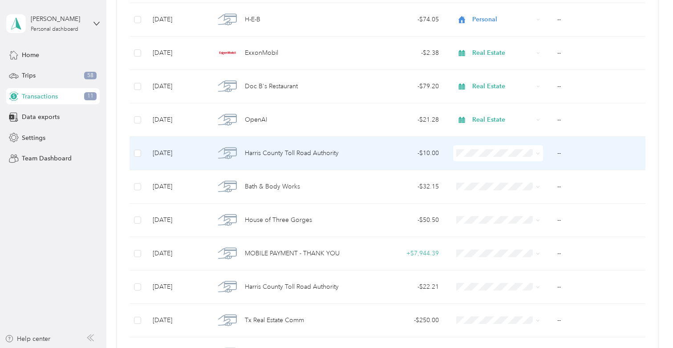
click at [364, 149] on div "- $10.00" at bounding box center [401, 153] width 75 height 10
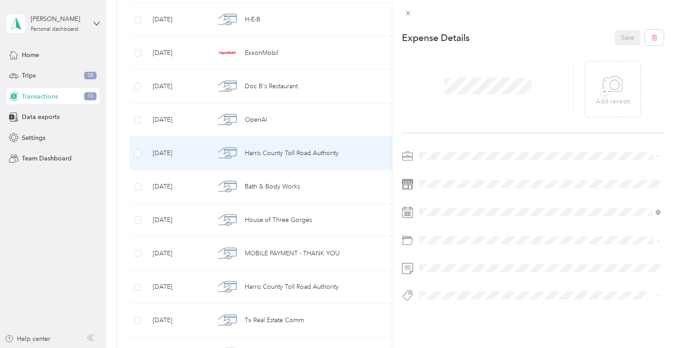
click at [452, 199] on span "Real Estate" at bounding box center [438, 200] width 30 height 8
click at [622, 44] on button "Save" at bounding box center [628, 38] width 26 height 16
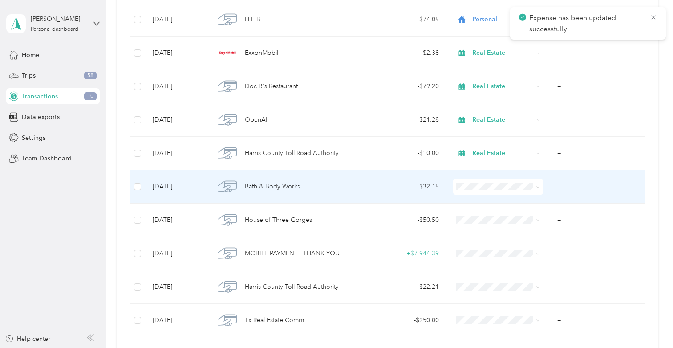
click at [410, 195] on td "- $32.15" at bounding box center [402, 186] width 90 height 33
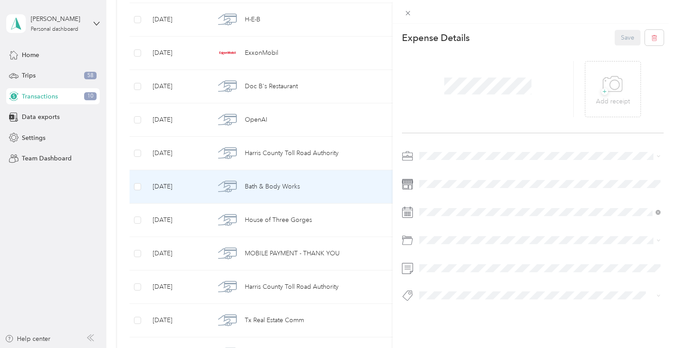
click at [450, 200] on span "Real Estate" at bounding box center [438, 203] width 30 height 8
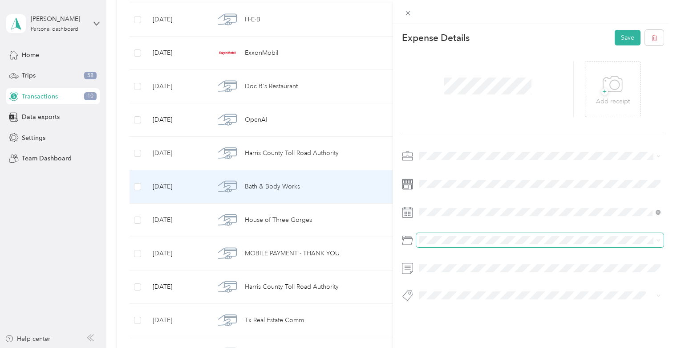
click at [443, 244] on span at bounding box center [540, 240] width 248 height 14
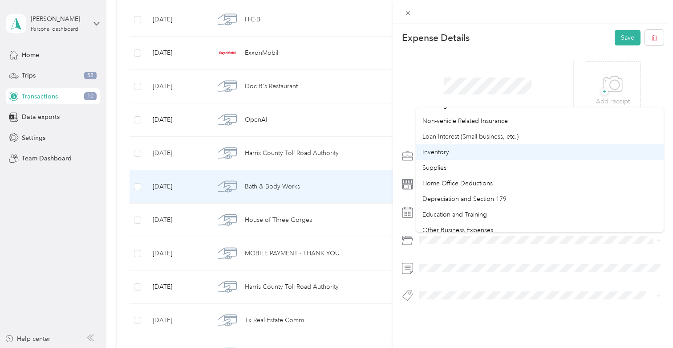
scroll to position [455, 0]
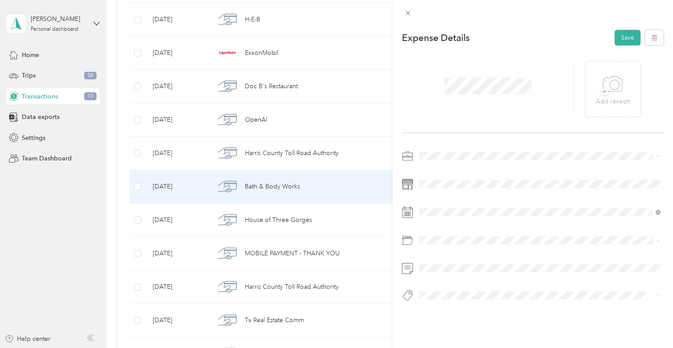
click at [462, 167] on ol "Default categories Gasoline Car Maintenance and Repairs Car Lease Payments Park…" at bounding box center [540, 169] width 248 height 125
click at [502, 232] on div at bounding box center [533, 228] width 262 height 159
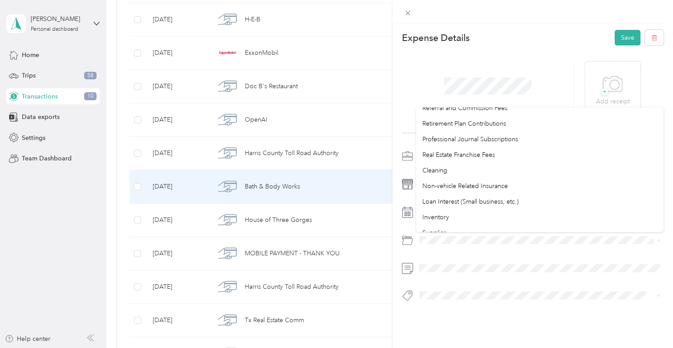
scroll to position [432, 0]
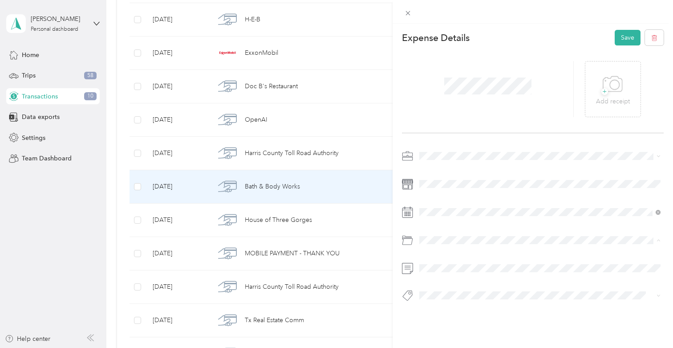
click at [491, 181] on li "Supplies" at bounding box center [540, 187] width 248 height 16
click at [632, 40] on button "Save" at bounding box center [628, 38] width 26 height 16
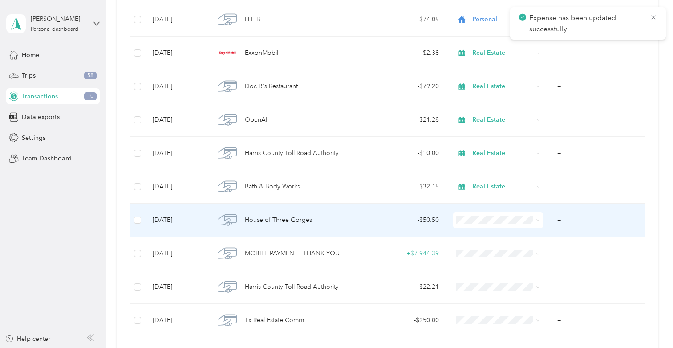
click at [400, 224] on div "- $50.50" at bounding box center [401, 220] width 75 height 10
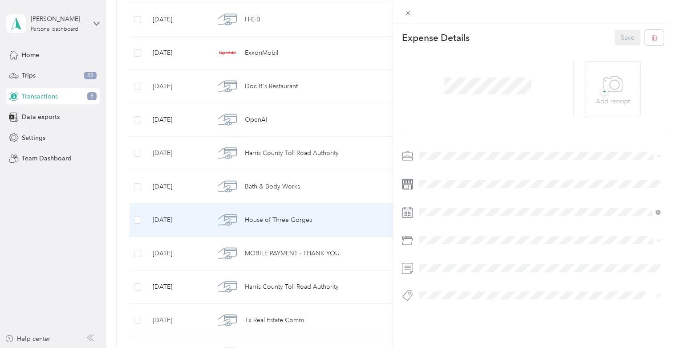
click at [453, 200] on div "Real Estate" at bounding box center [540, 202] width 235 height 9
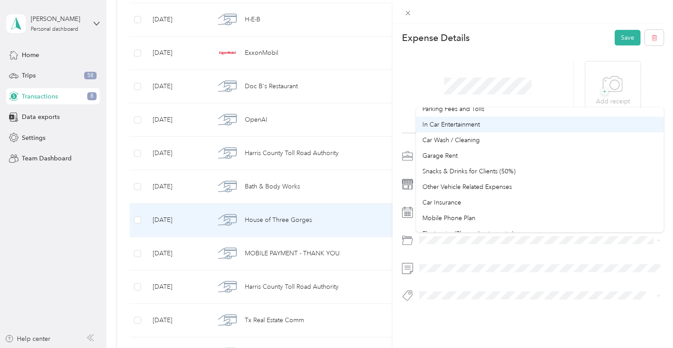
scroll to position [76, 0]
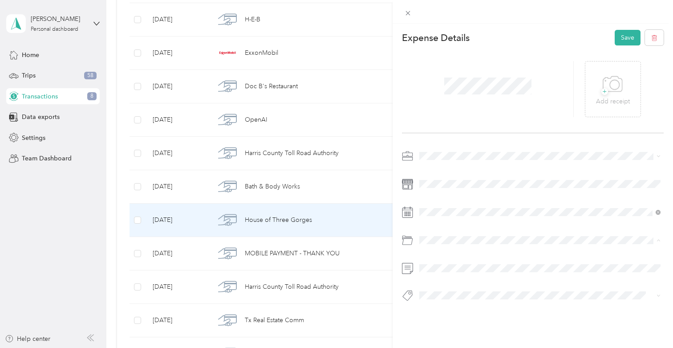
click at [456, 174] on li "Snacks & Drinks for Clients (50%)" at bounding box center [540, 169] width 248 height 16
click at [622, 35] on button "Save" at bounding box center [628, 38] width 26 height 16
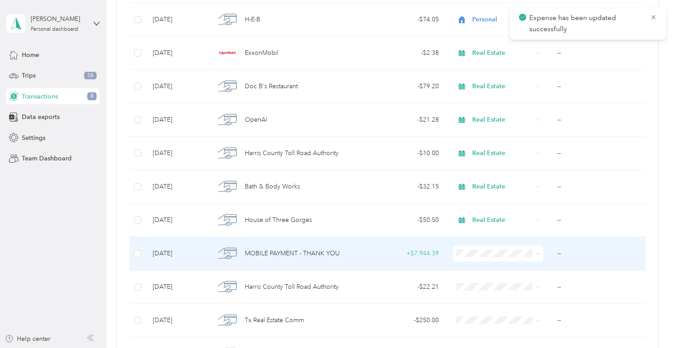
click at [472, 247] on span at bounding box center [498, 253] width 90 height 16
click at [473, 147] on ol "Work Personal Real Estate Other Charity Medical Moving Commute" at bounding box center [499, 182] width 90 height 125
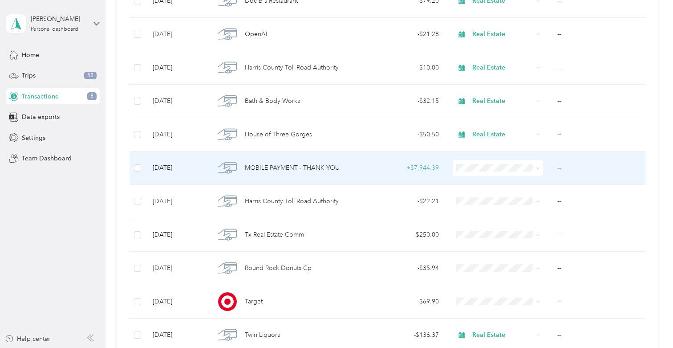
scroll to position [1711, 0]
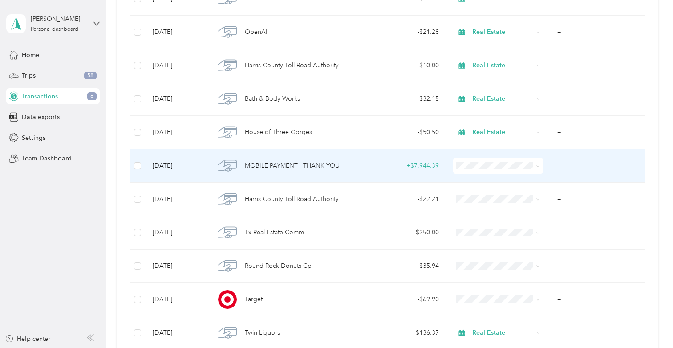
click at [413, 163] on div "+ $7,944.39" at bounding box center [401, 166] width 75 height 10
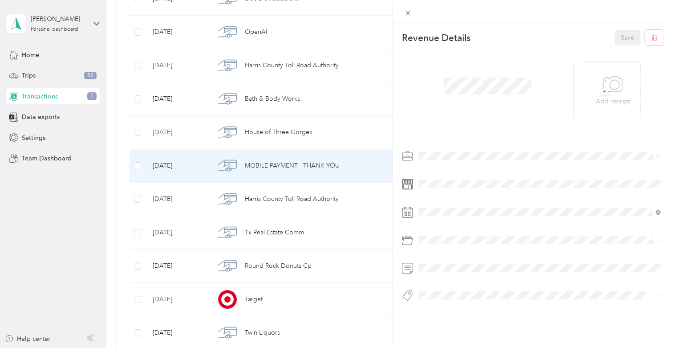
click at [445, 185] on span "Personal" at bounding box center [435, 187] width 24 height 8
click at [623, 42] on button "Save" at bounding box center [628, 38] width 26 height 16
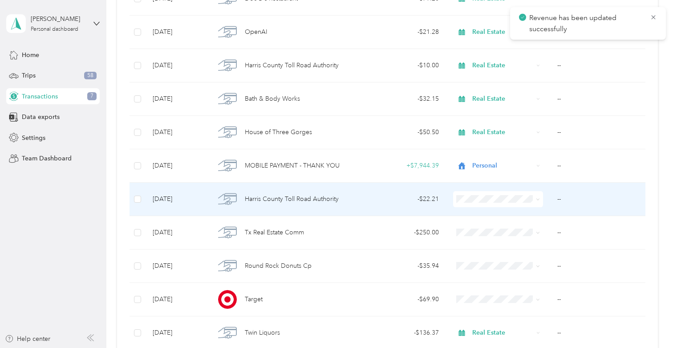
click at [365, 204] on td "- $22.21" at bounding box center [402, 199] width 90 height 33
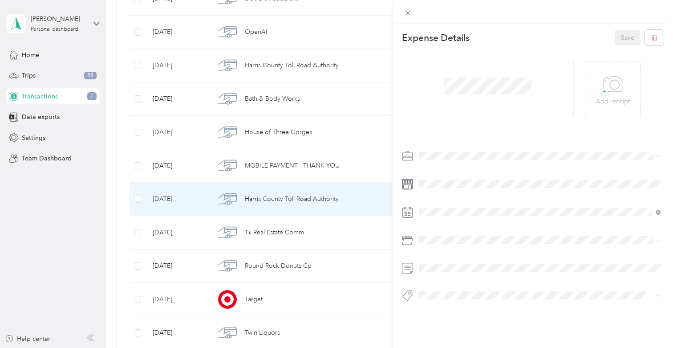
click at [443, 200] on span "Real Estate" at bounding box center [438, 203] width 30 height 8
click at [619, 28] on div "Expense Details Save + Add receipt" at bounding box center [533, 181] width 281 height 315
click at [619, 32] on button "Save" at bounding box center [628, 38] width 26 height 16
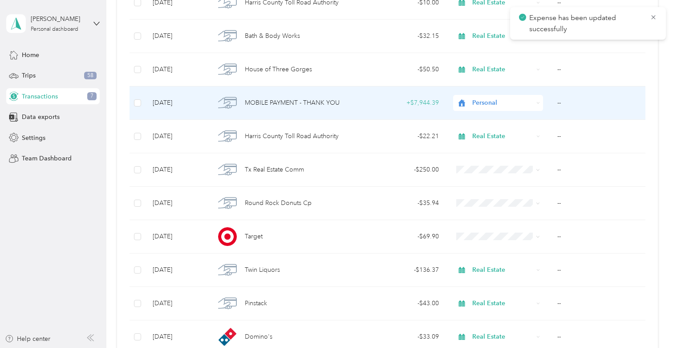
scroll to position [1775, 0]
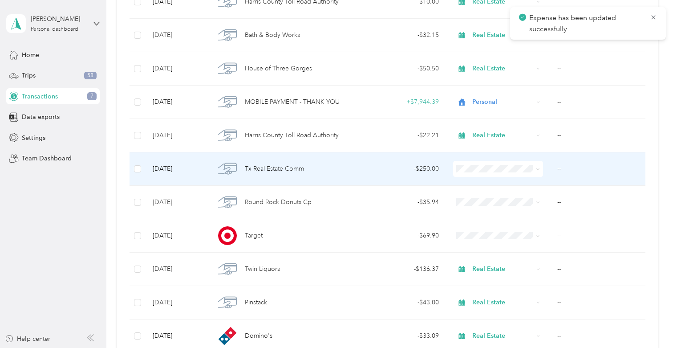
click at [390, 170] on div "- $250.00" at bounding box center [401, 169] width 75 height 10
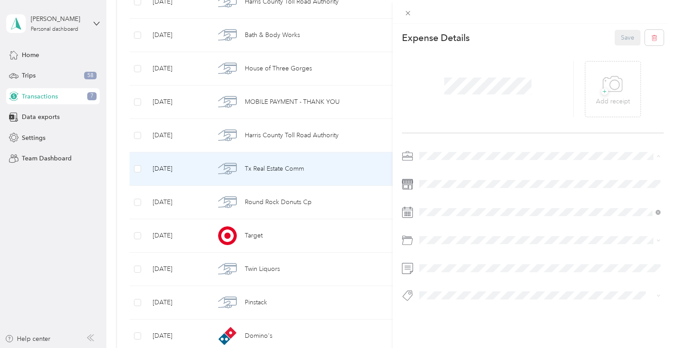
click at [454, 199] on div "Real Estate" at bounding box center [540, 202] width 235 height 9
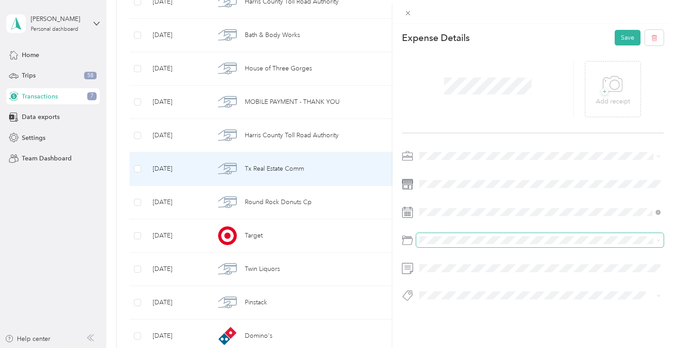
click at [452, 234] on span at bounding box center [540, 240] width 248 height 14
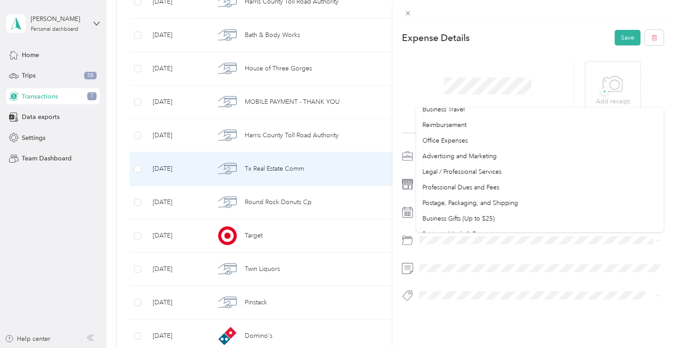
scroll to position [243, 0]
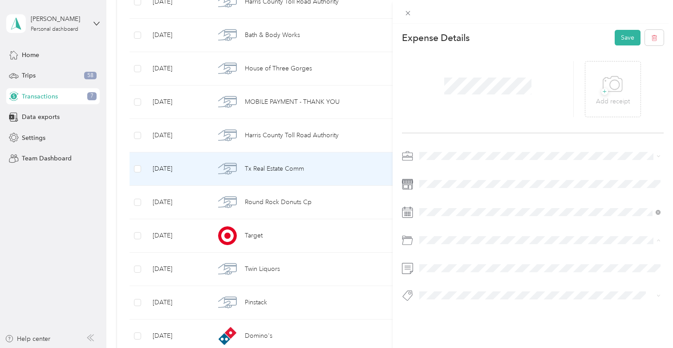
click at [459, 191] on li "Professional Dues and Fees" at bounding box center [540, 189] width 248 height 16
click at [621, 38] on button "Save" at bounding box center [628, 38] width 26 height 16
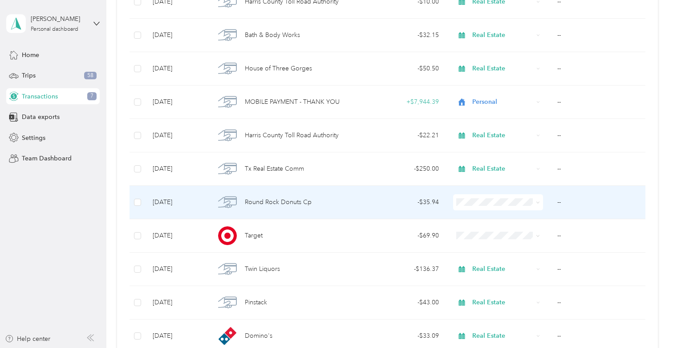
click at [411, 210] on td "- $35.94" at bounding box center [402, 202] width 90 height 33
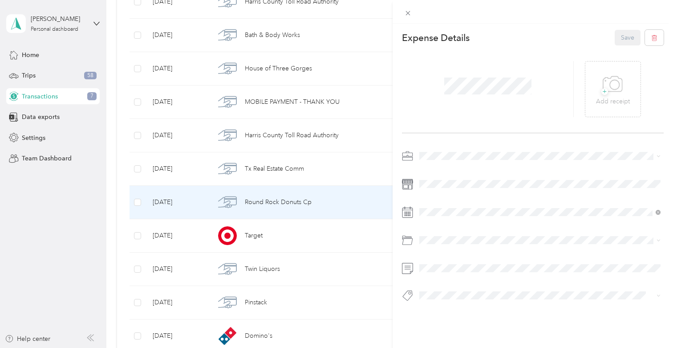
click at [443, 161] on span at bounding box center [540, 156] width 248 height 14
click at [446, 207] on li "Real Estate" at bounding box center [540, 203] width 248 height 16
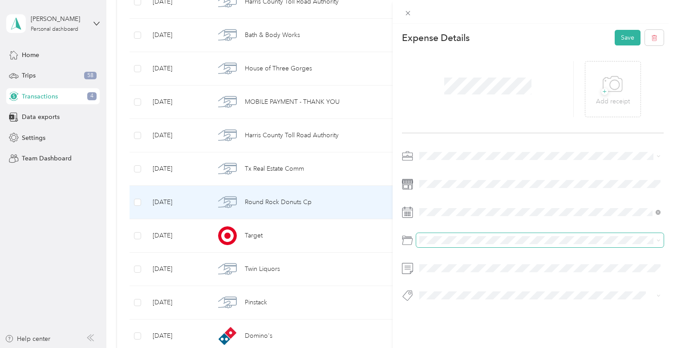
click at [444, 245] on span at bounding box center [540, 240] width 248 height 14
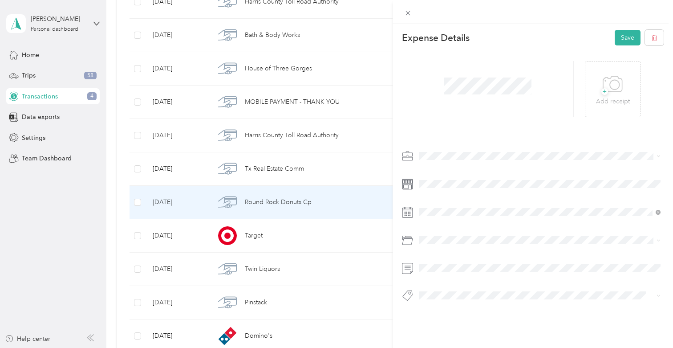
click at [460, 307] on span "Business Meals & Entertainment" at bounding box center [467, 307] width 89 height 8
click at [619, 40] on button "Save" at bounding box center [628, 38] width 26 height 16
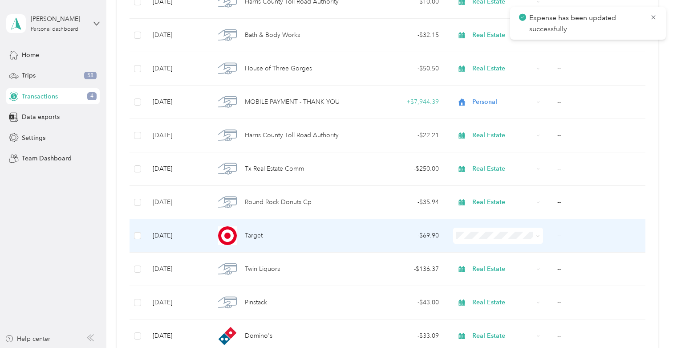
click at [384, 232] on div "- $69.90" at bounding box center [401, 236] width 75 height 10
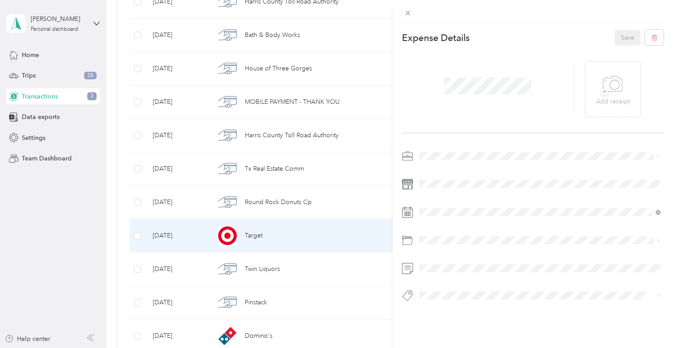
click at [438, 150] on span at bounding box center [540, 156] width 248 height 14
click at [437, 202] on span "Real Estate" at bounding box center [438, 203] width 30 height 8
click at [454, 274] on div "Supplies" at bounding box center [540, 275] width 235 height 9
click at [627, 42] on button "Save" at bounding box center [628, 38] width 26 height 16
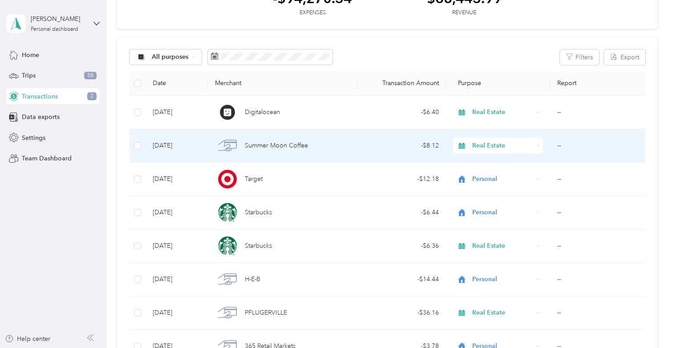
scroll to position [66, 0]
